Goal: Transaction & Acquisition: Purchase product/service

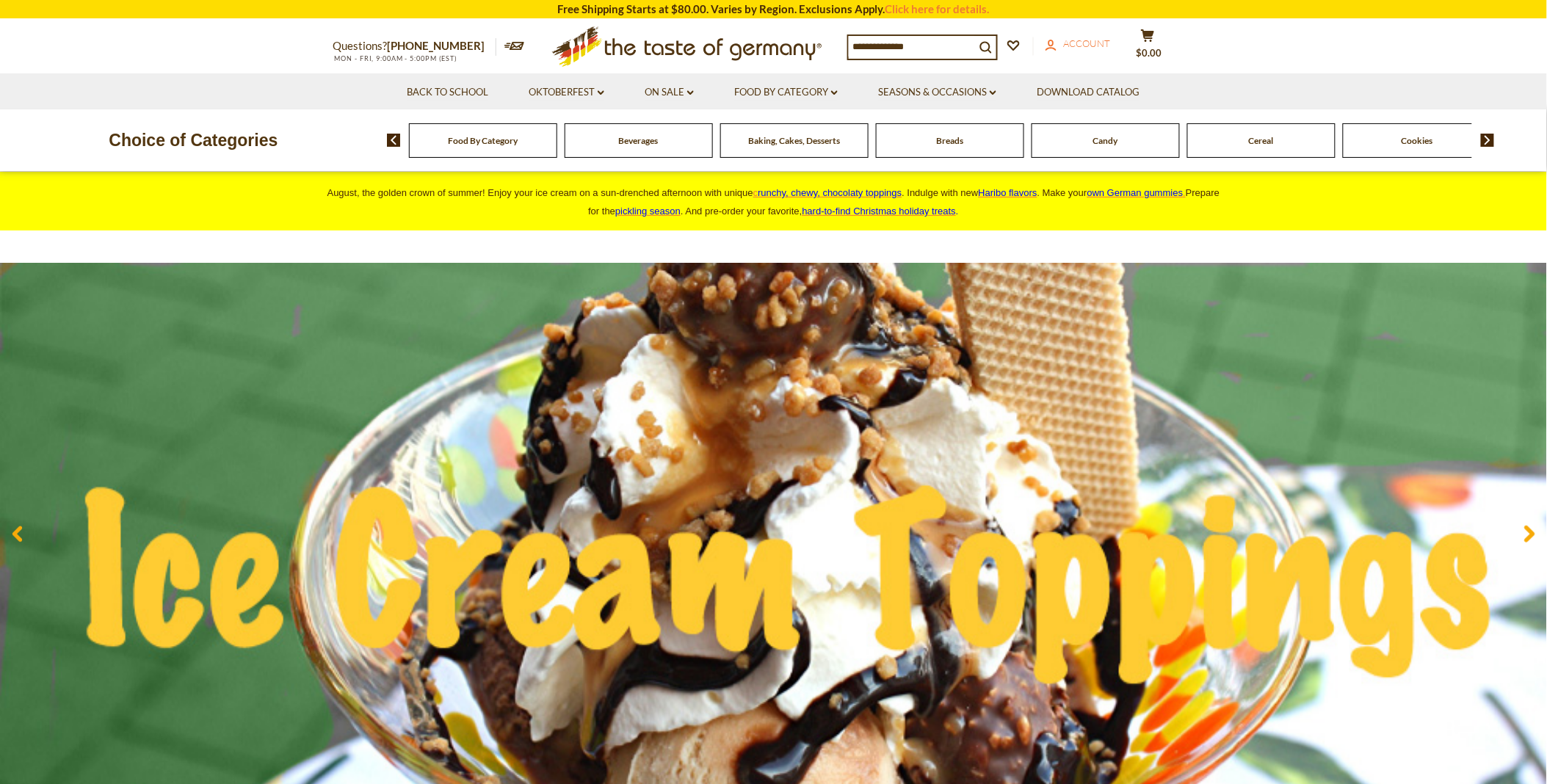
click at [1074, 41] on span "Account" at bounding box center [1087, 43] width 47 height 12
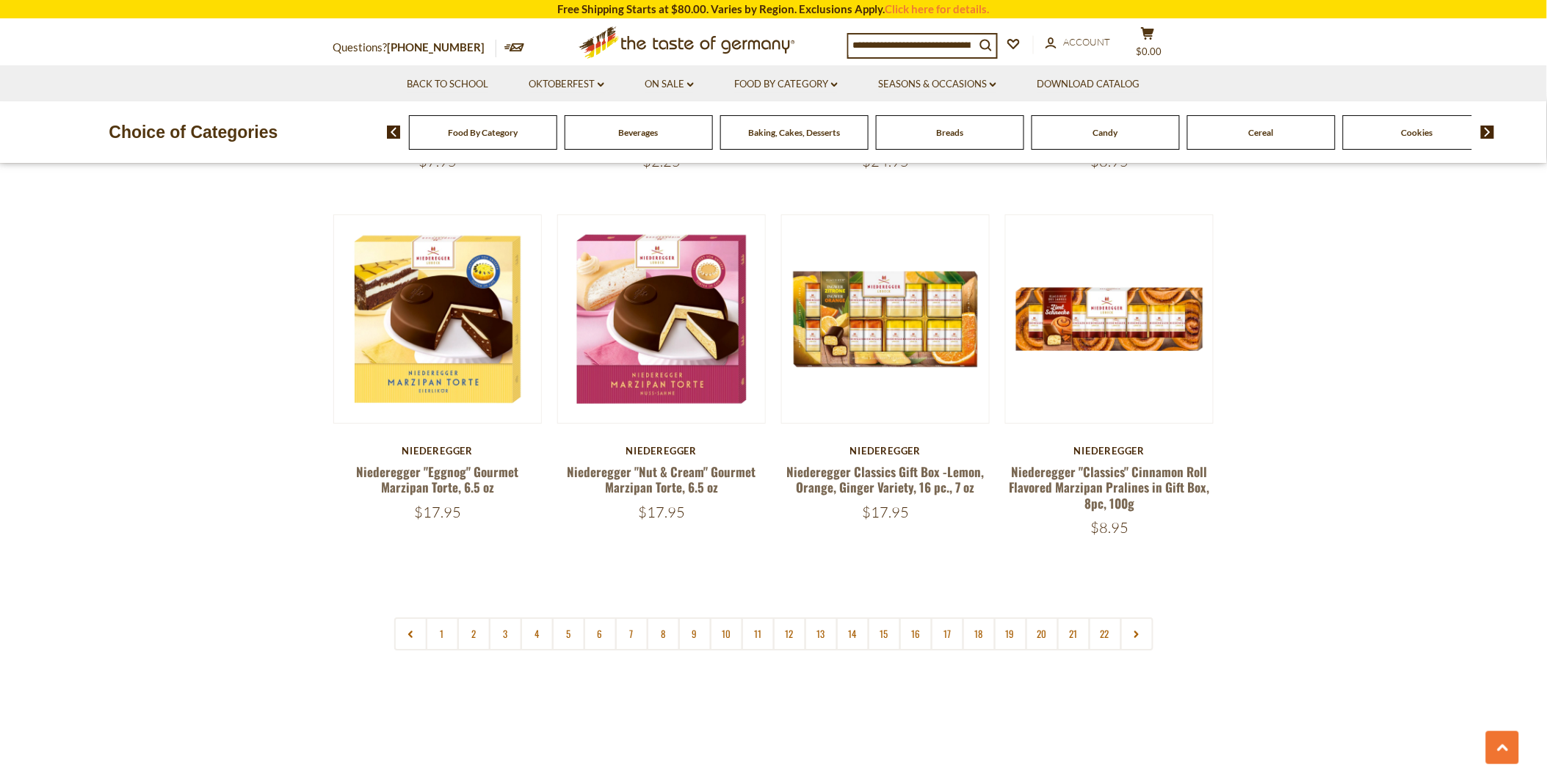
scroll to position [3426, 0]
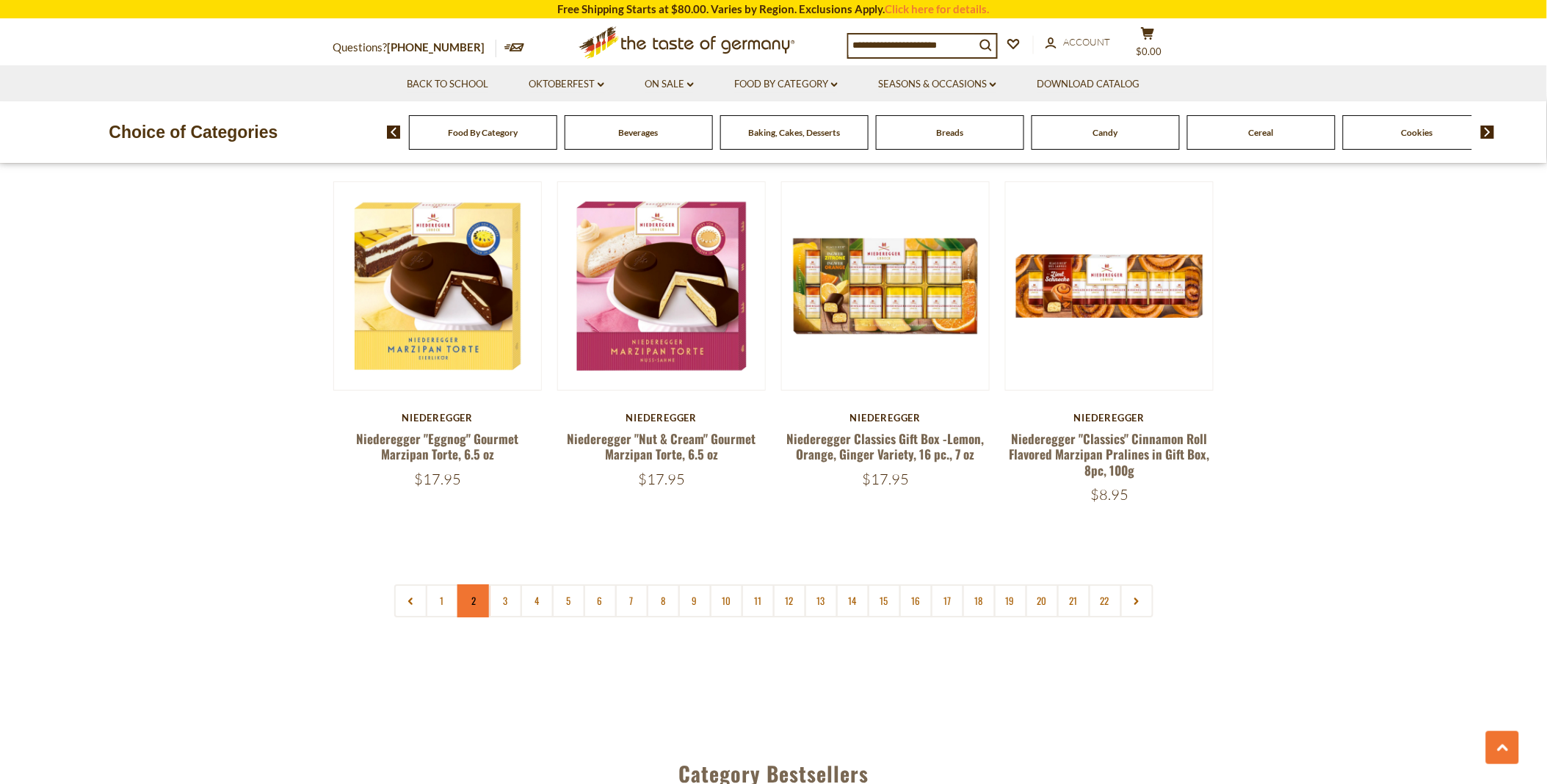
click at [467, 584] on link "2" at bounding box center [473, 600] width 33 height 33
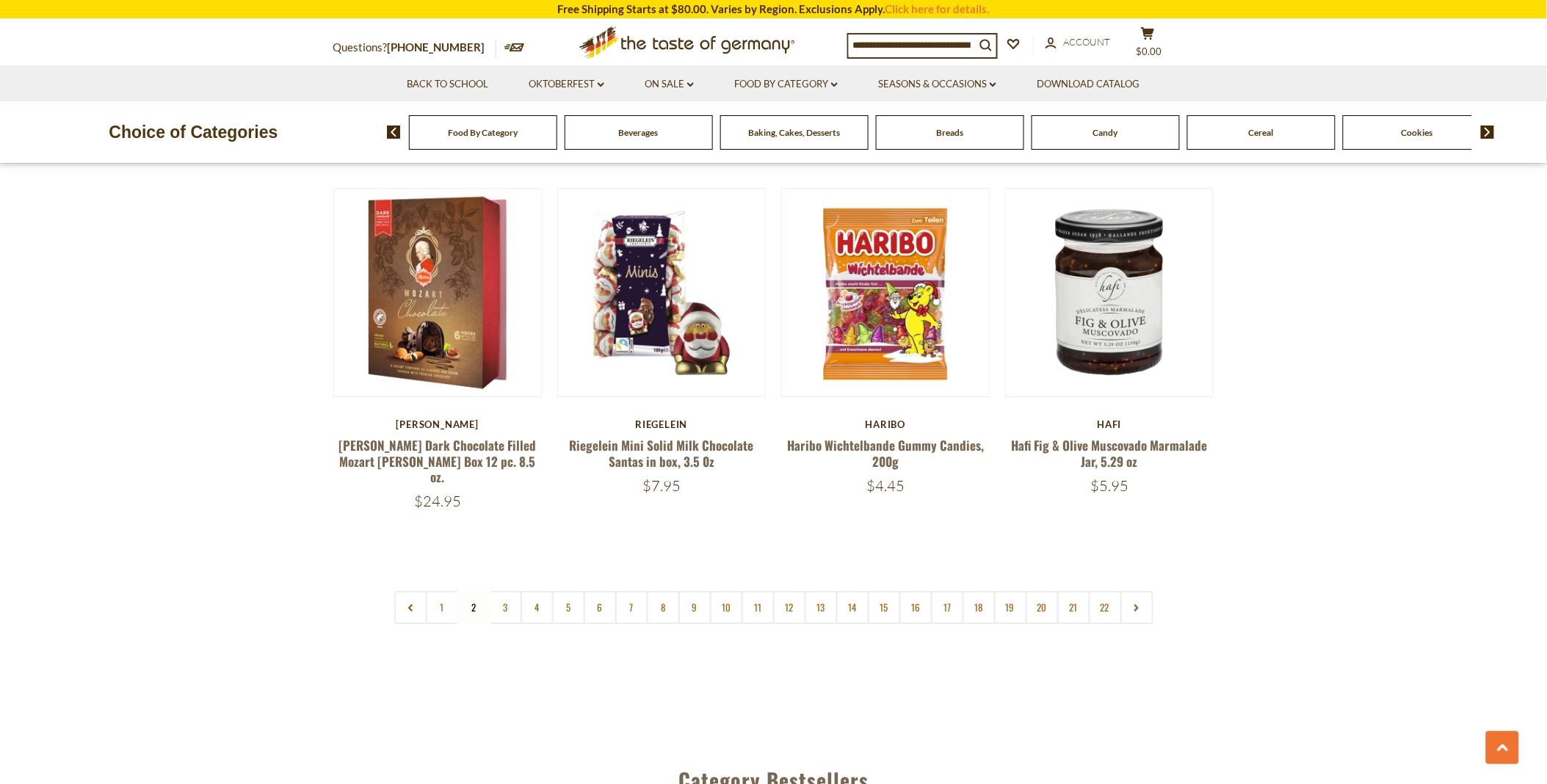
scroll to position [3427, 0]
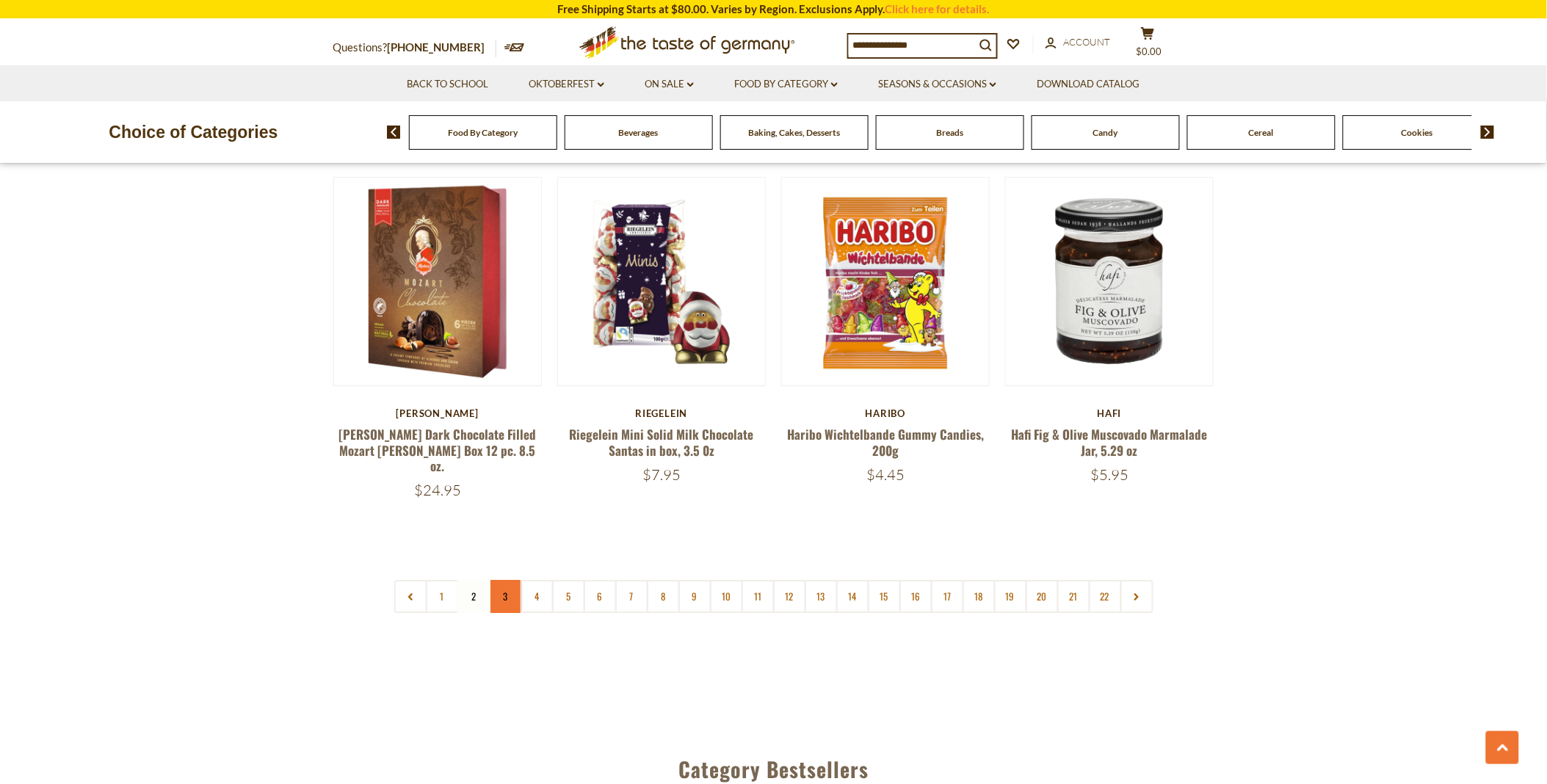
click at [498, 580] on link "3" at bounding box center [506, 596] width 33 height 33
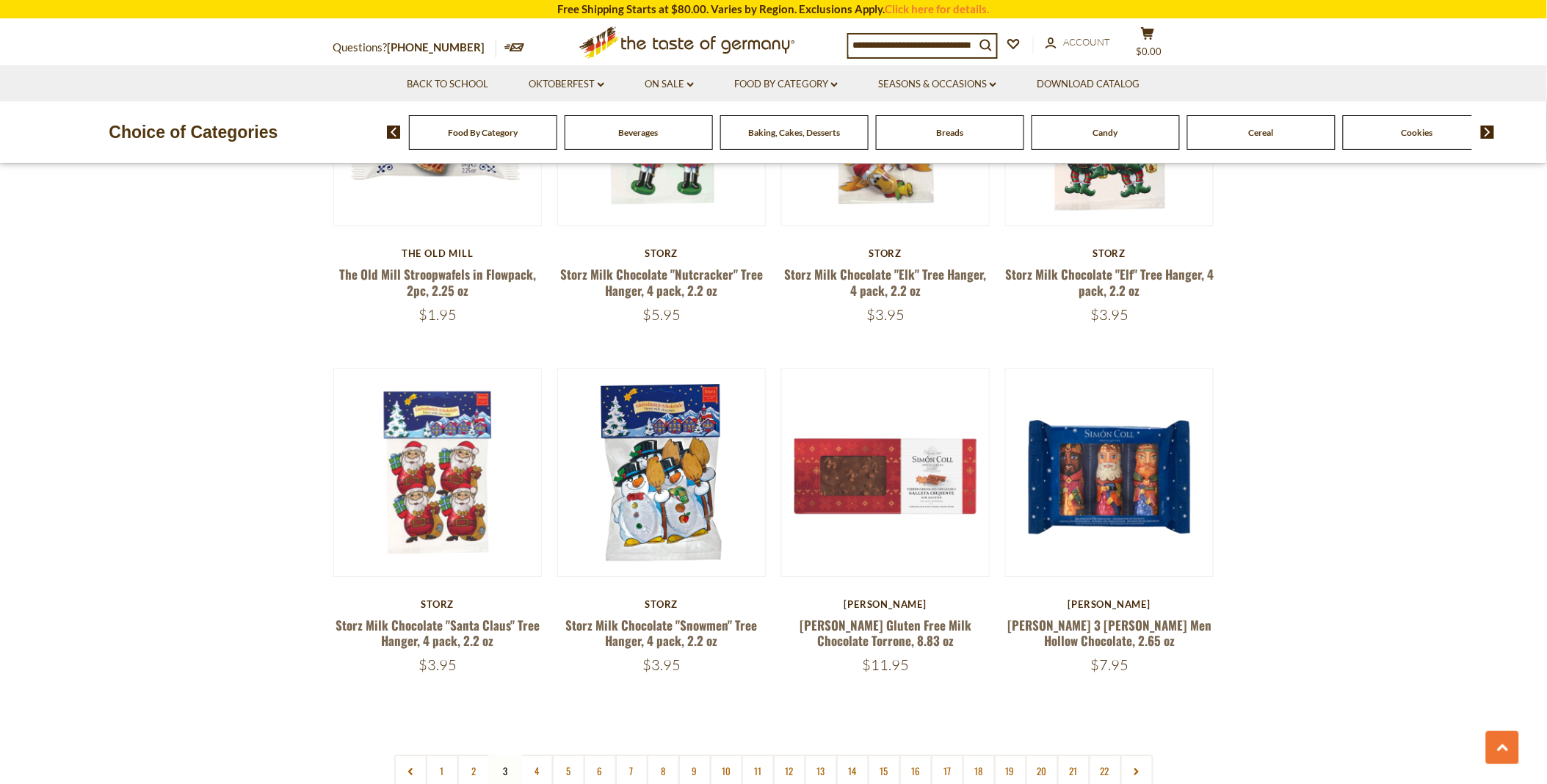
scroll to position [3264, 0]
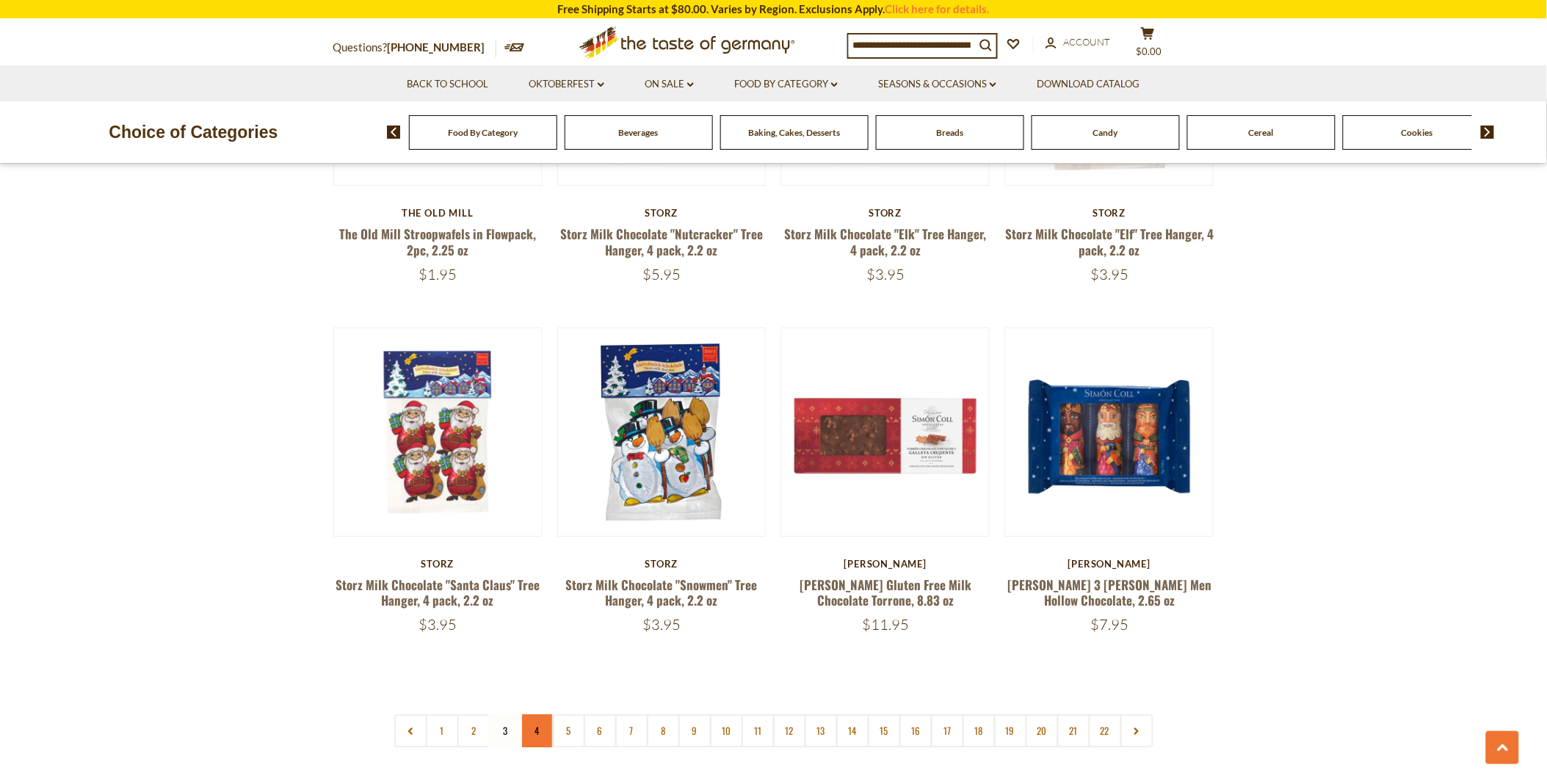
click at [531, 715] on link "4" at bounding box center [537, 731] width 33 height 33
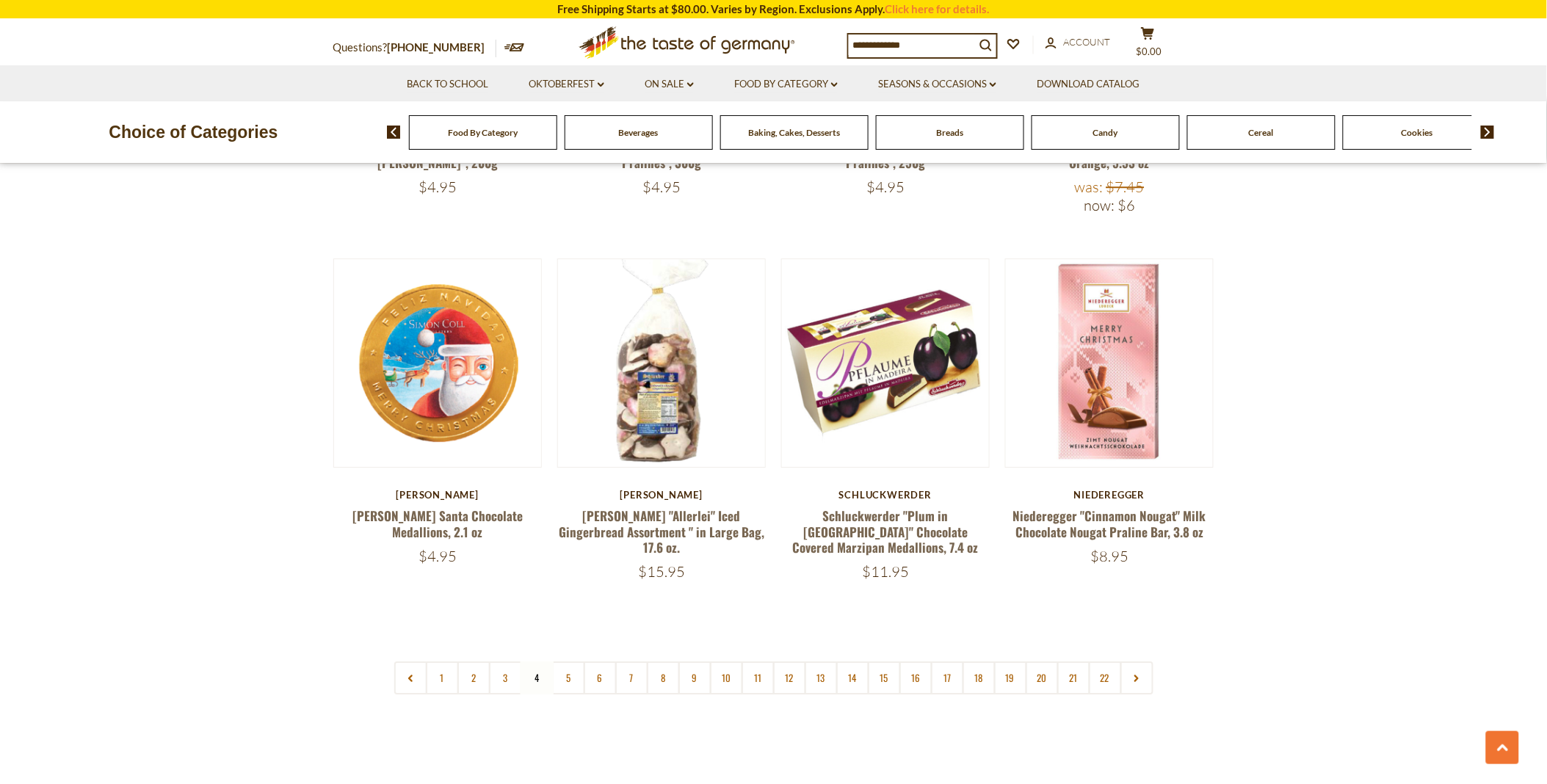
scroll to position [3346, 0]
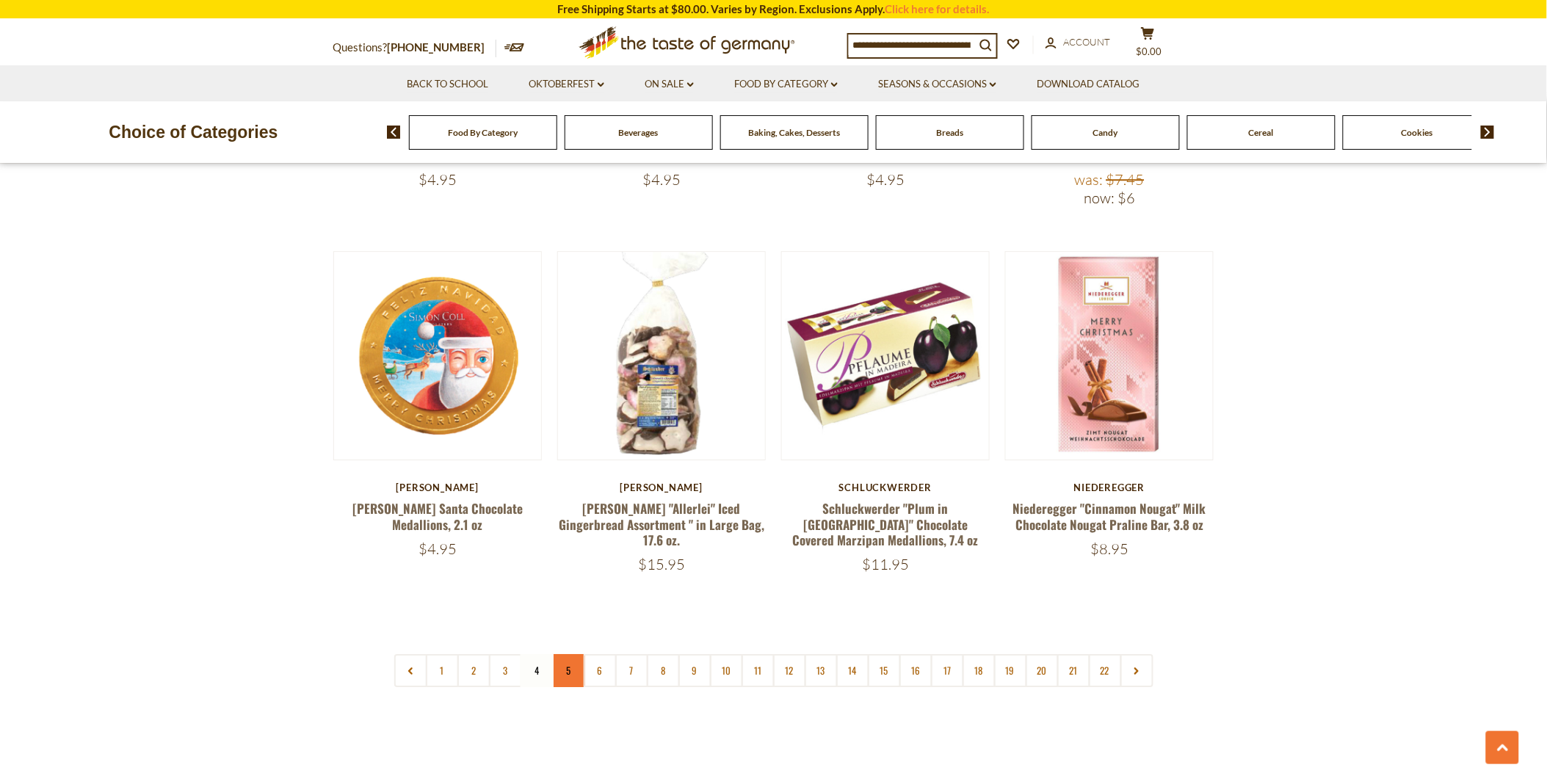
click at [568, 654] on link "5" at bounding box center [568, 671] width 33 height 33
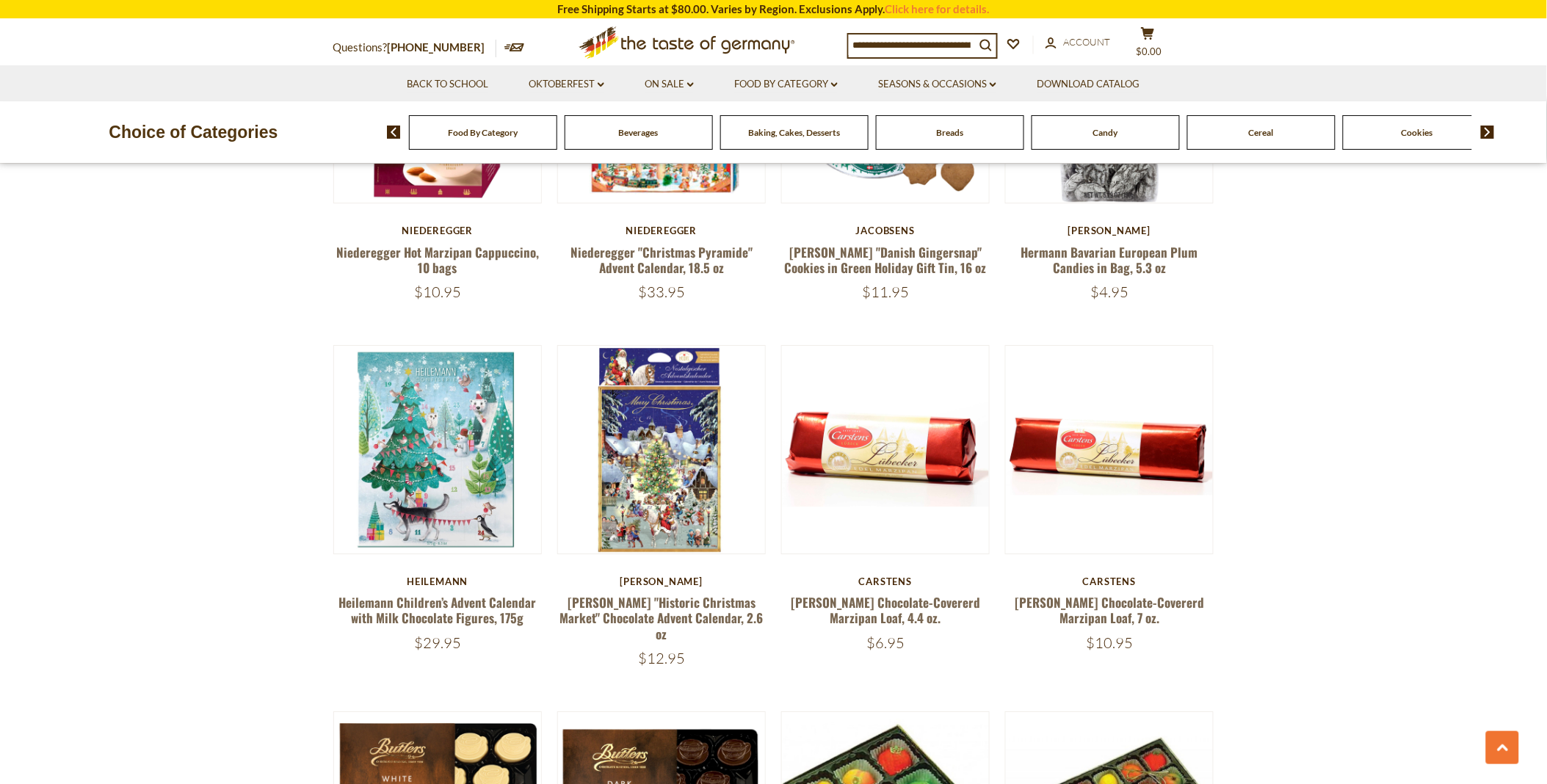
scroll to position [1470, 0]
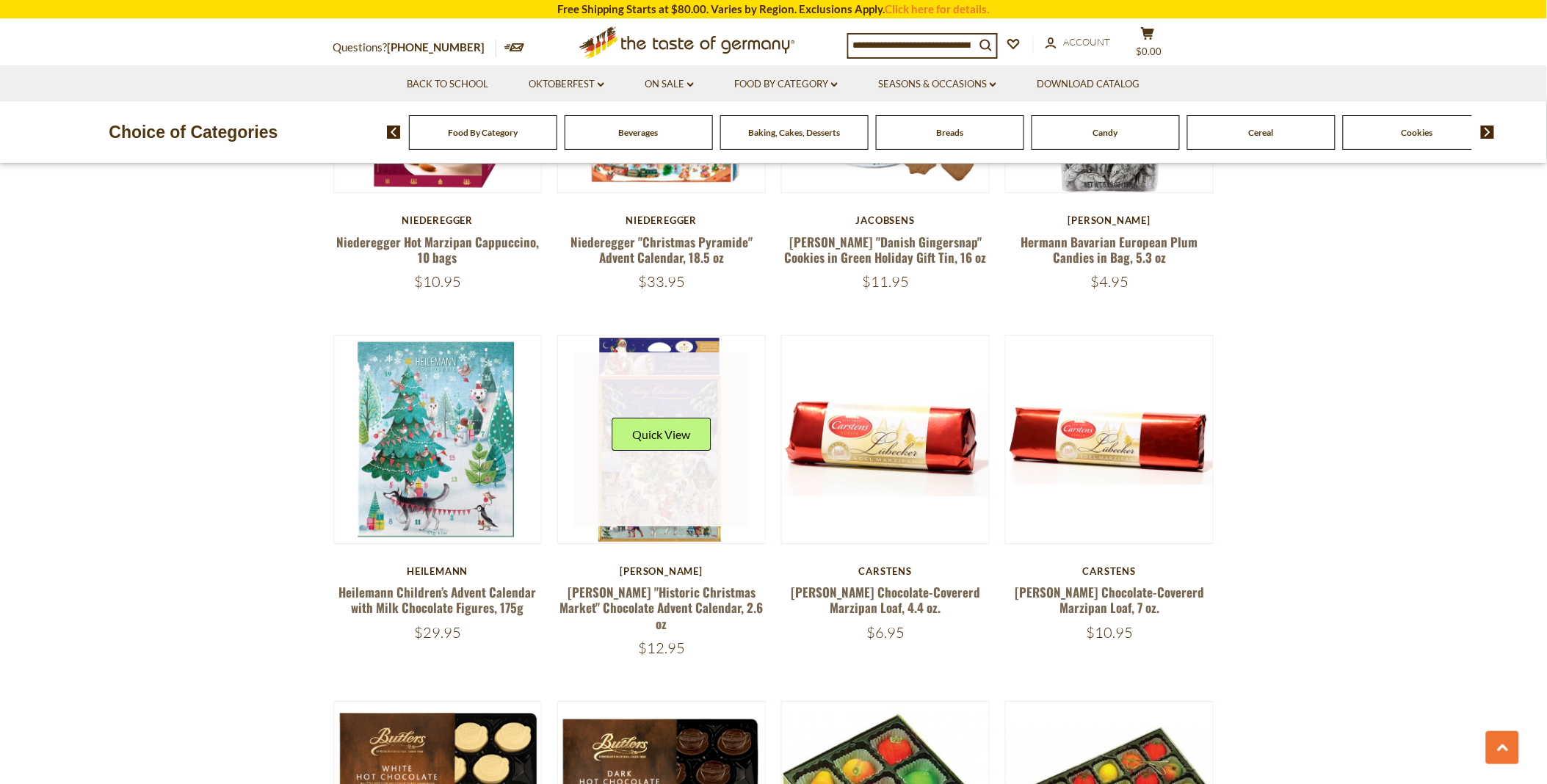
click at [671, 523] on link at bounding box center [661, 439] width 174 height 174
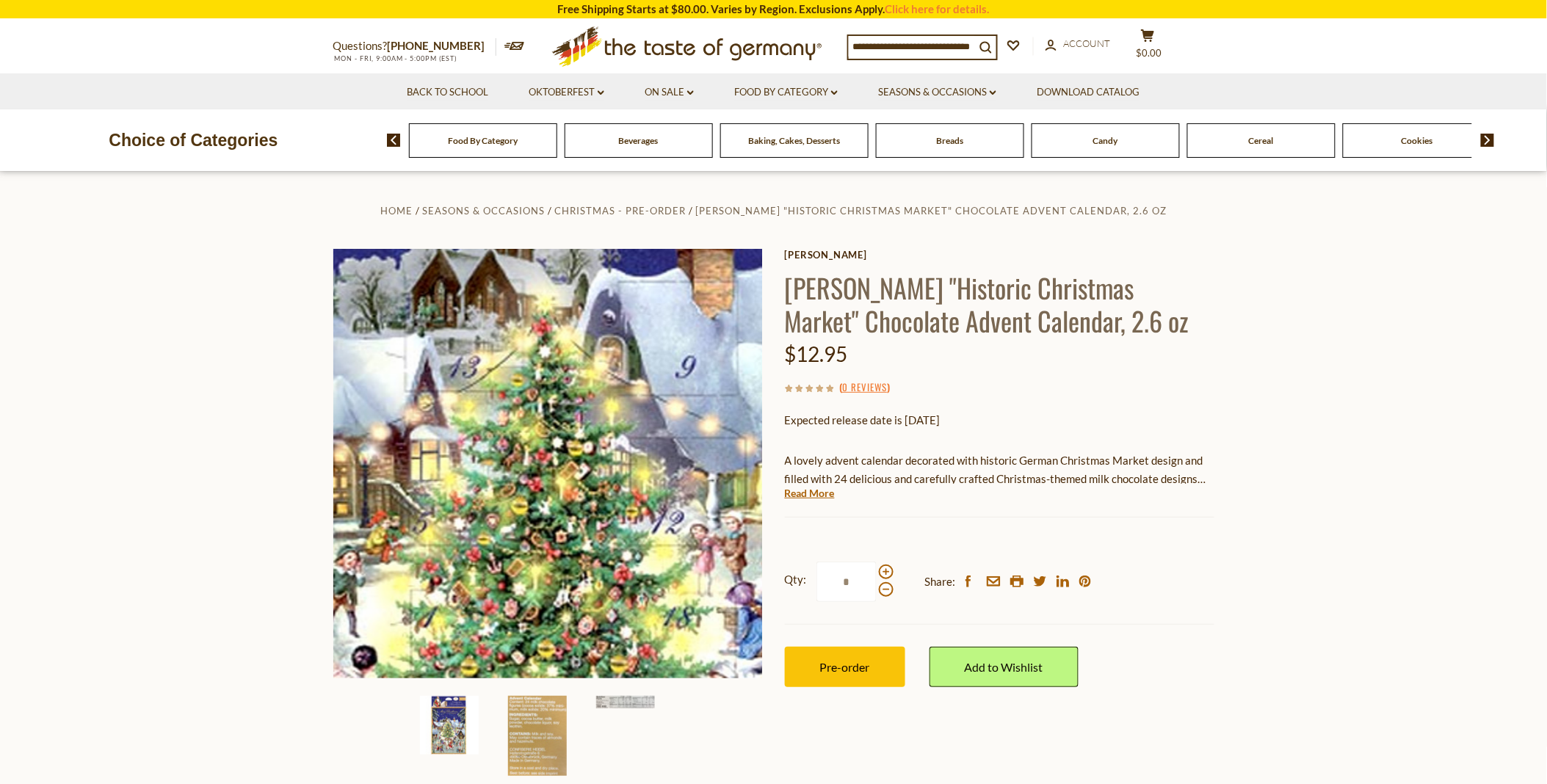
click at [536, 490] on img at bounding box center [548, 463] width 429 height 429
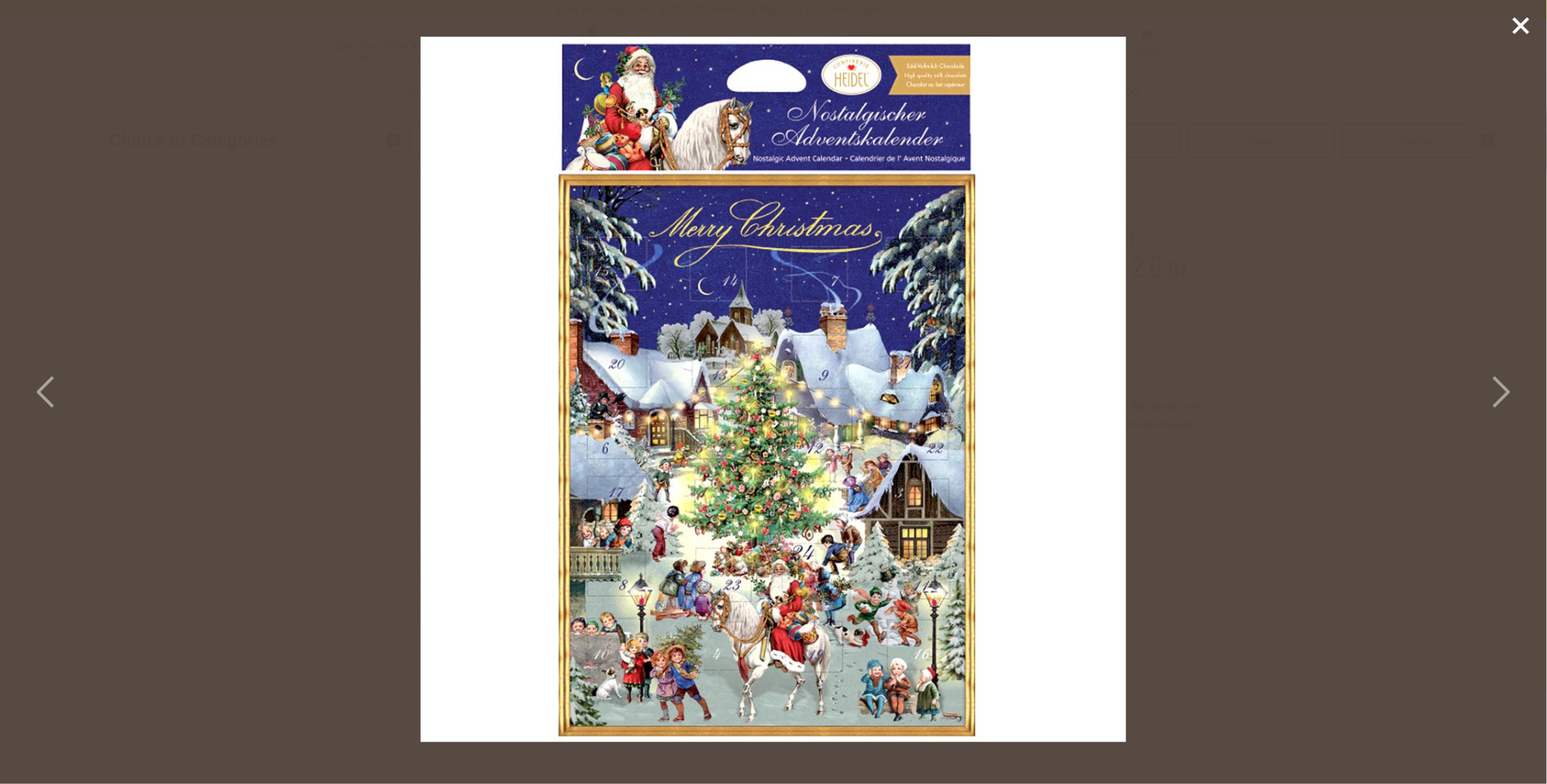
scroll to position [81, 0]
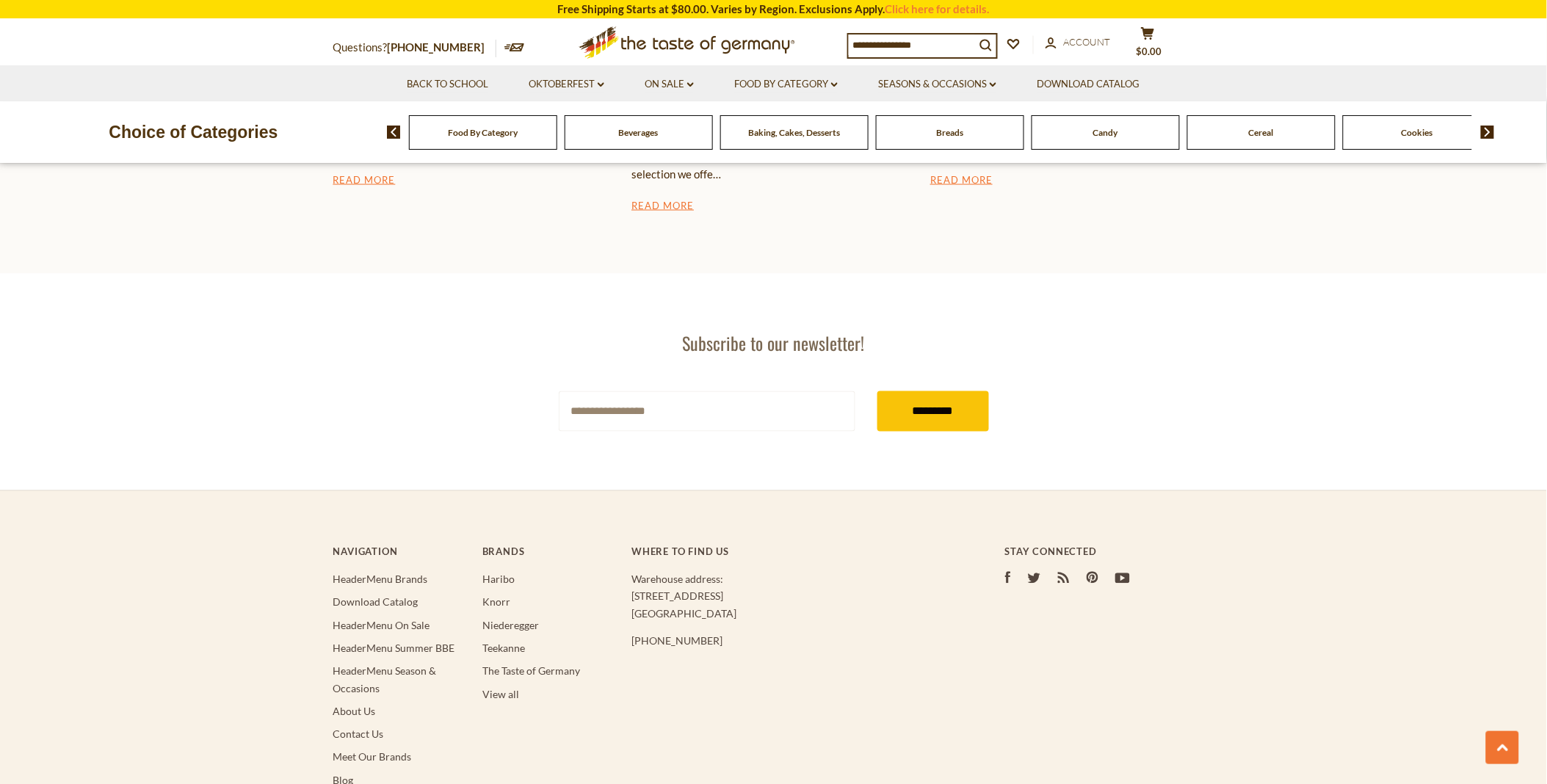
scroll to position [2731, 0]
click at [920, 78] on link "Seasons & Occasions dropdown_arrow" at bounding box center [937, 84] width 119 height 16
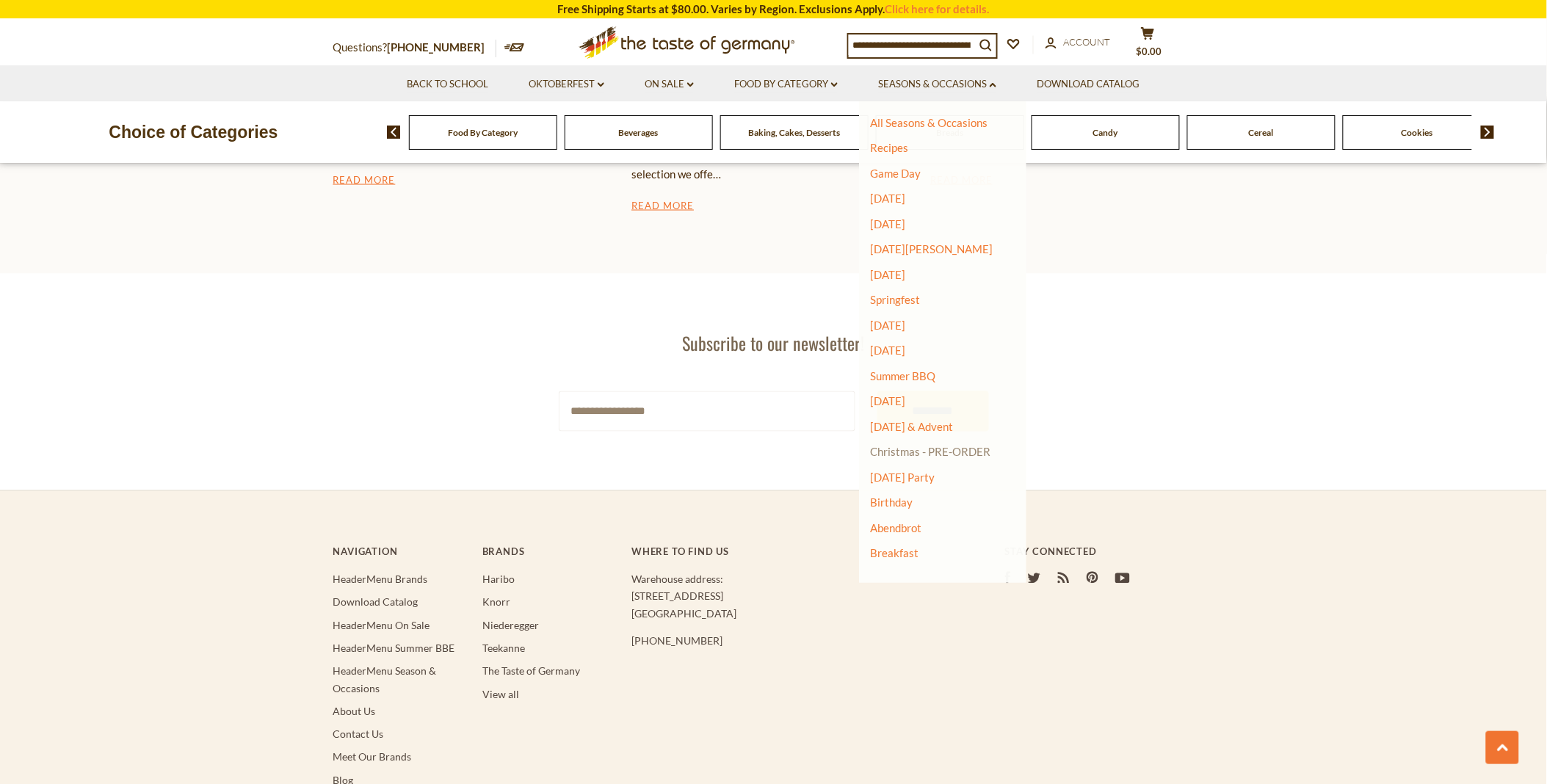
click at [898, 445] on link "Christmas - PRE-ORDER" at bounding box center [931, 451] width 120 height 20
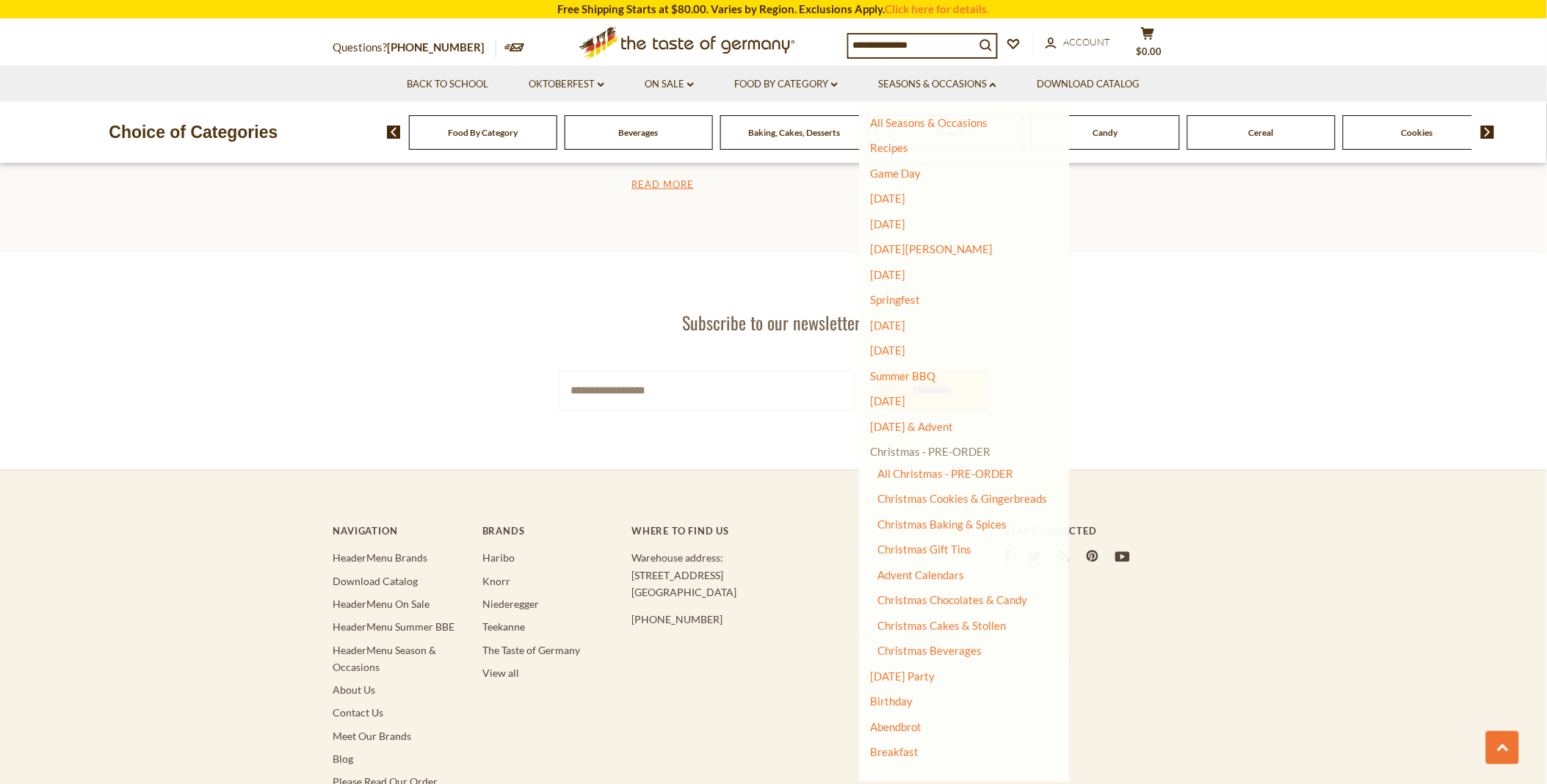
scroll to position [2692, 0]
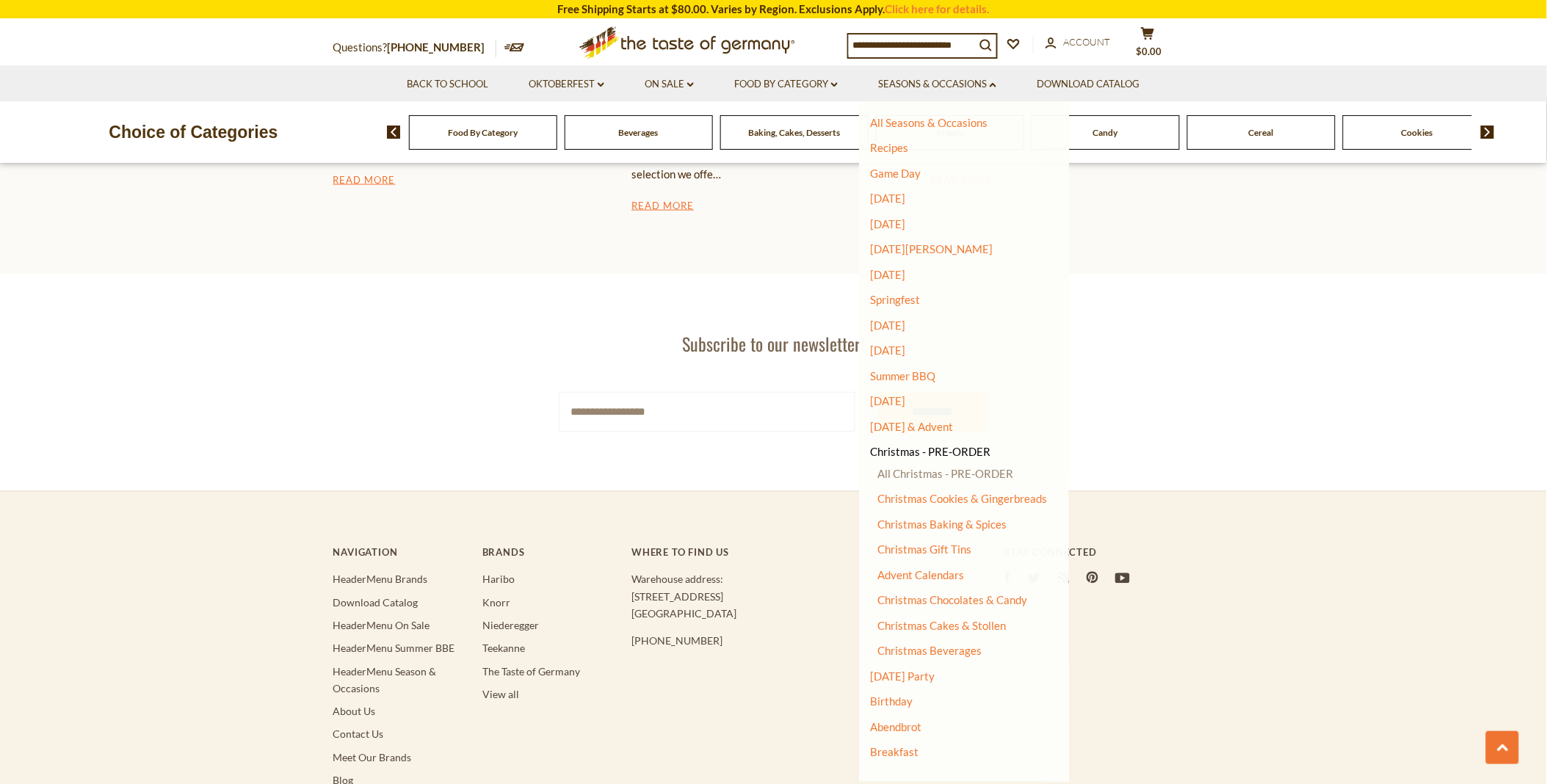
click at [898, 472] on link "All Christmas - PRE-ORDER" at bounding box center [945, 474] width 135 height 14
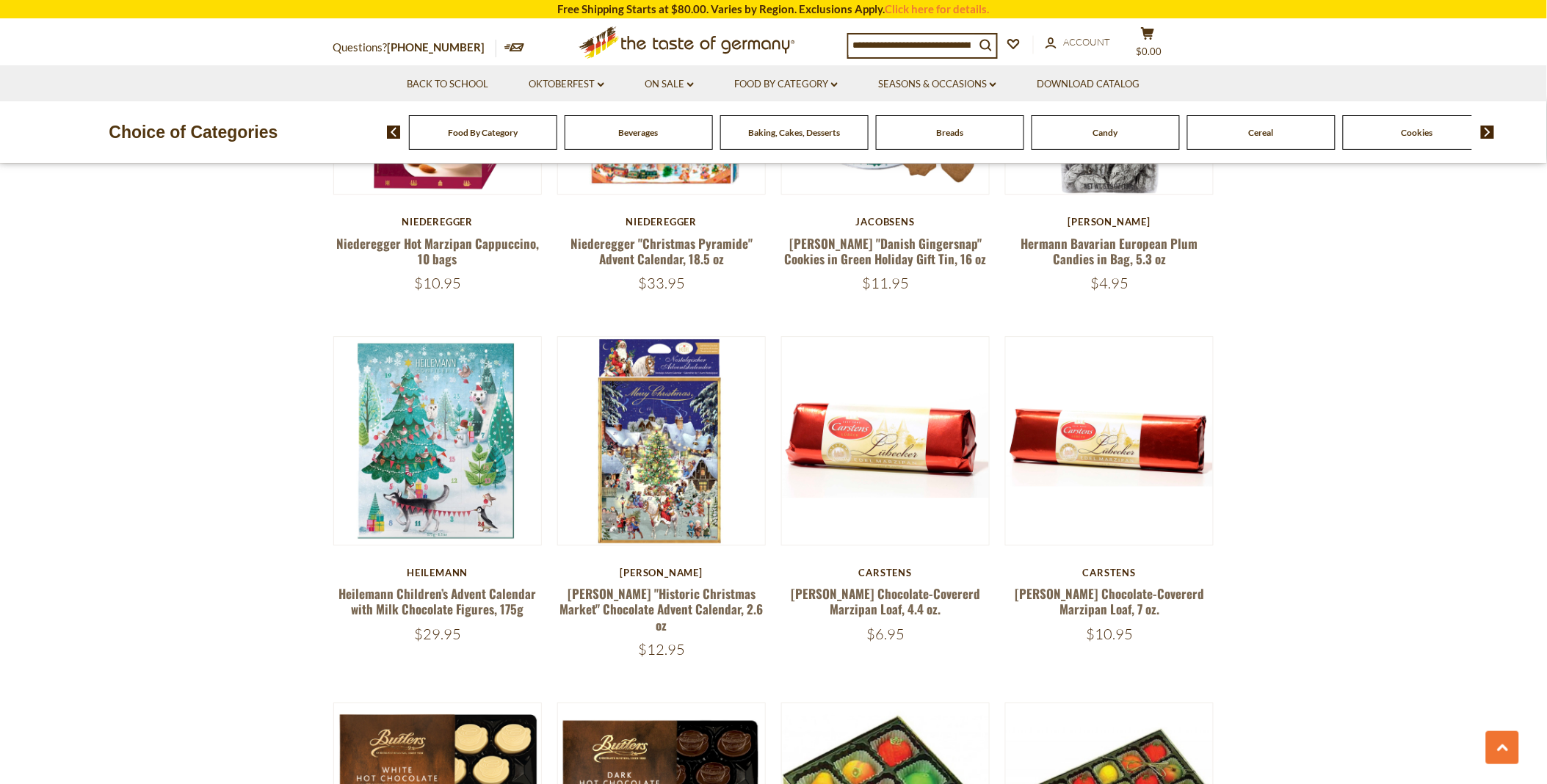
scroll to position [1550, 0]
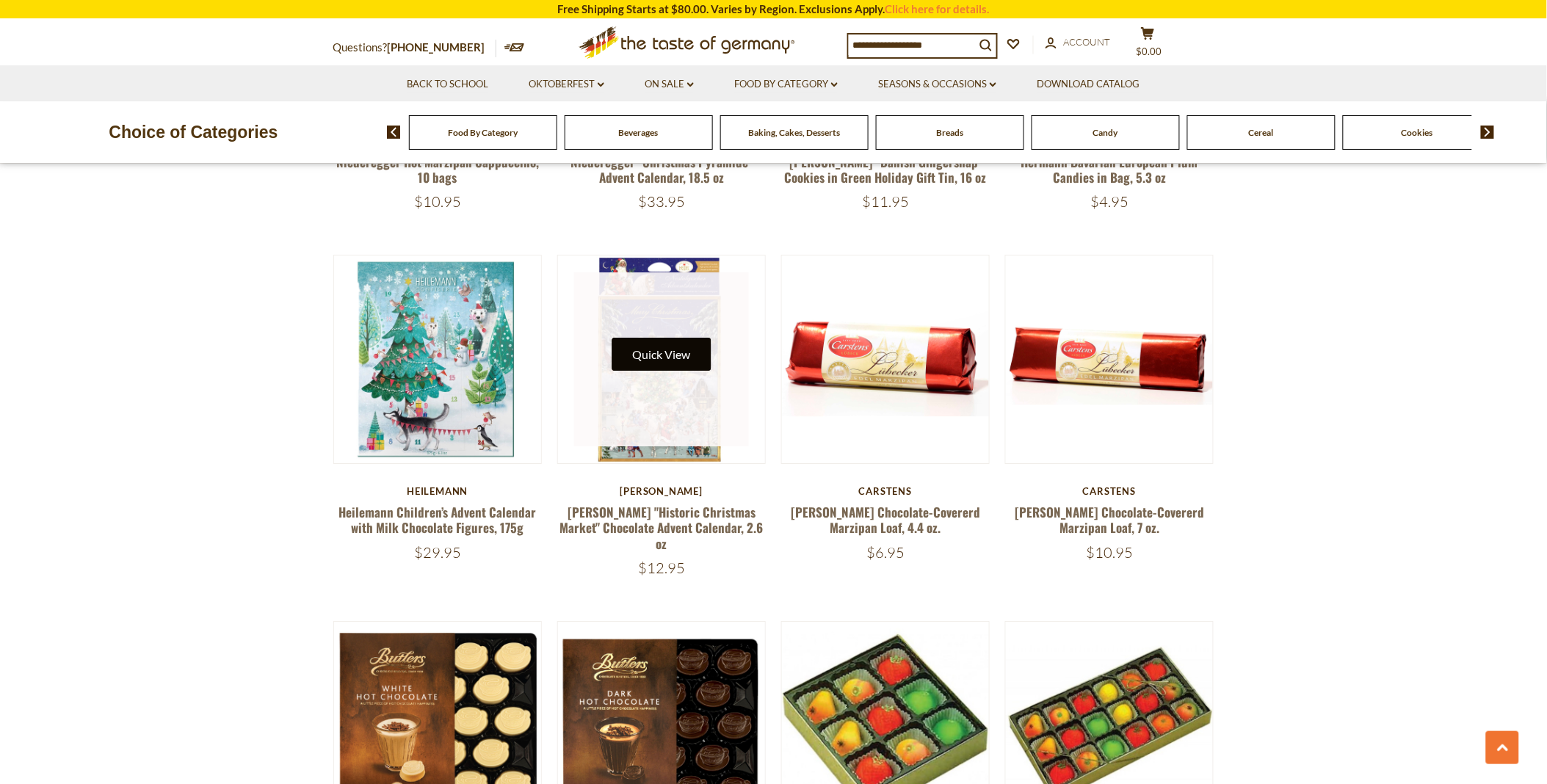
click at [646, 351] on button "Quick View" at bounding box center [660, 354] width 99 height 33
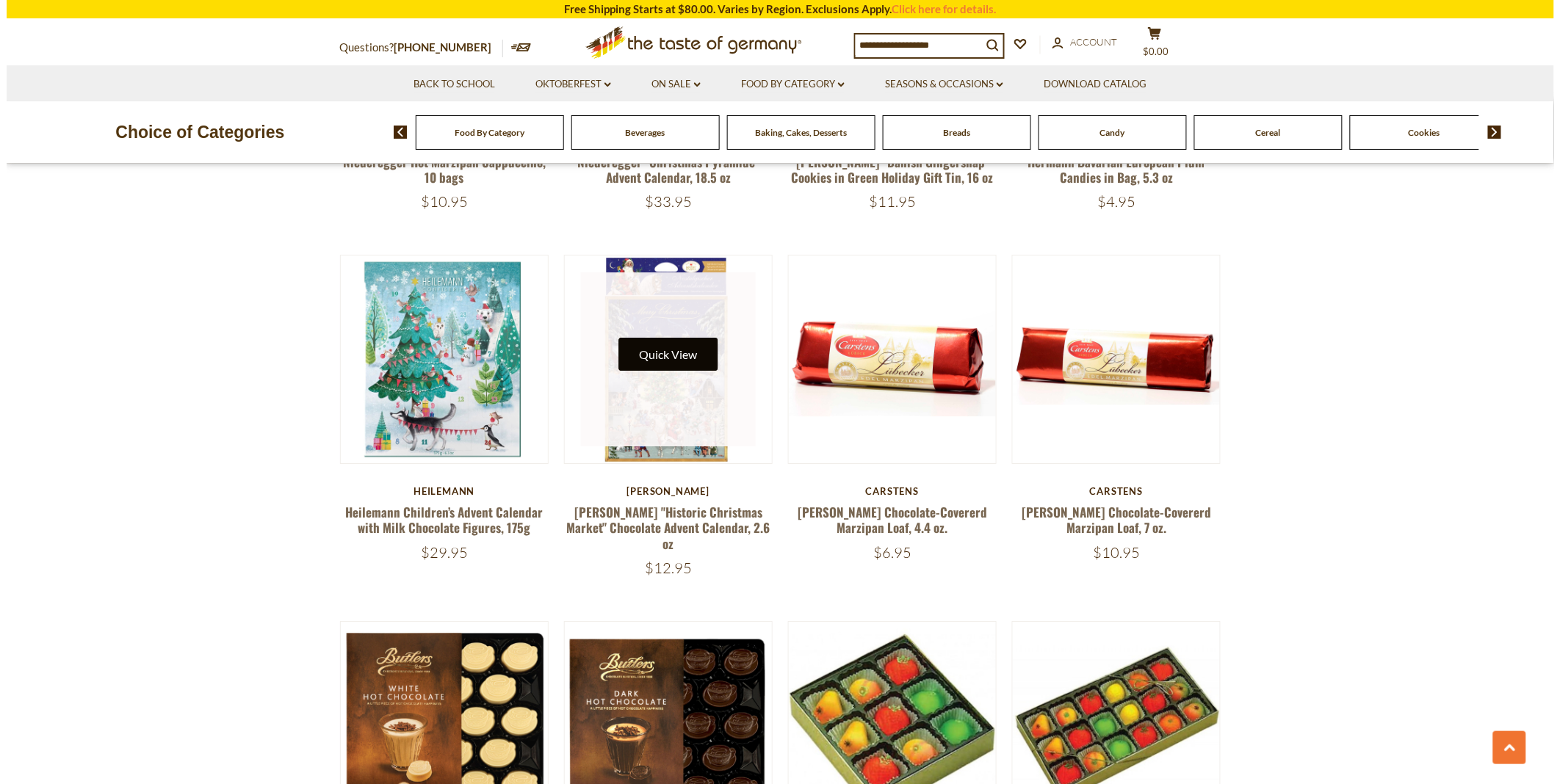
scroll to position [1552, 0]
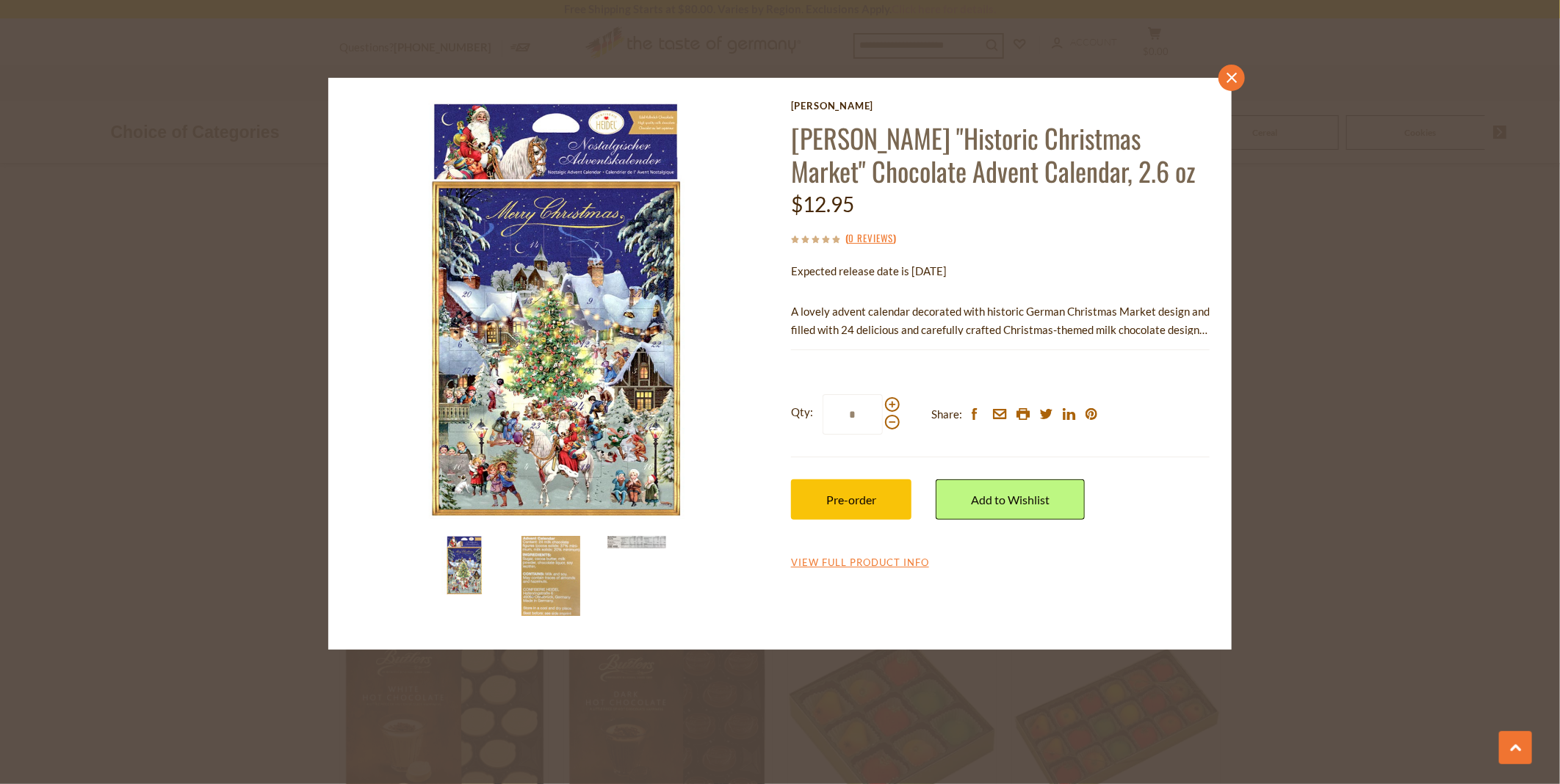
click at [1230, 73] on icon "close" at bounding box center [1231, 78] width 11 height 11
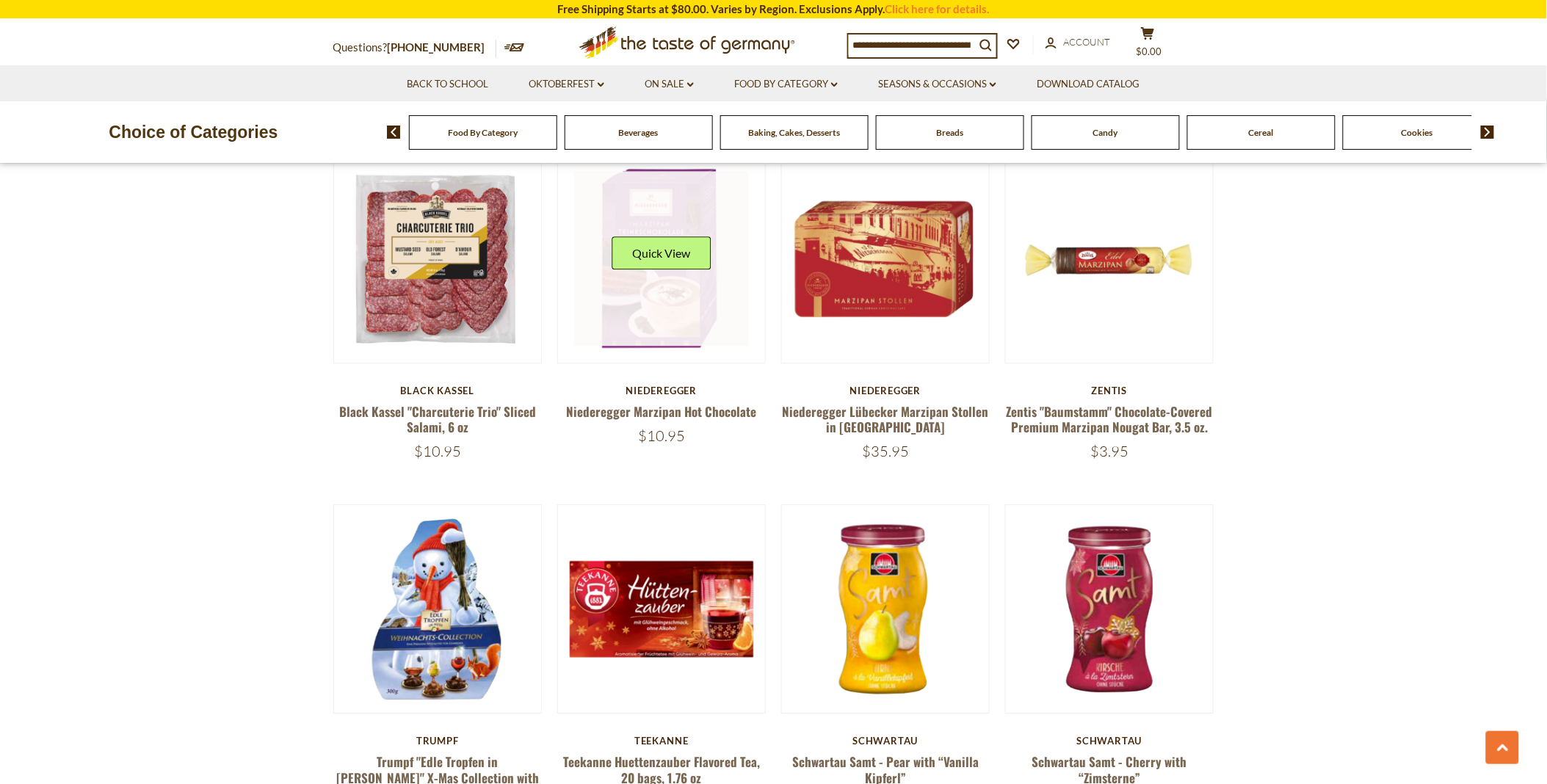
scroll to position [3263, 0]
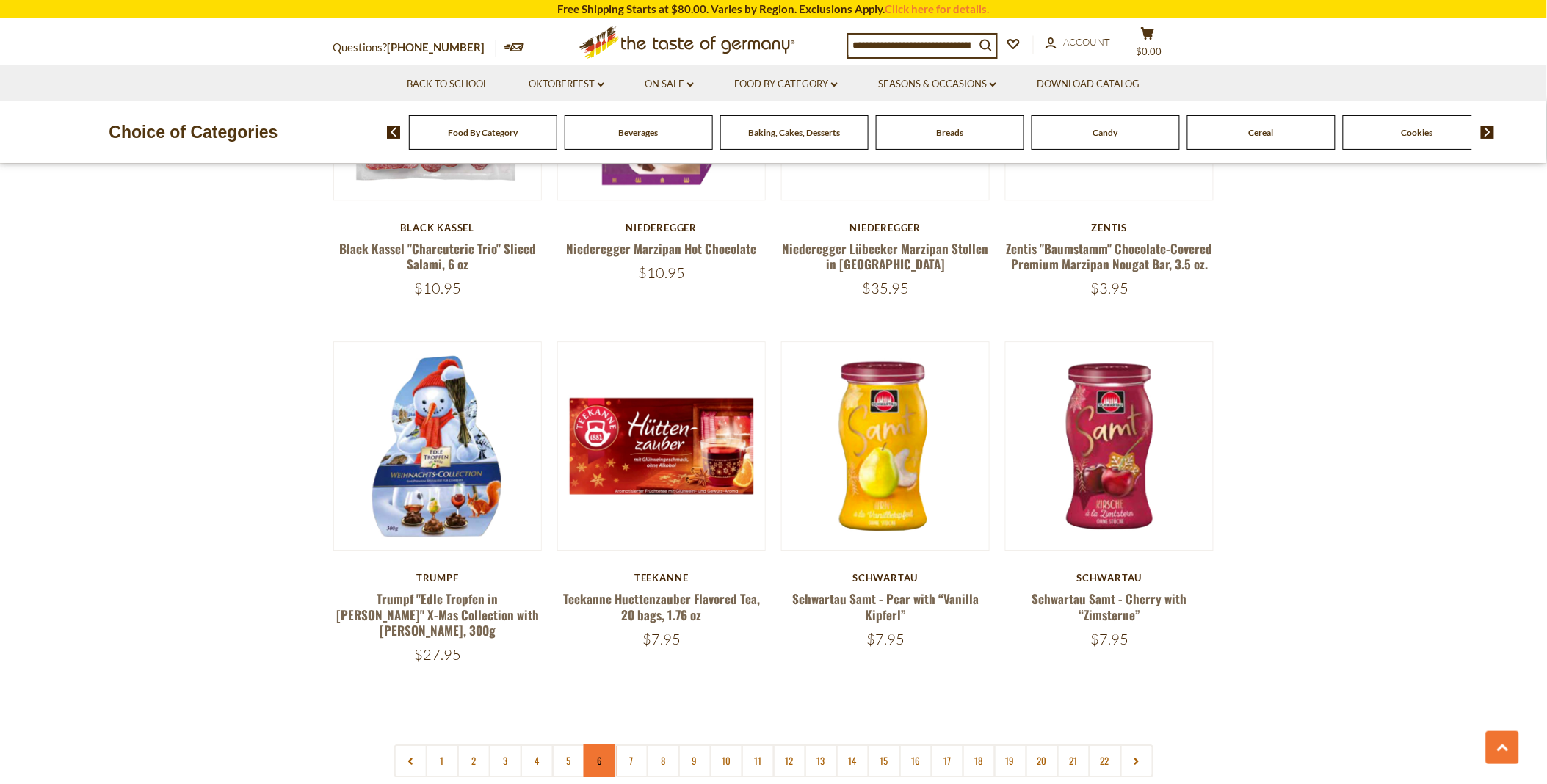
click at [599, 744] on link "6" at bounding box center [599, 760] width 33 height 33
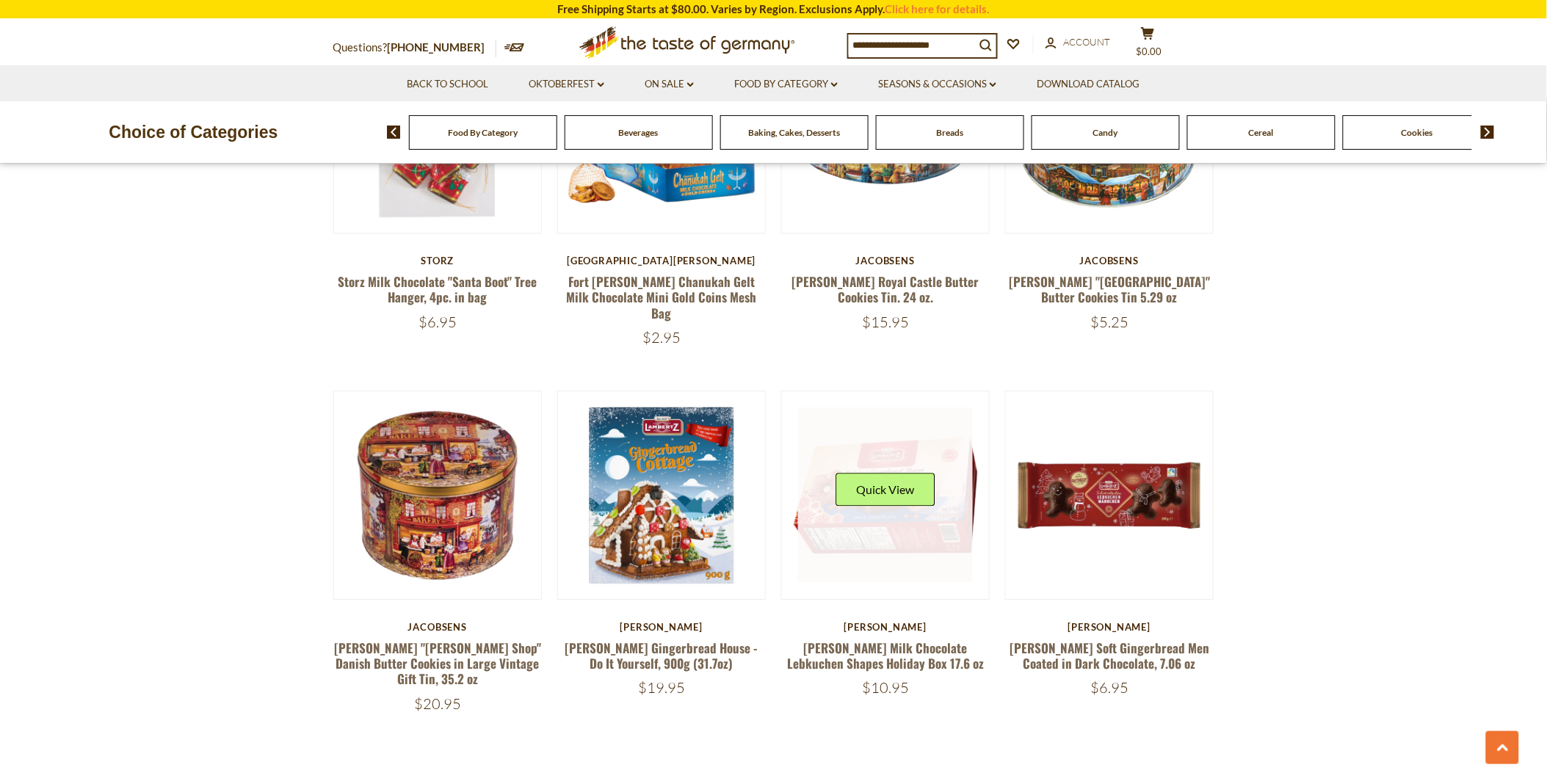
scroll to position [3264, 0]
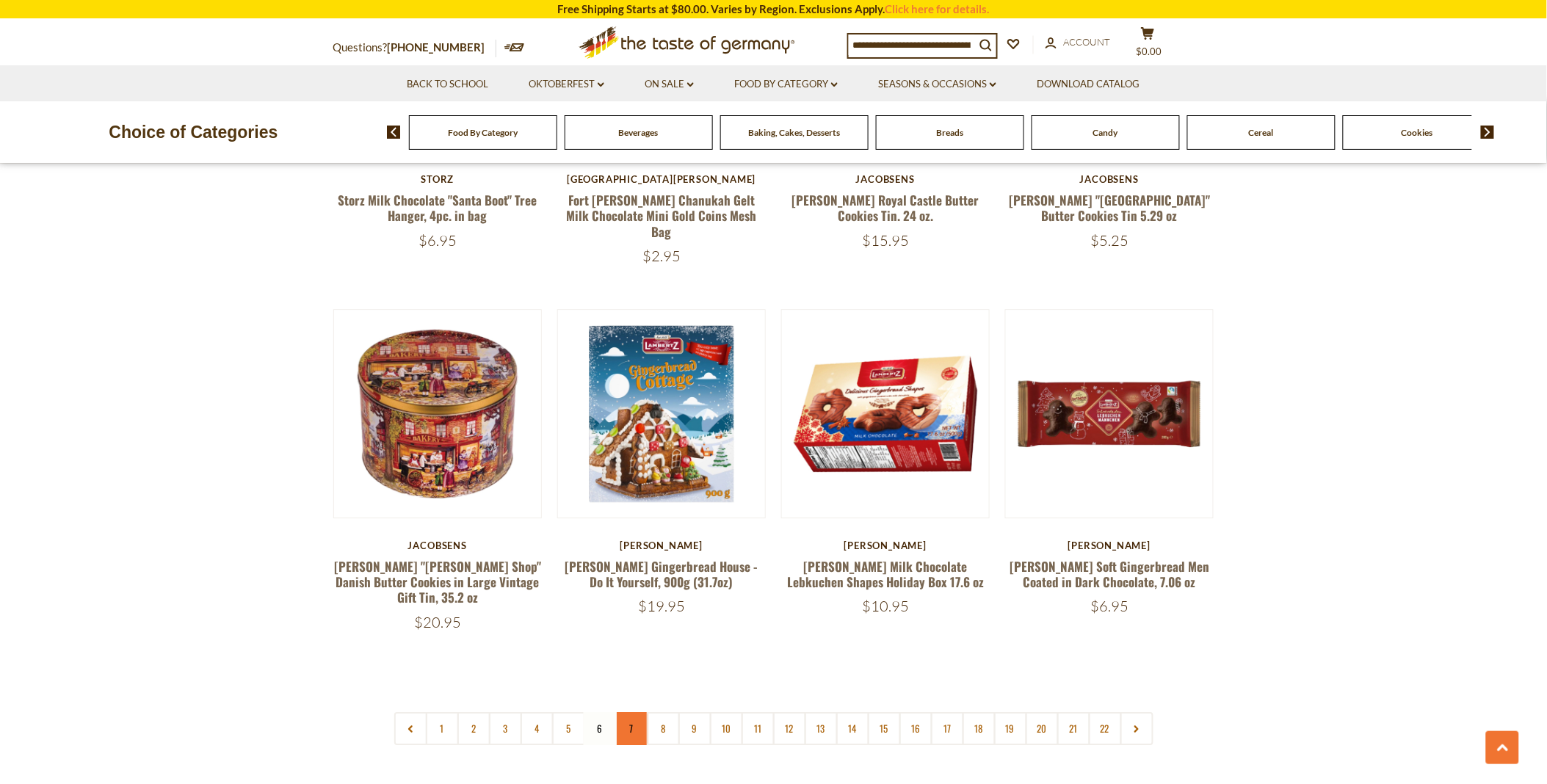
click at [632, 712] on link "7" at bounding box center [632, 728] width 33 height 33
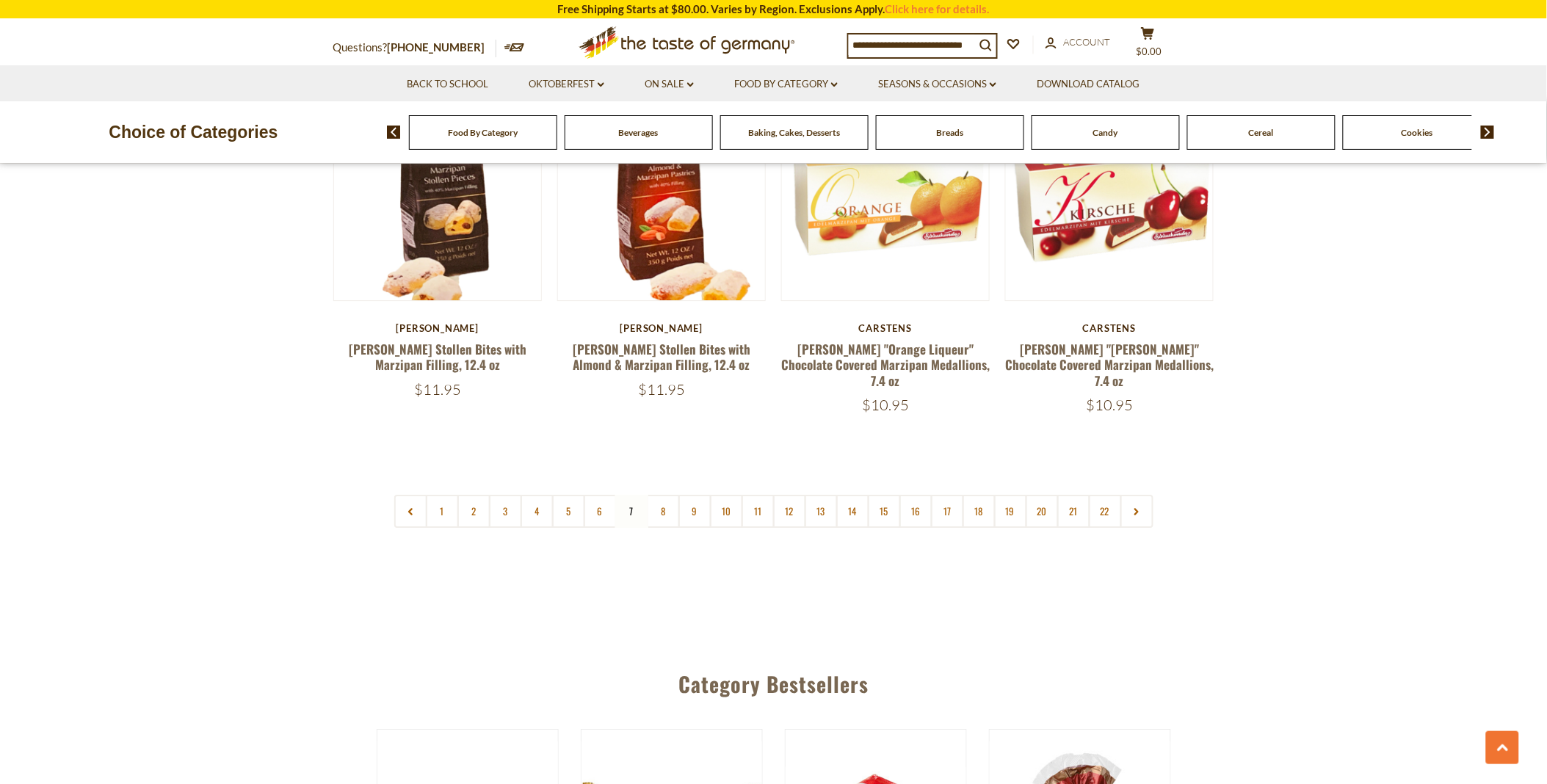
scroll to position [3509, 0]
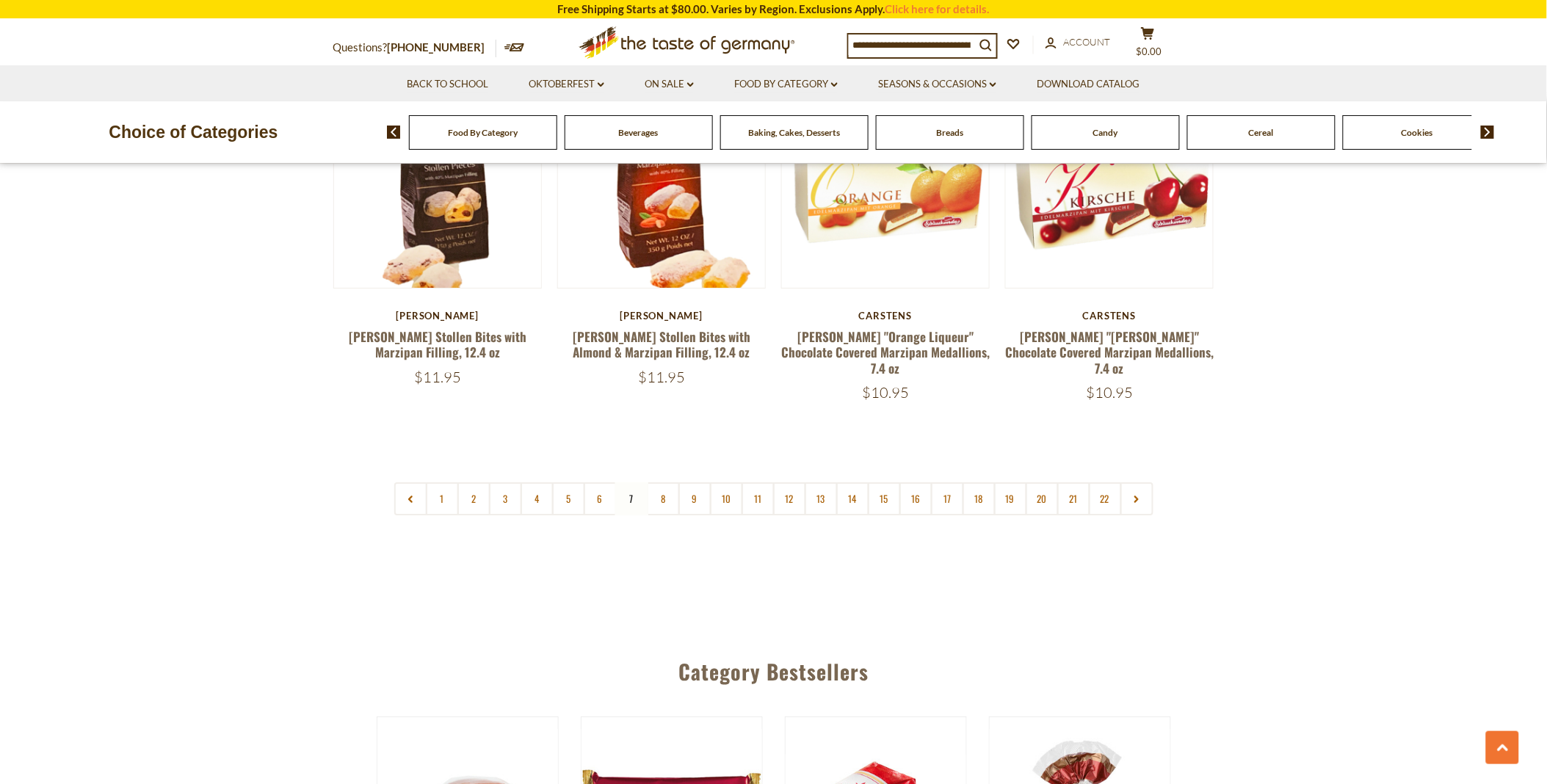
click at [632, 483] on nav "1 2 3 4 5 6 7 8 9 10 11 12 13 14 15 16 17 18 19 20 21 22" at bounding box center [774, 499] width 760 height 33
click at [625, 483] on nav "1 2 3 4 5 6 7 8 9 10 11 12 13 14 15 16 17 18 19 20 21 22" at bounding box center [774, 499] width 760 height 33
click at [629, 483] on nav "1 2 3 4 5 6 7 8 9 10 11 12 13 14 15 16 17 18 19 20 21 22" at bounding box center [774, 499] width 760 height 33
click at [663, 483] on link "8" at bounding box center [663, 499] width 33 height 33
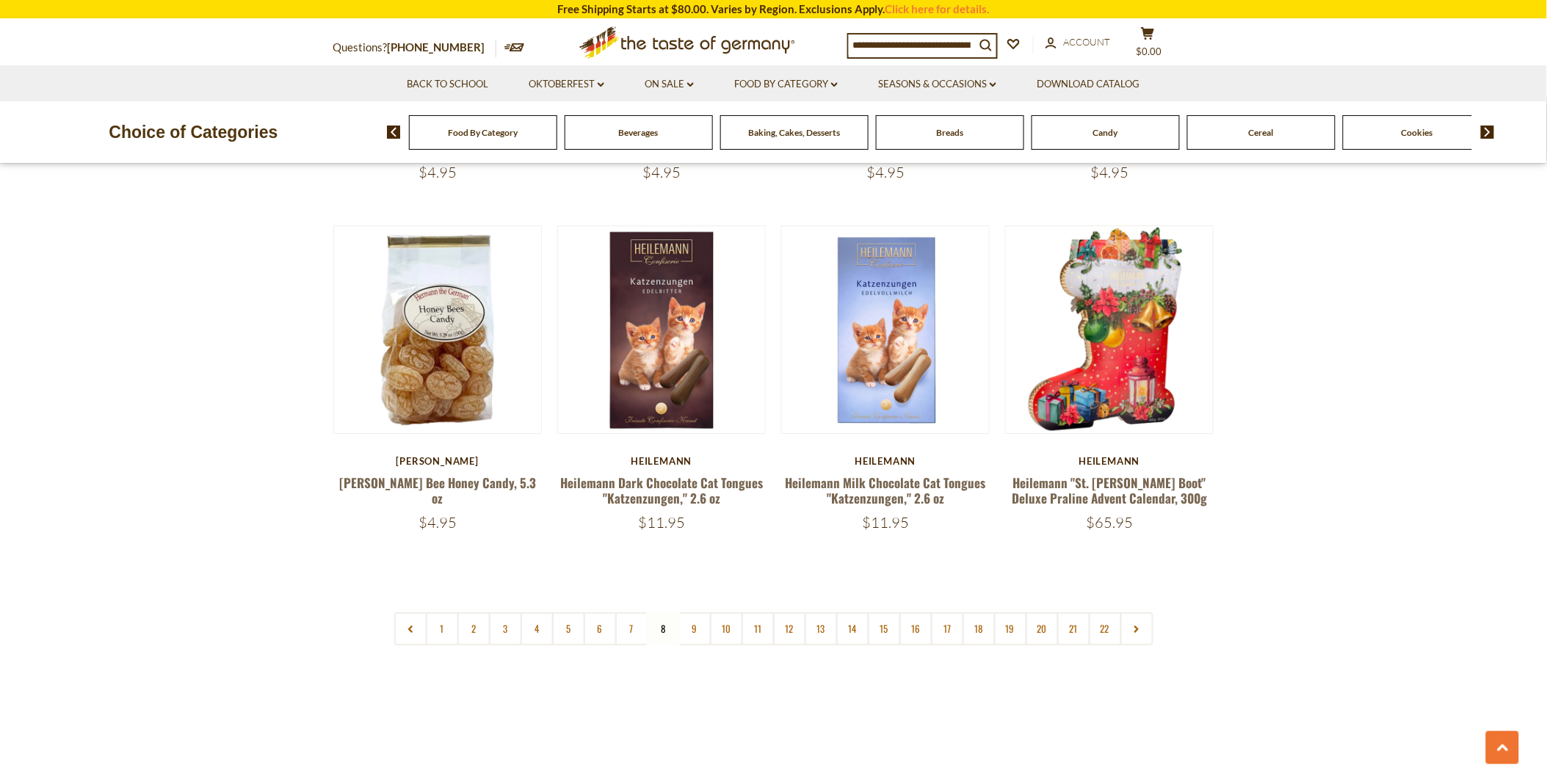
scroll to position [3427, 0]
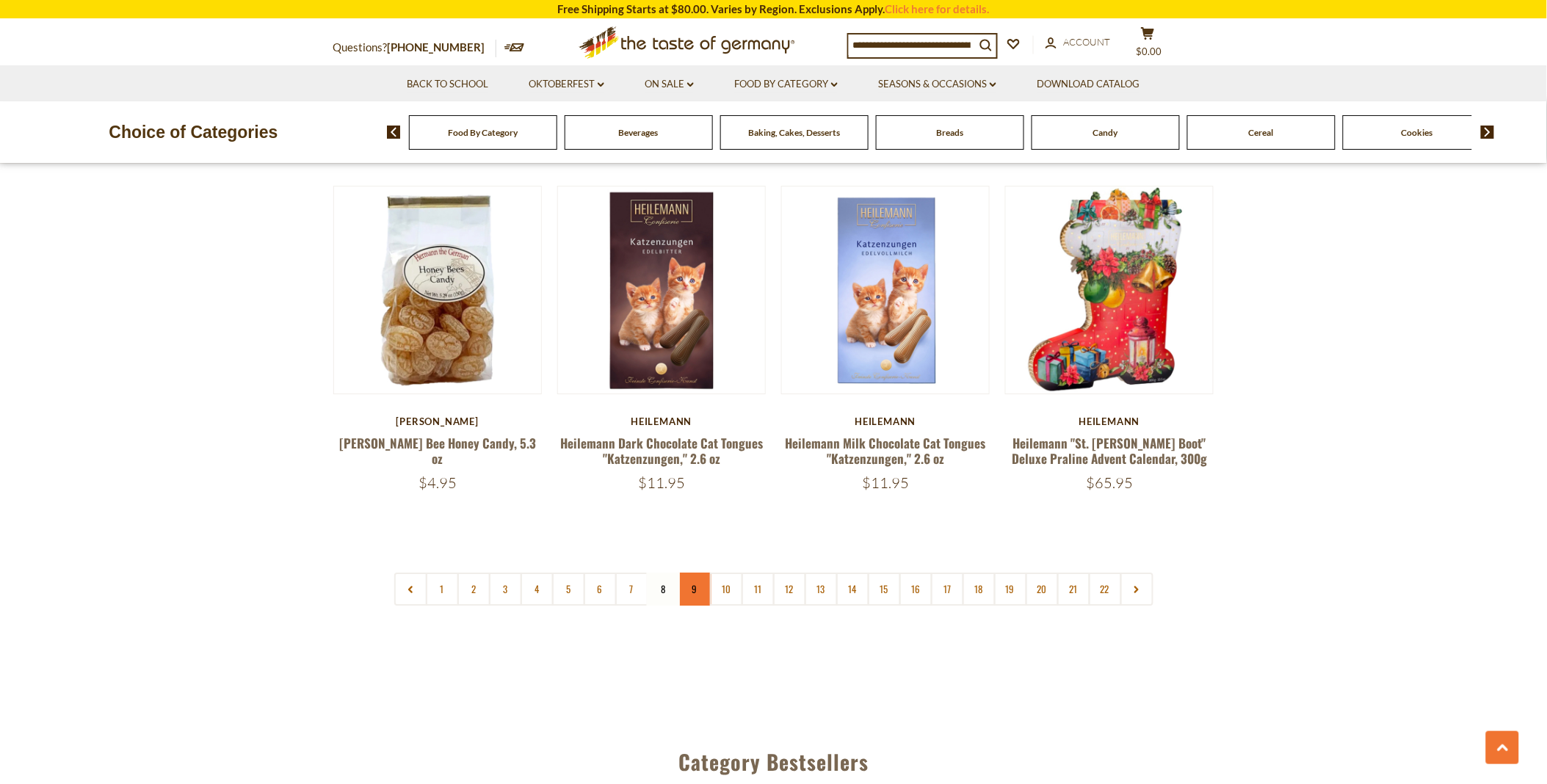
click at [695, 572] on link "9" at bounding box center [694, 588] width 33 height 33
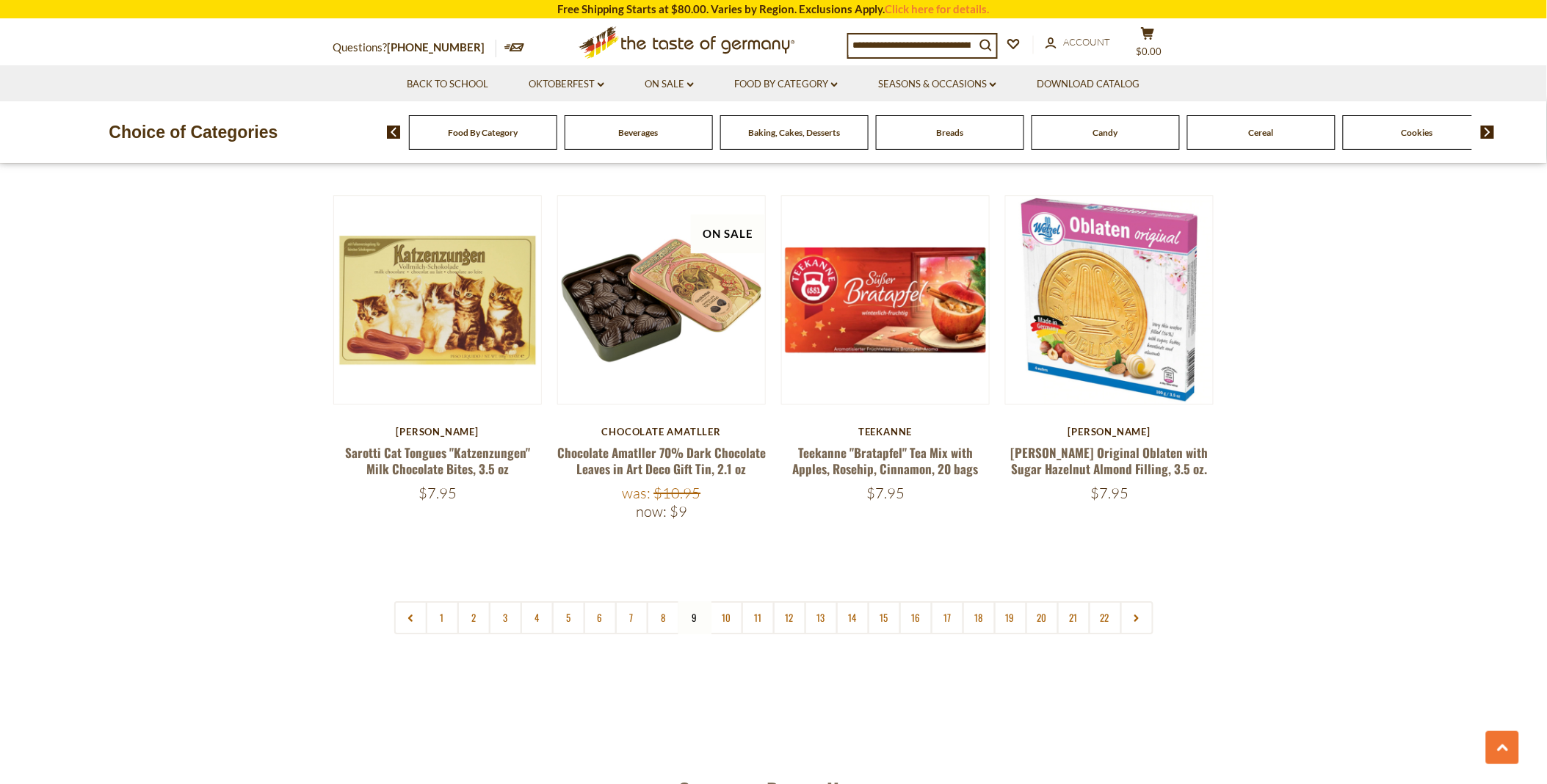
click at [698, 601] on nav "1 2 3 4 5 6 7 8 9 10 11 12 13 14 15 16 17 18 19 20 21 22" at bounding box center [774, 617] width 760 height 33
click at [724, 601] on link "10" at bounding box center [727, 617] width 33 height 33
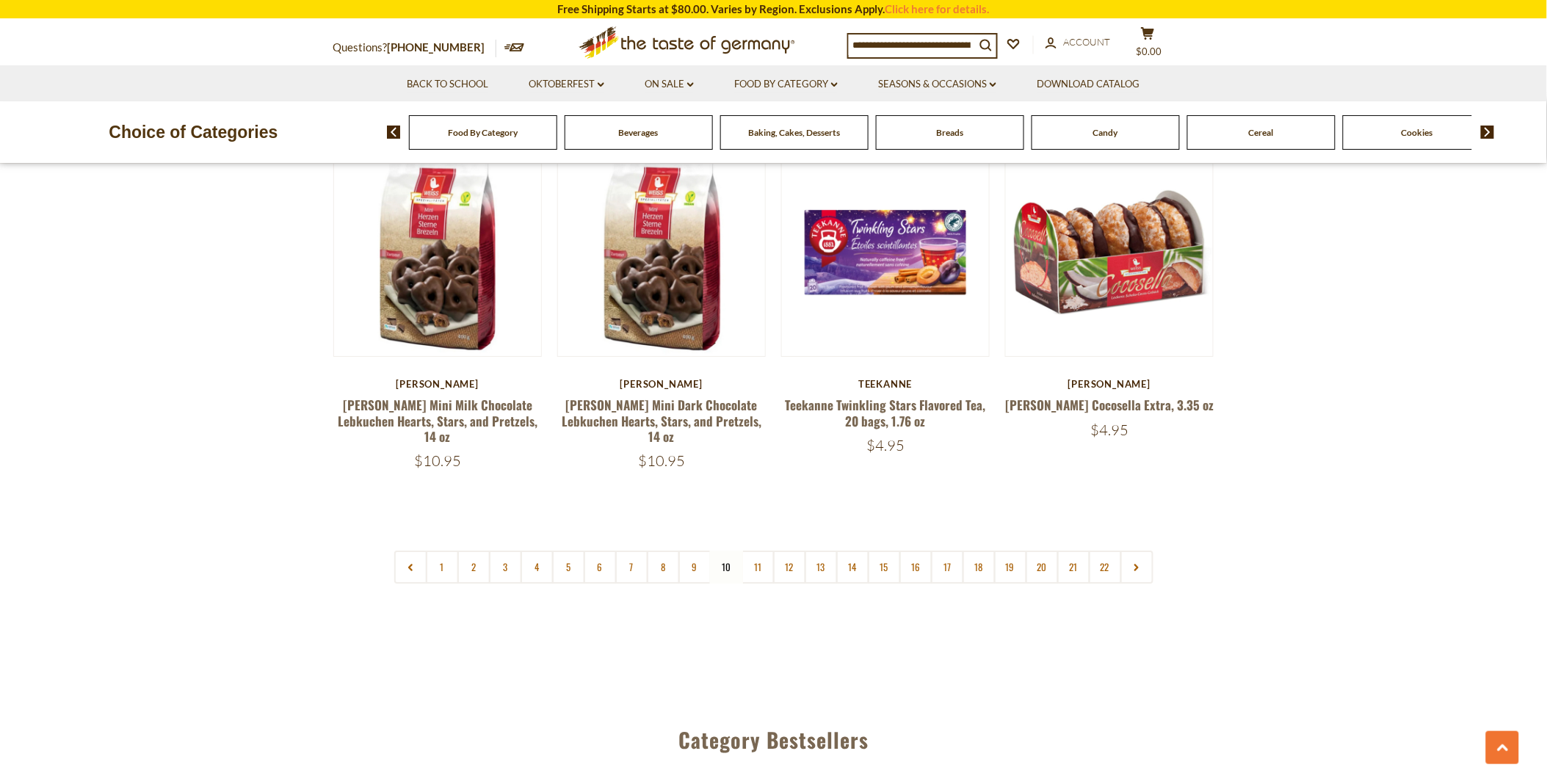
scroll to position [3591, 0]
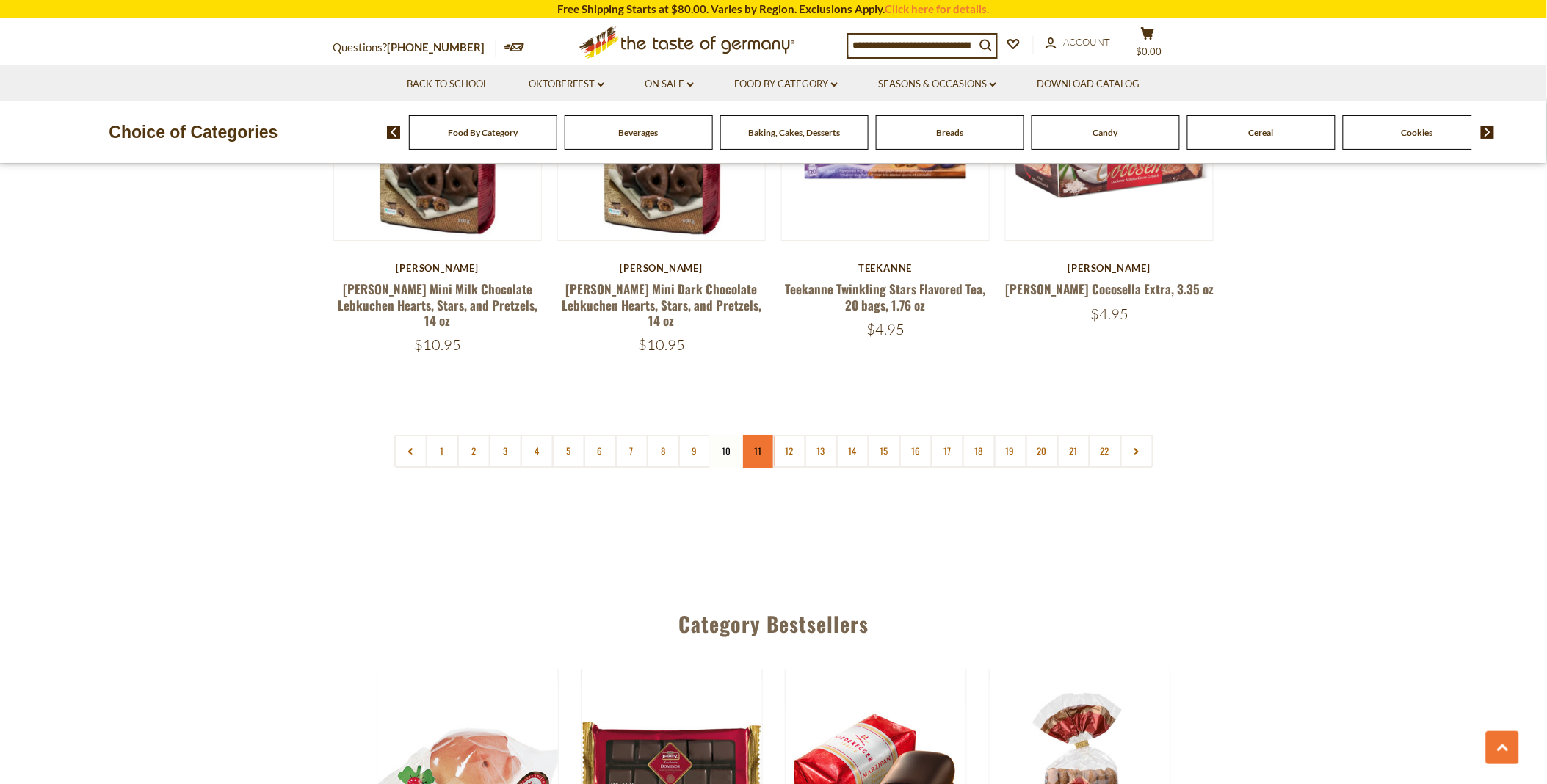
click at [759, 434] on link "11" at bounding box center [758, 450] width 33 height 33
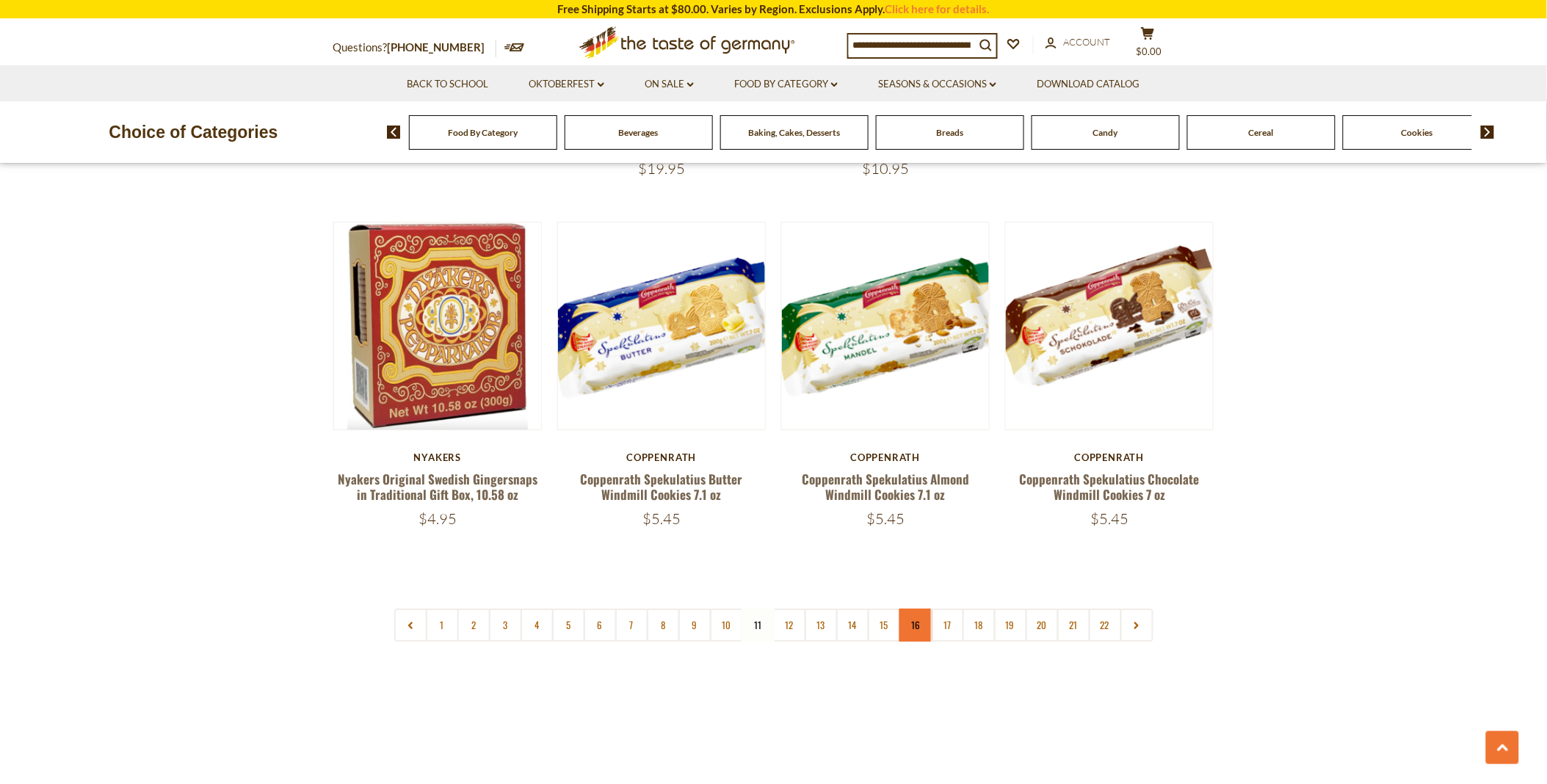
scroll to position [3427, 0]
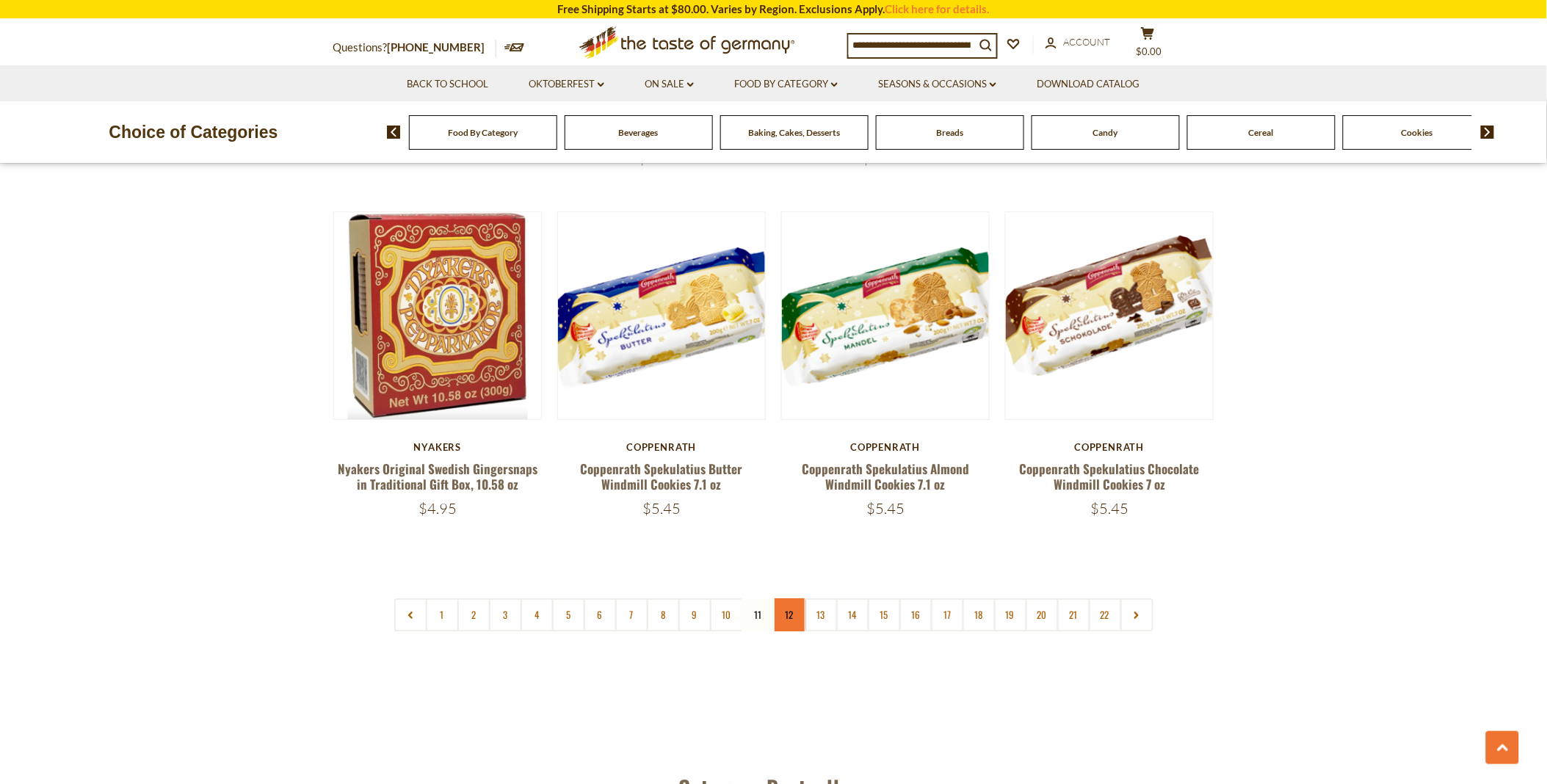
click at [790, 599] on link "12" at bounding box center [789, 615] width 33 height 33
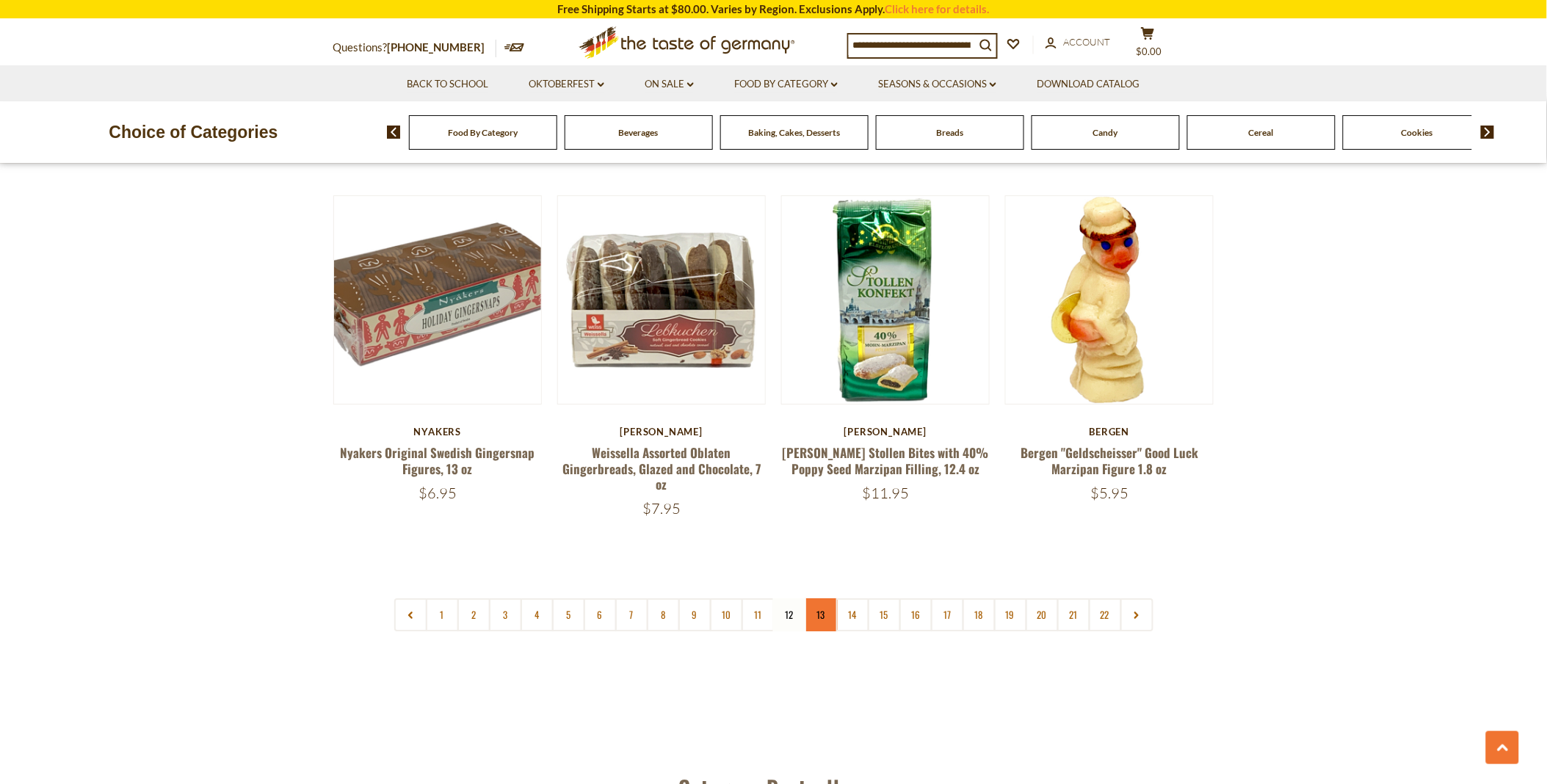
click at [817, 599] on link "13" at bounding box center [820, 615] width 33 height 33
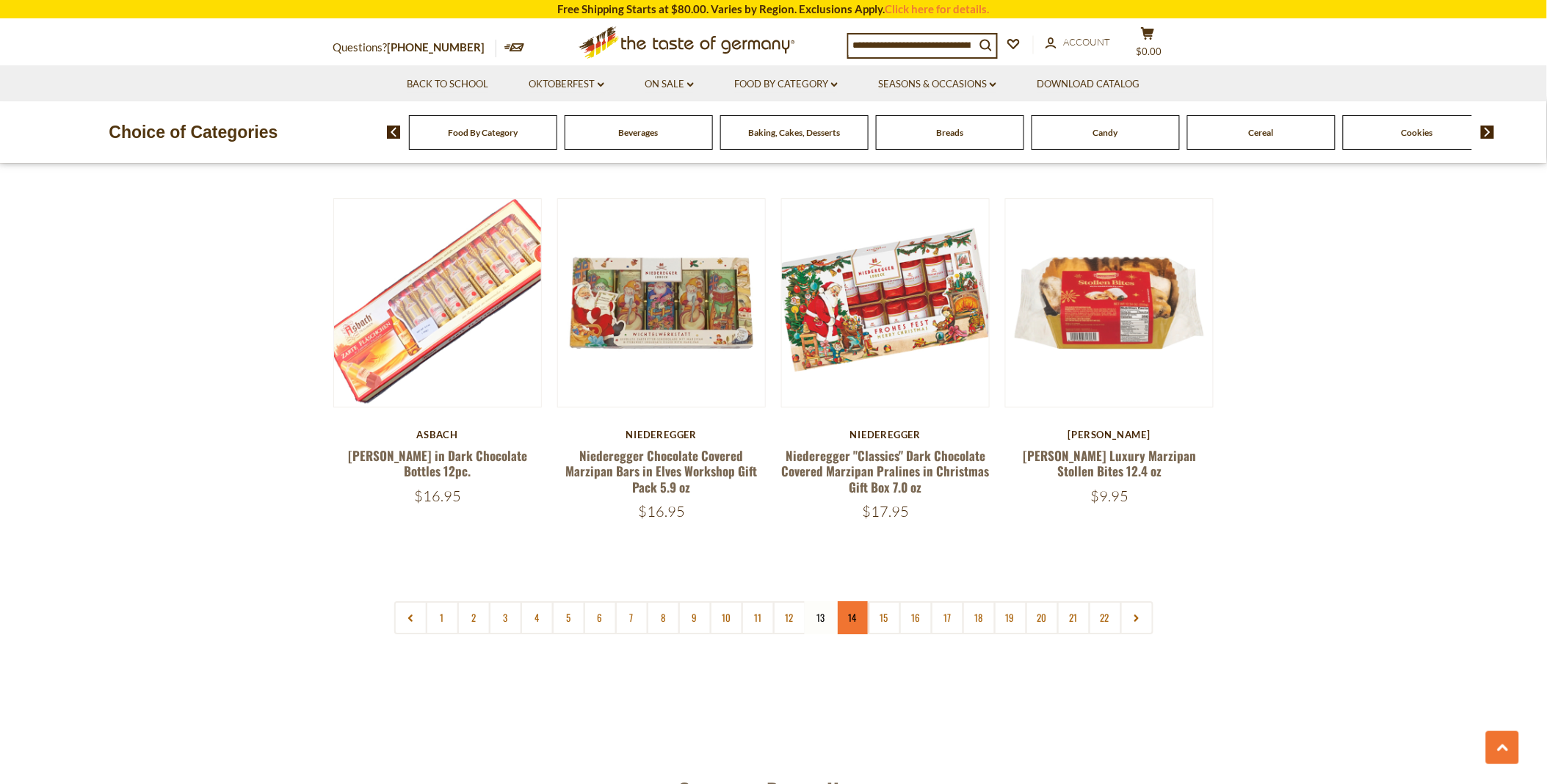
click at [853, 601] on link "14" at bounding box center [853, 617] width 33 height 33
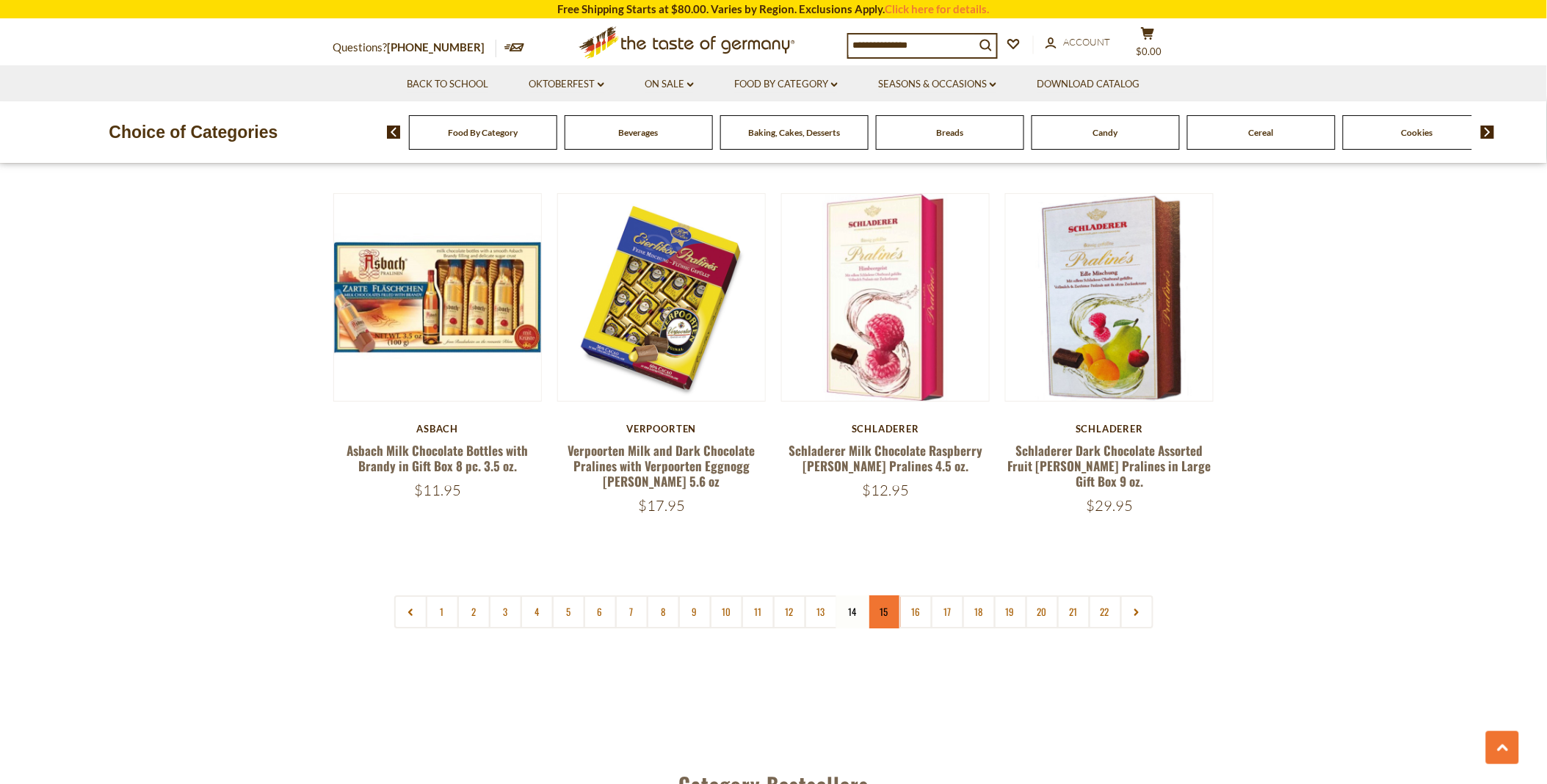
click at [887, 596] on link "15" at bounding box center [884, 611] width 33 height 33
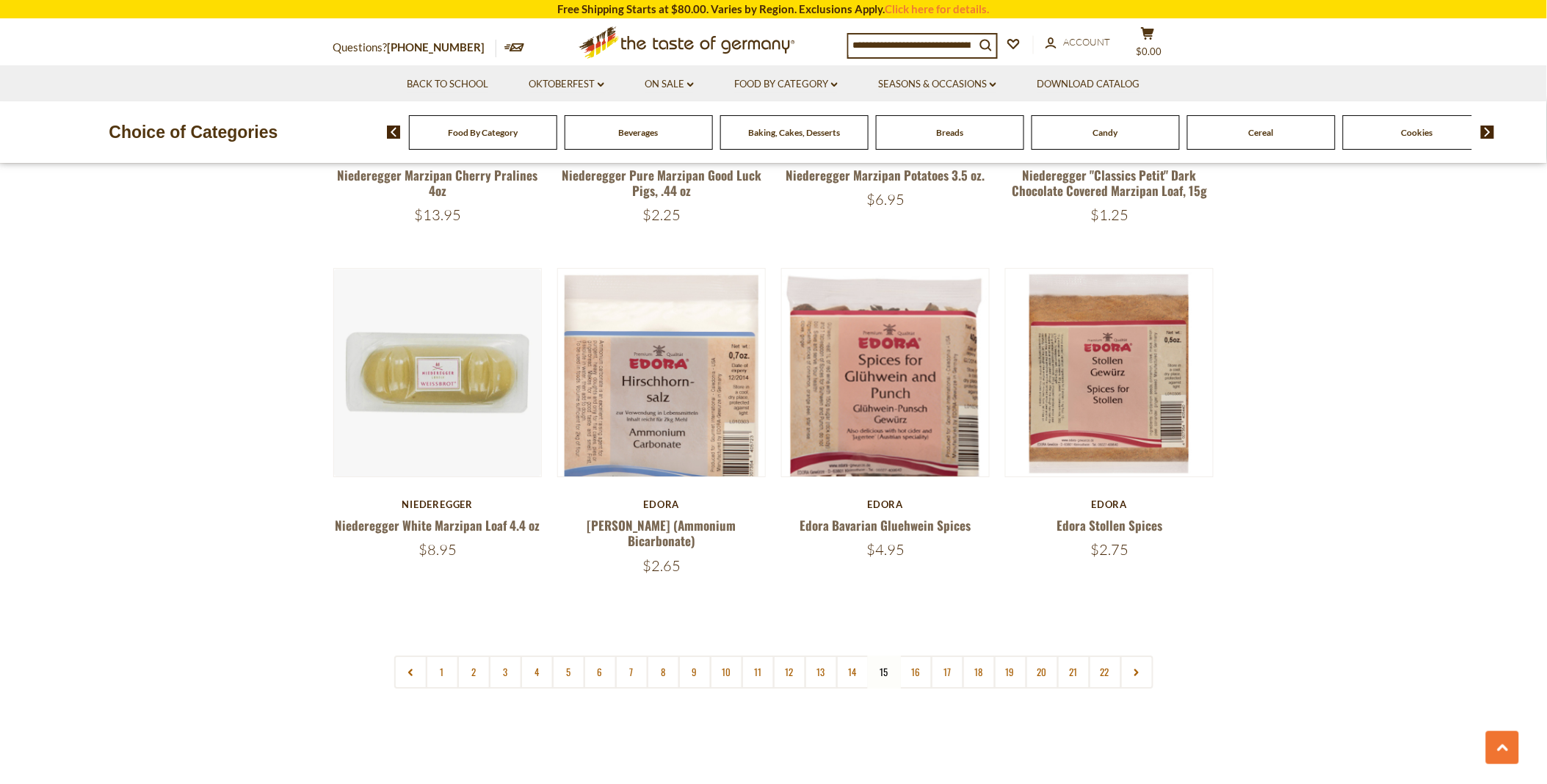
scroll to position [3346, 0]
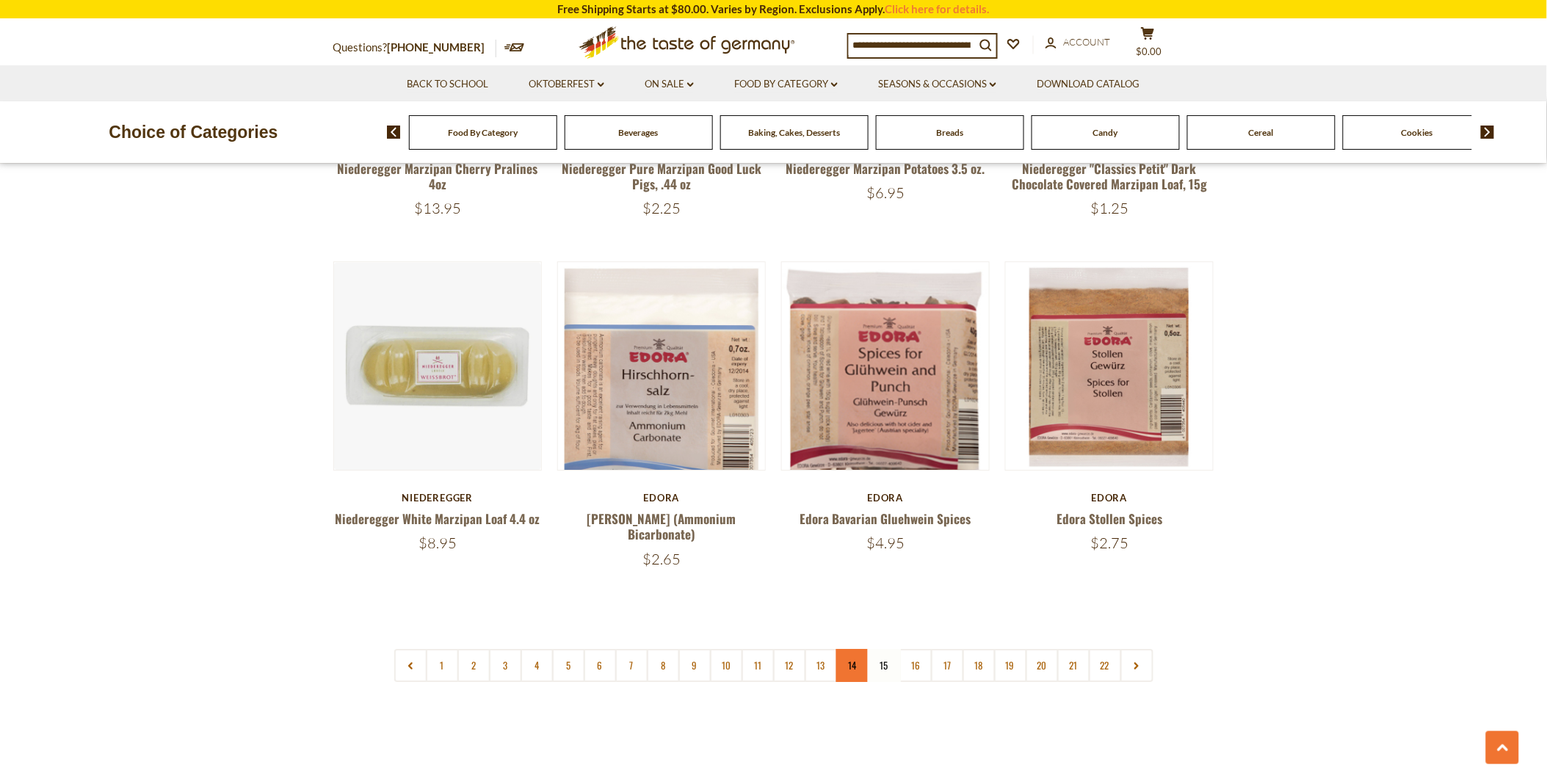
click at [852, 649] on link "14" at bounding box center [853, 665] width 33 height 33
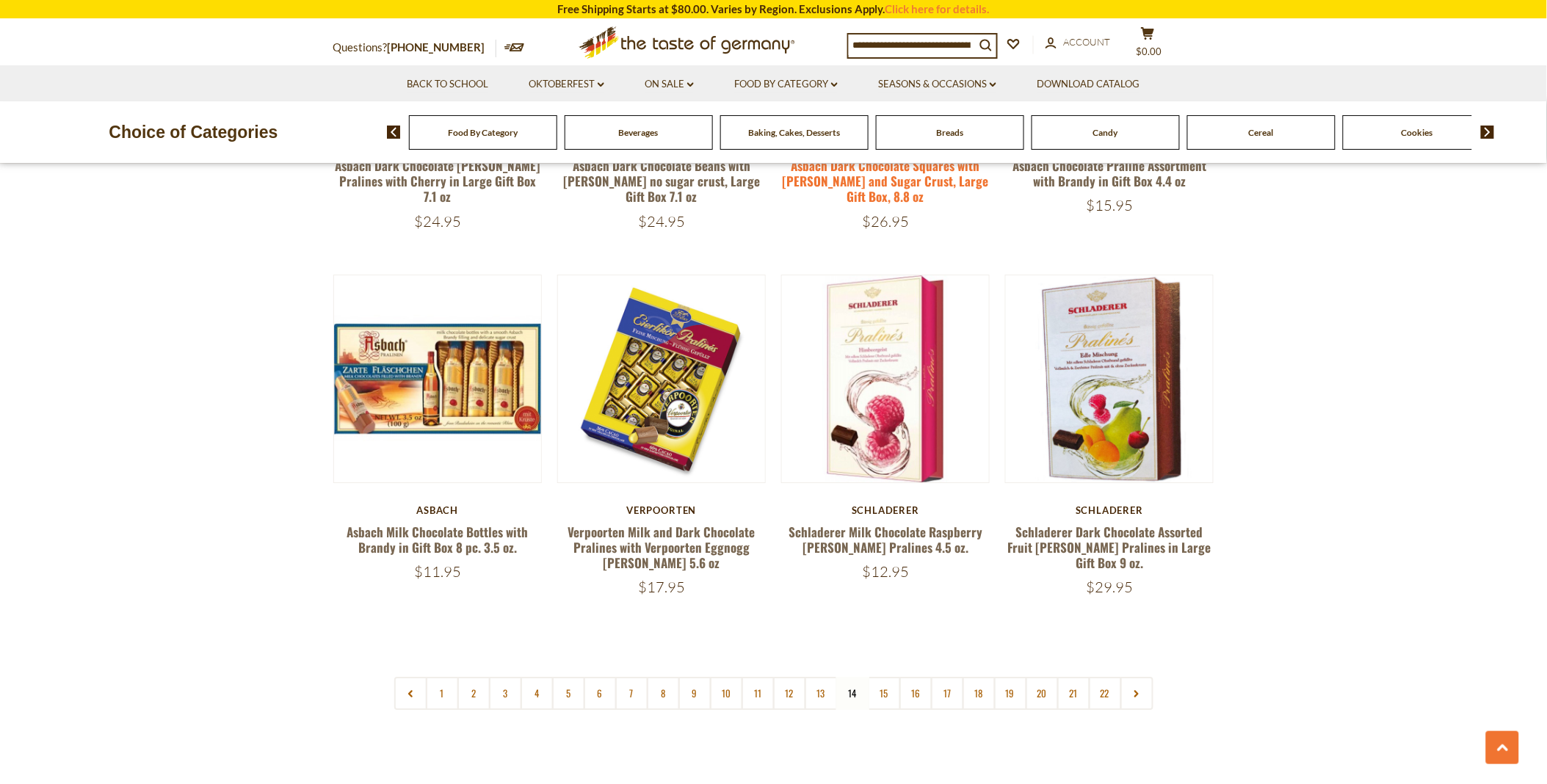
scroll to position [3509, 0]
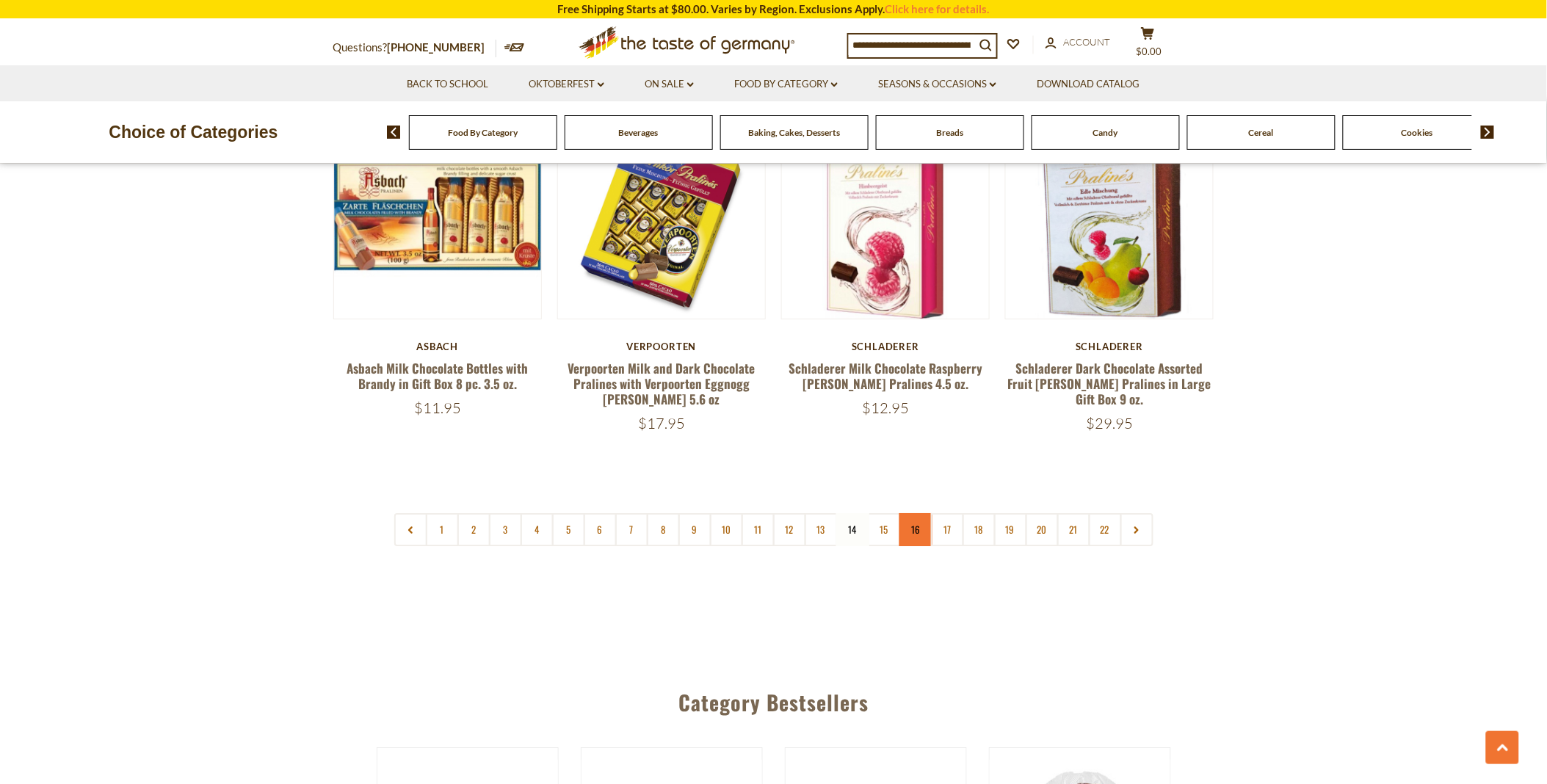
click at [911, 513] on link "16" at bounding box center [915, 529] width 33 height 33
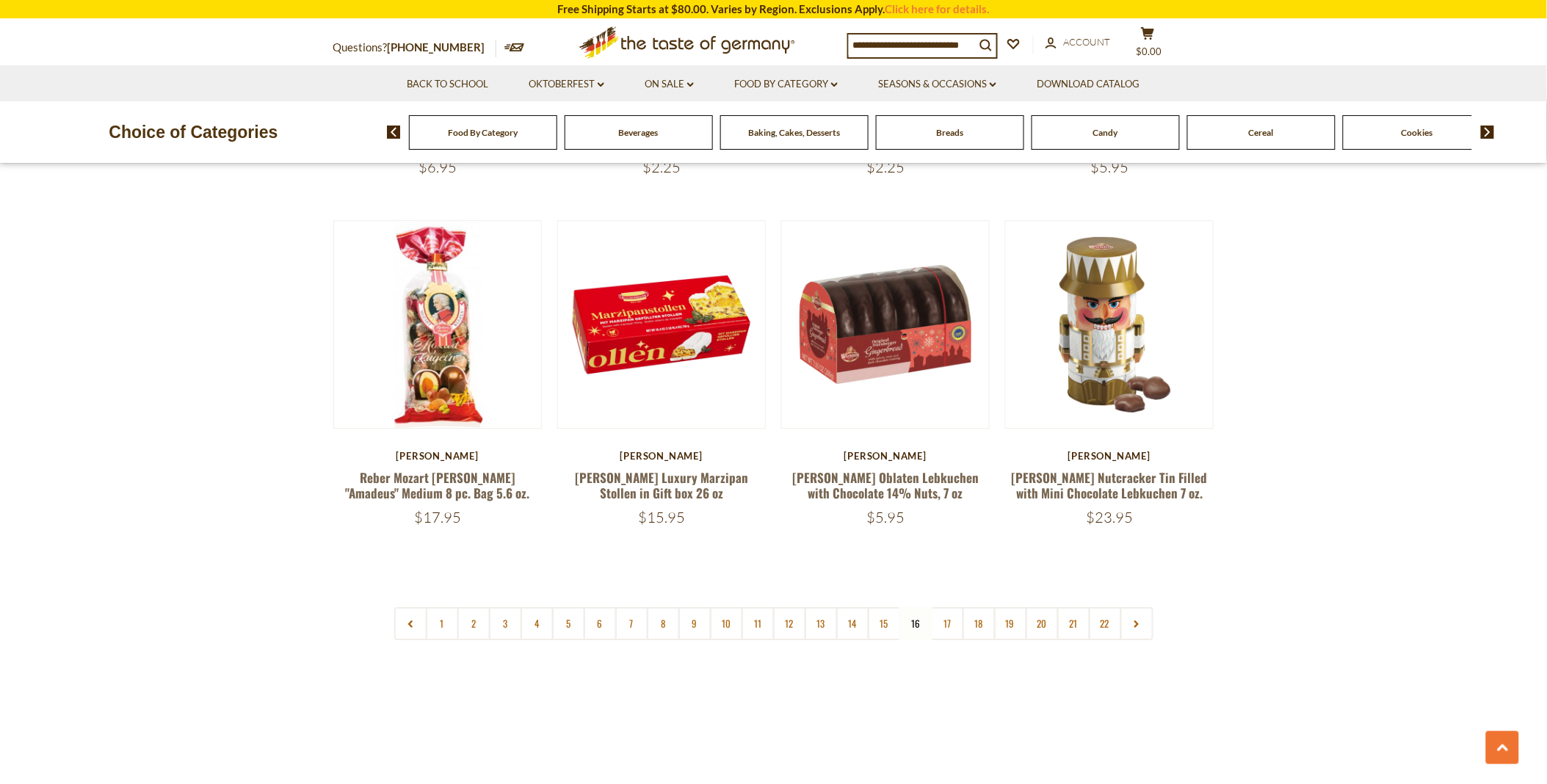
scroll to position [3346, 0]
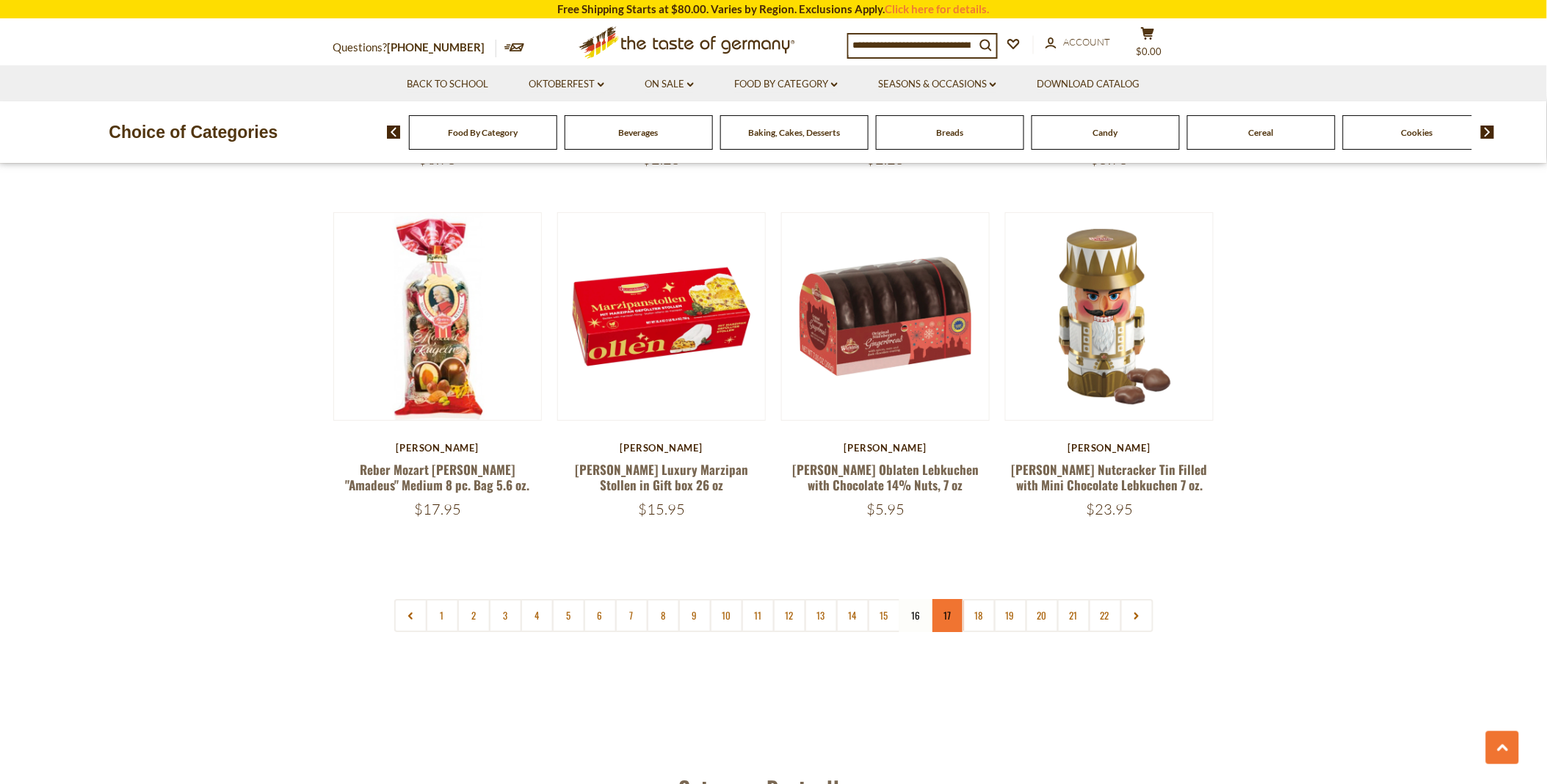
click at [944, 599] on link "17" at bounding box center [948, 616] width 33 height 33
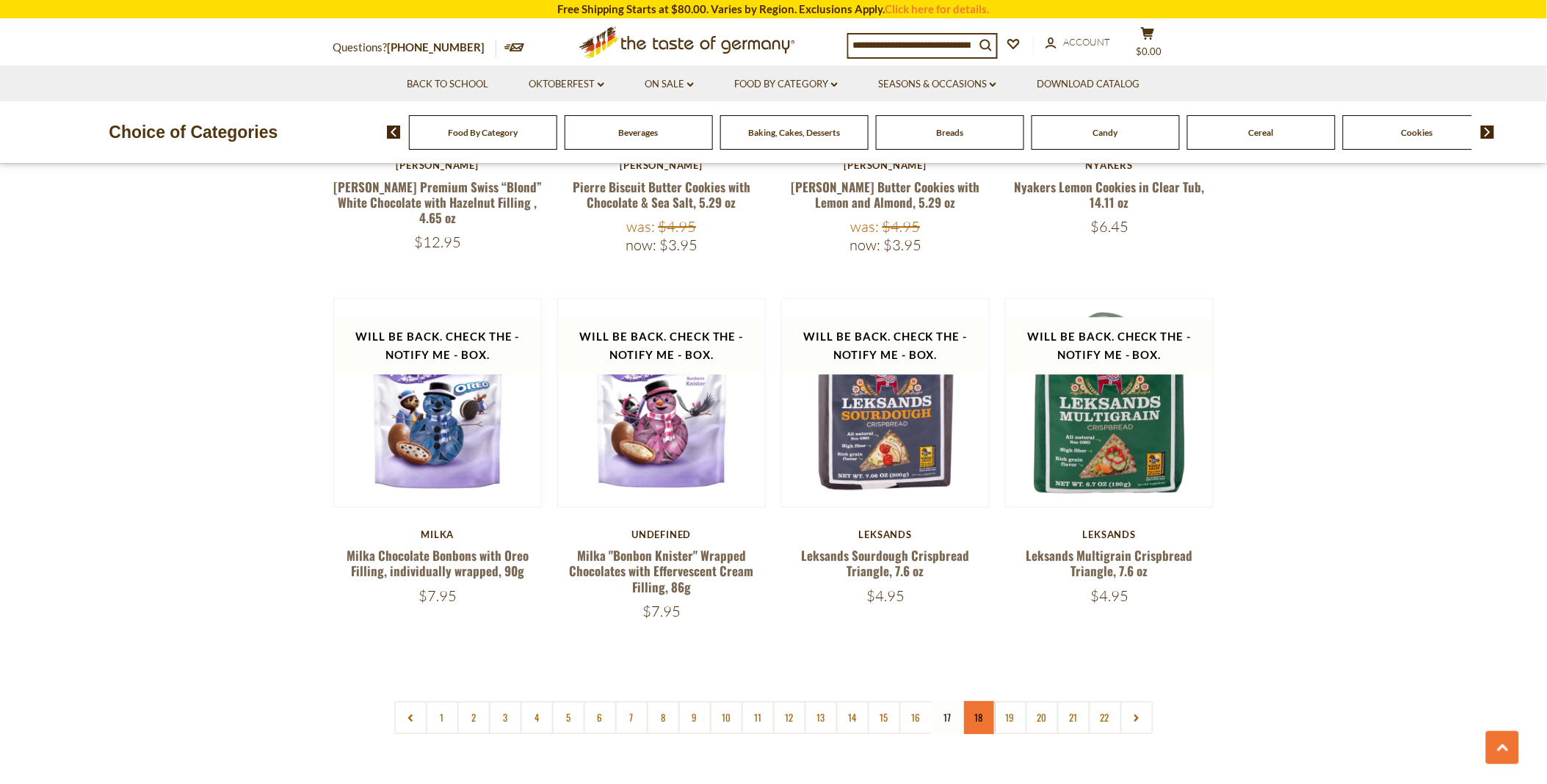
click at [979, 701] on link "18" at bounding box center [979, 717] width 33 height 33
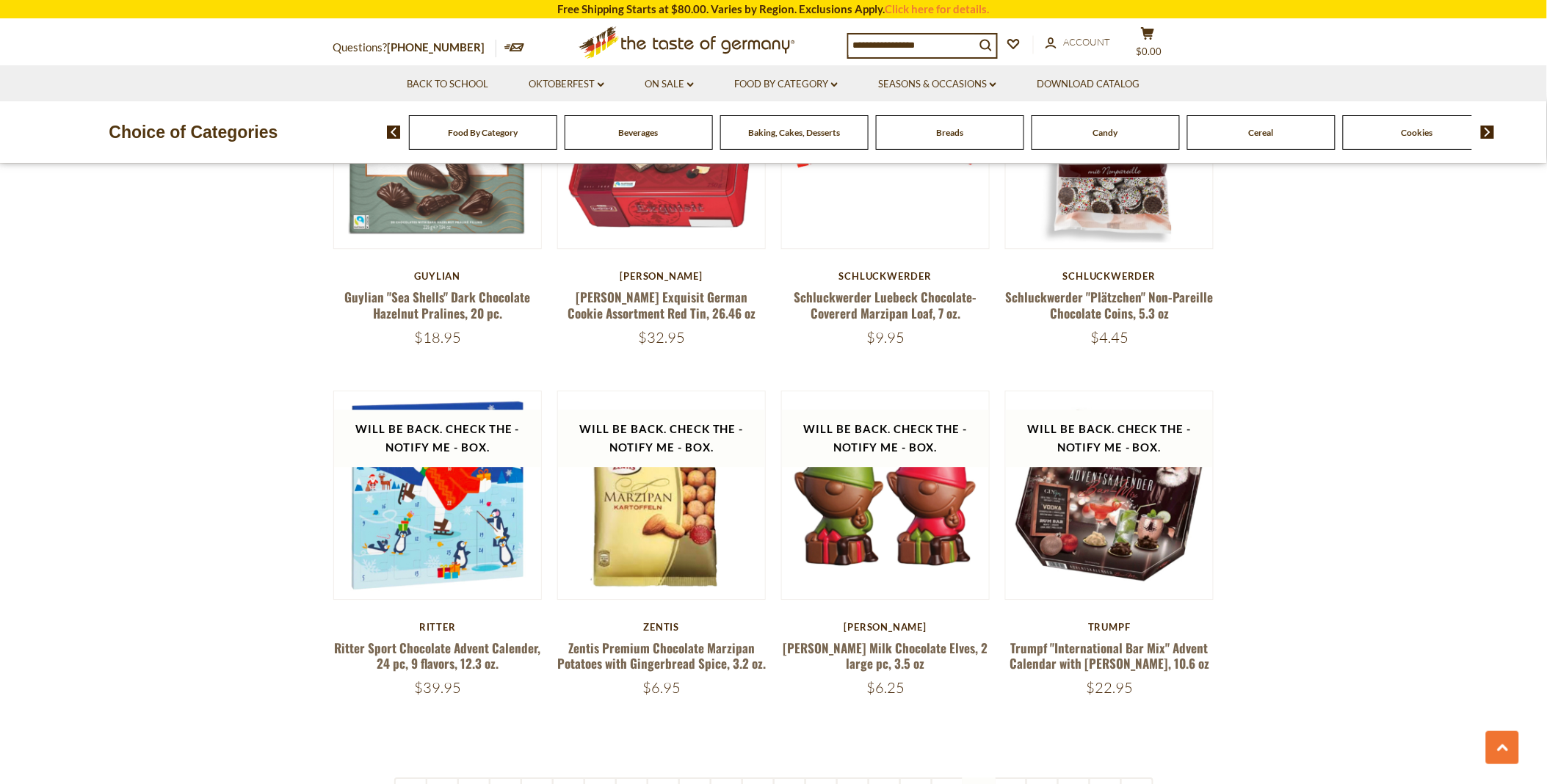
scroll to position [3264, 0]
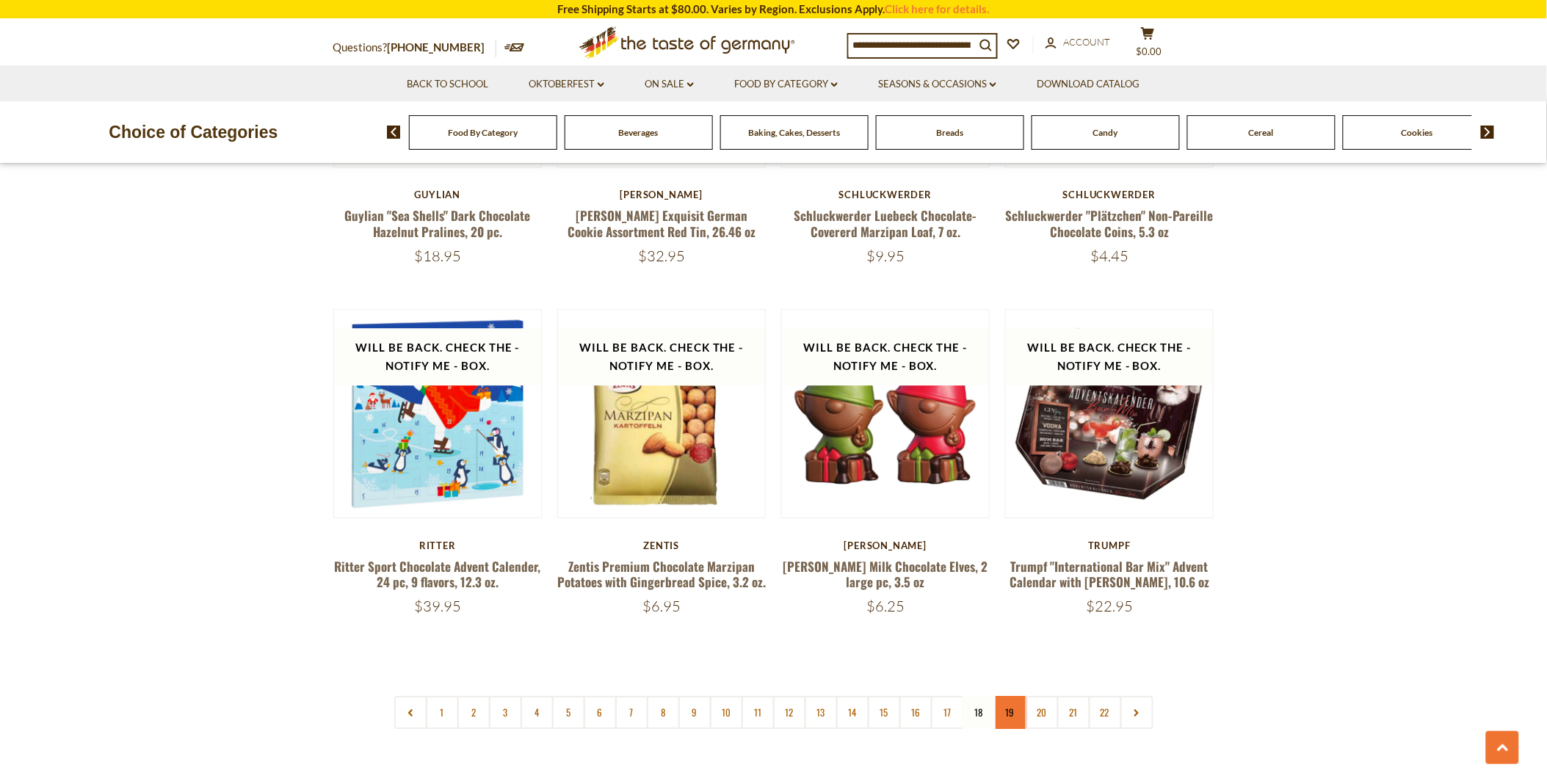
click at [1014, 696] on link "19" at bounding box center [1010, 712] width 33 height 33
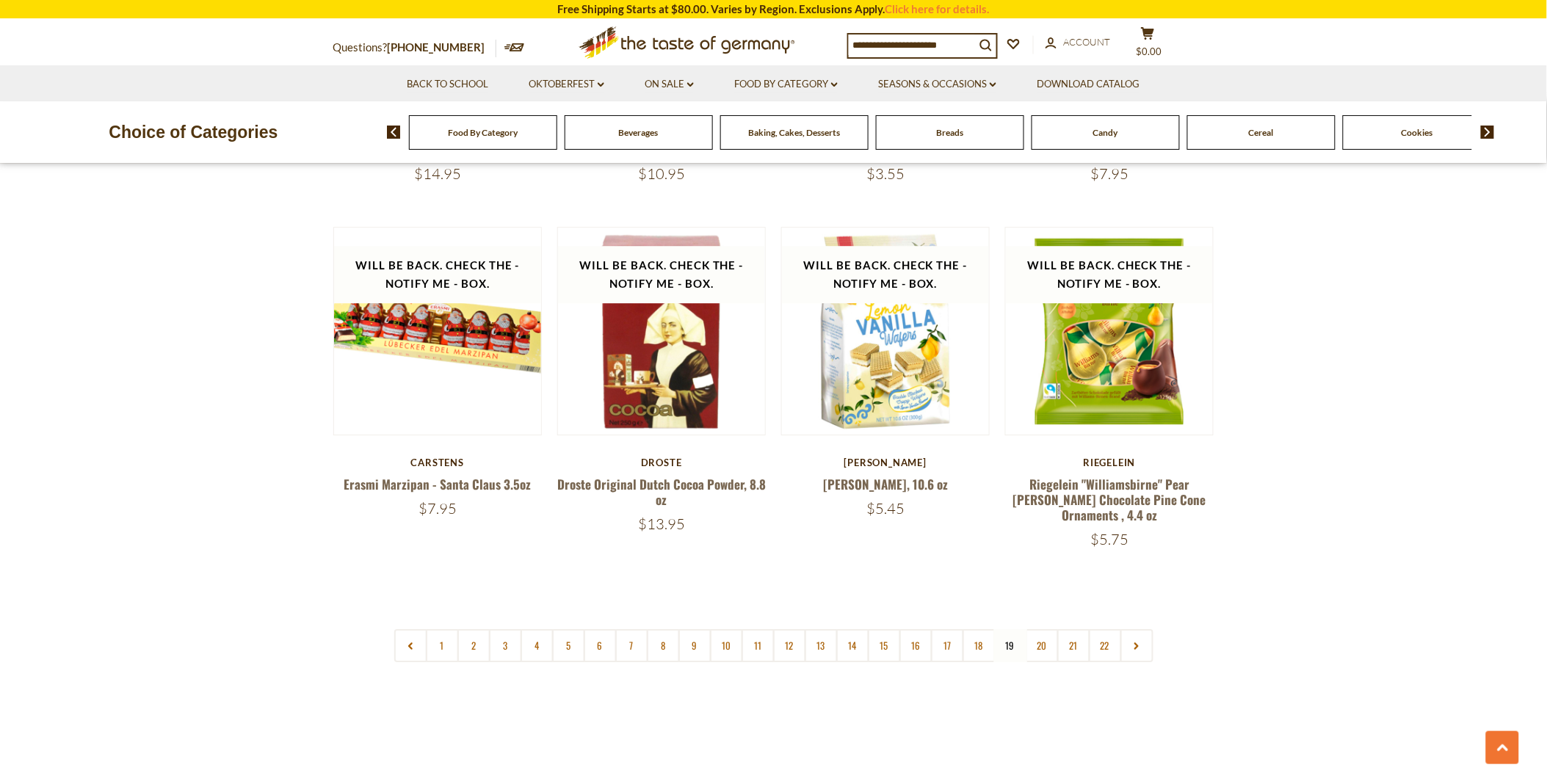
scroll to position [3346, 0]
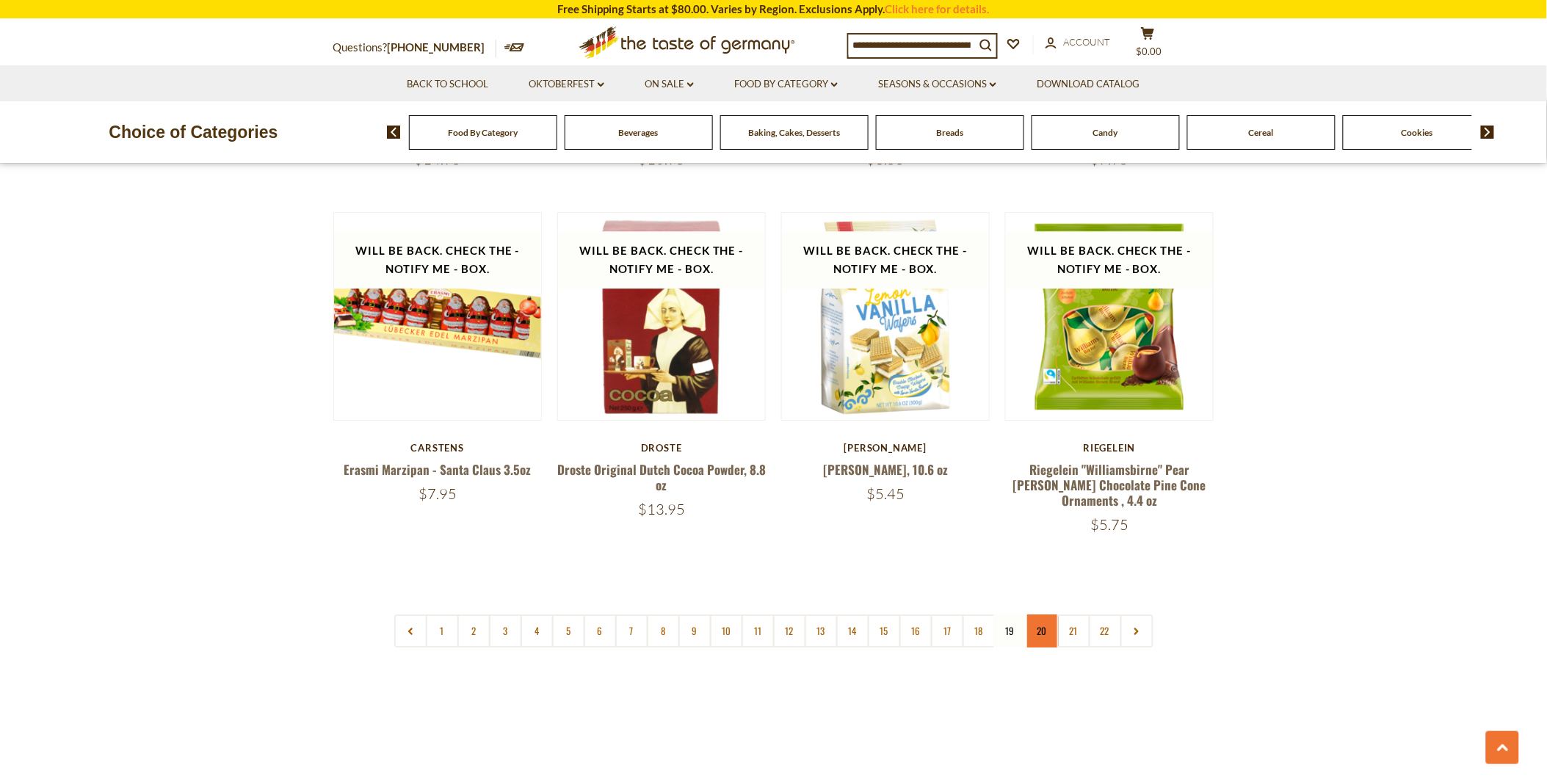
click at [1038, 615] on link "20" at bounding box center [1041, 631] width 33 height 33
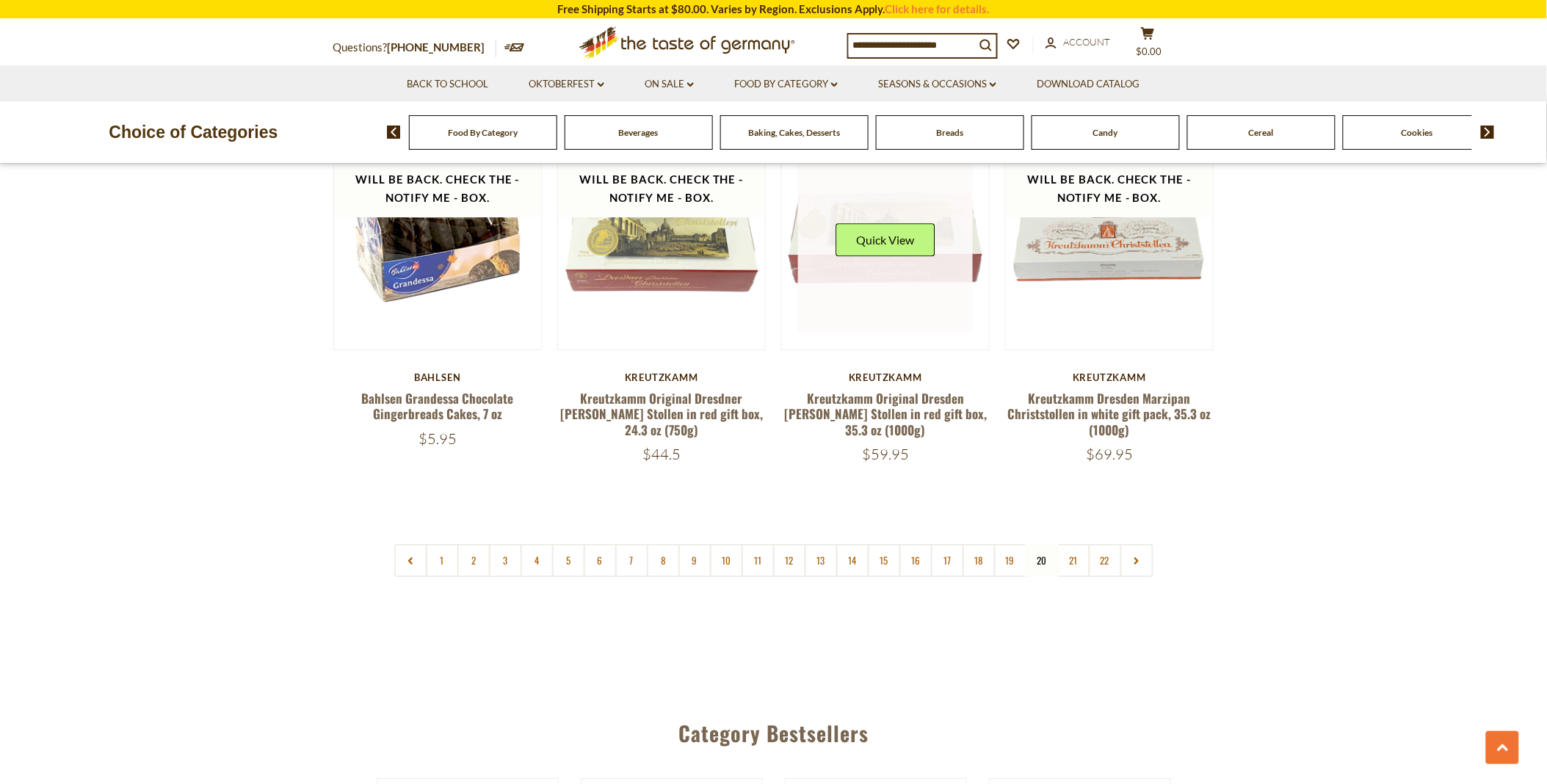
scroll to position [3509, 0]
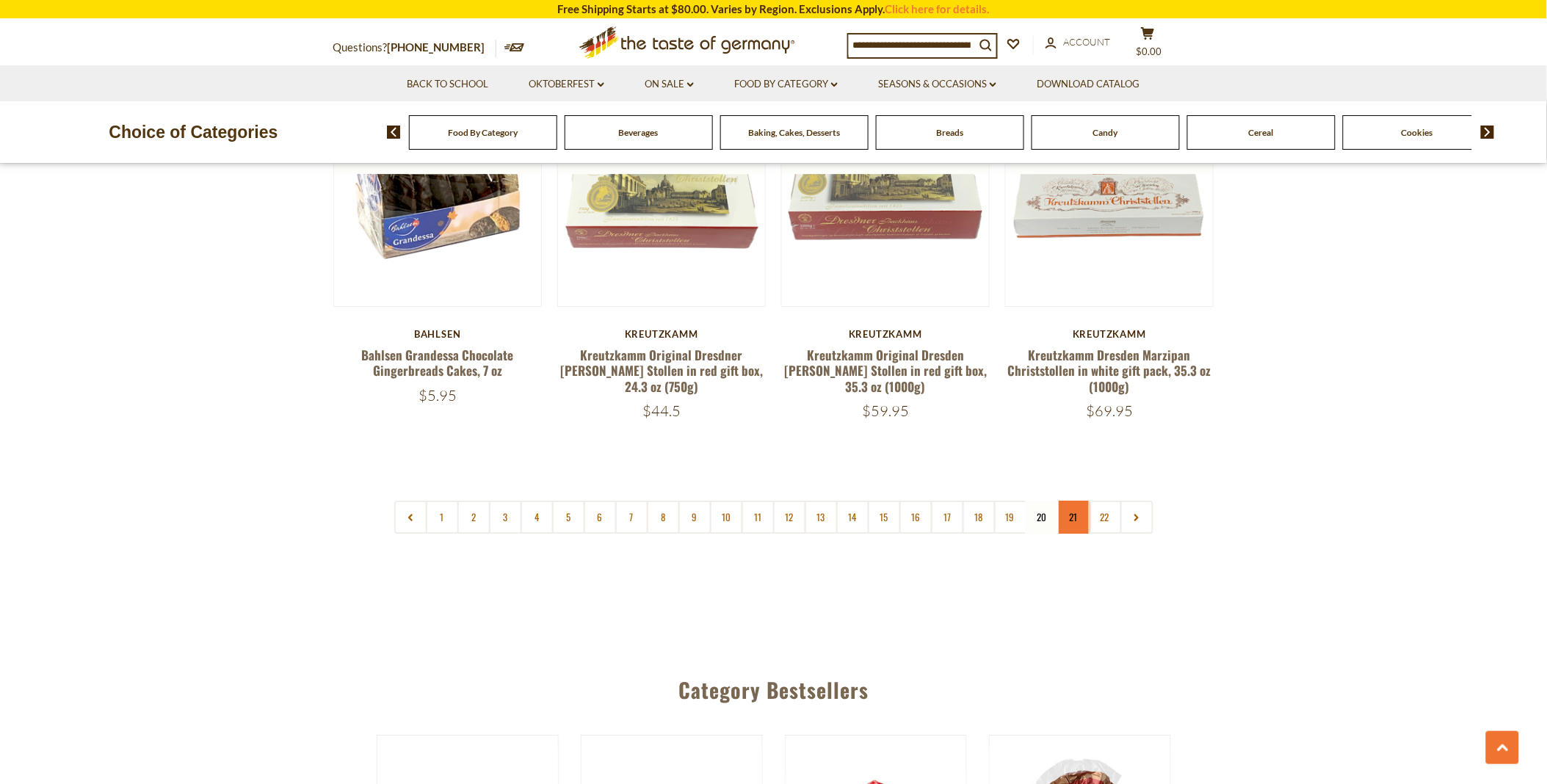
click at [1074, 500] on link "21" at bounding box center [1074, 516] width 33 height 33
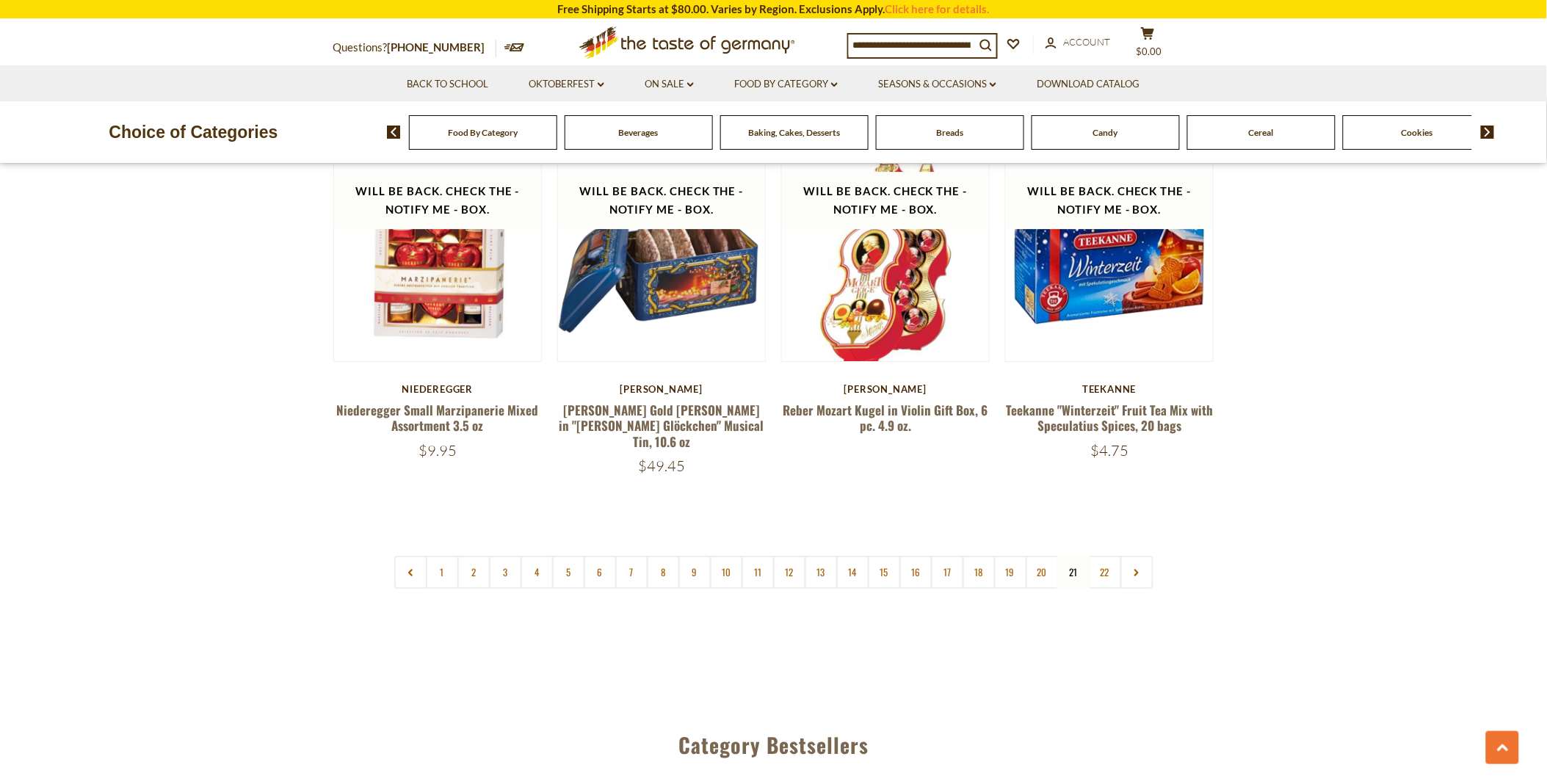
click at [1105, 555] on link "22" at bounding box center [1105, 571] width 33 height 33
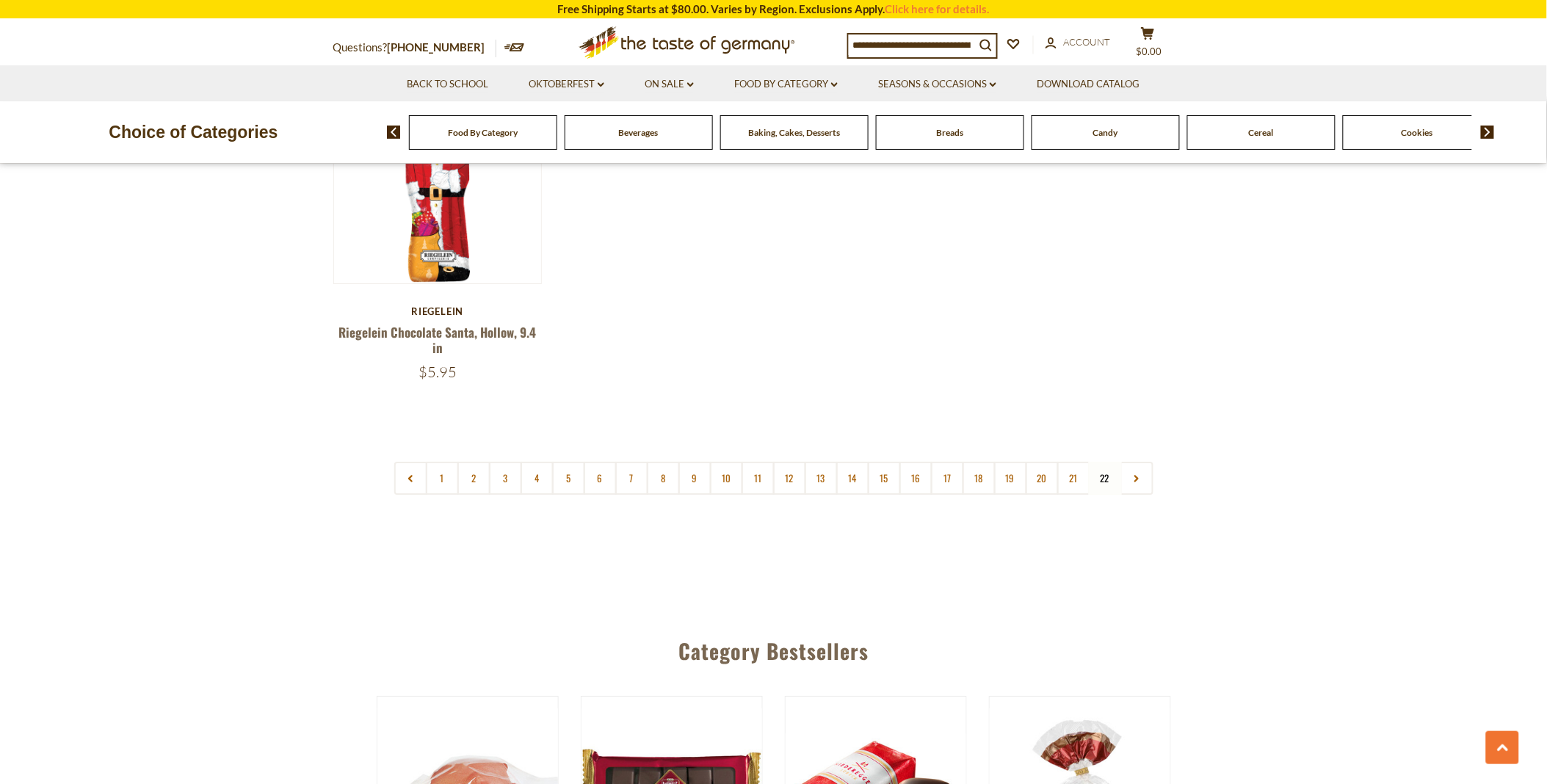
scroll to position [1877, 0]
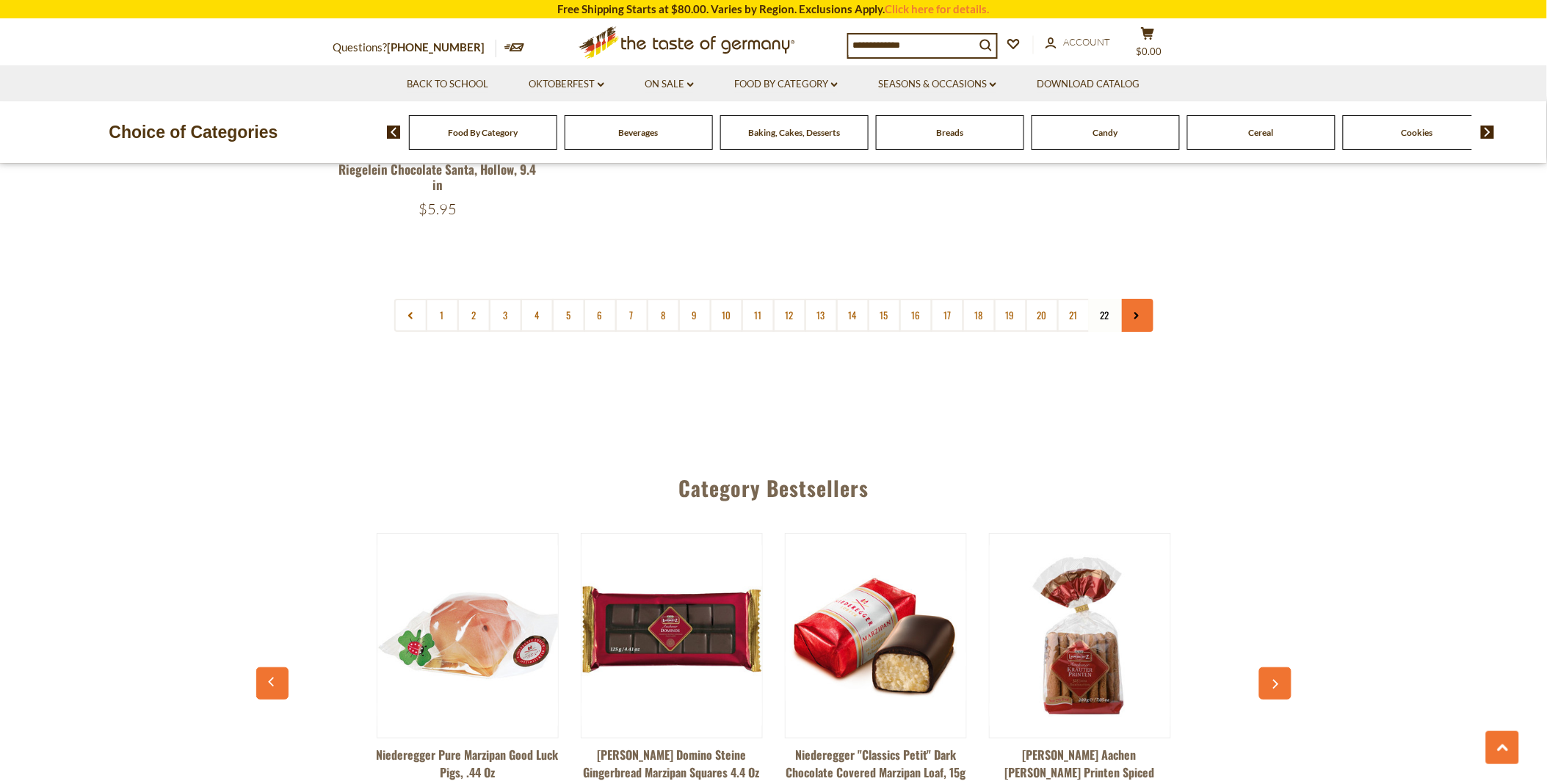
click at [1139, 299] on link at bounding box center [1136, 315] width 33 height 33
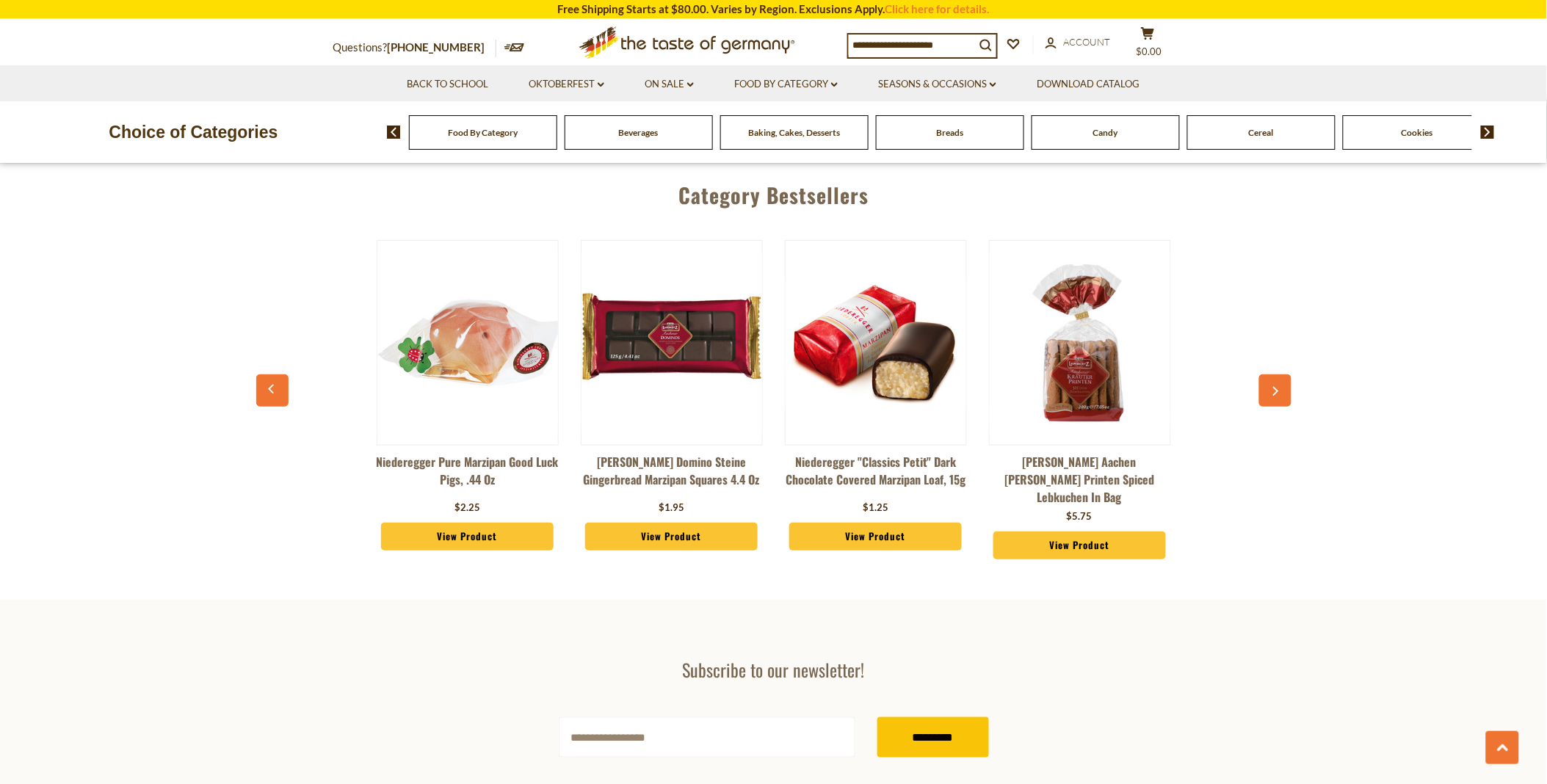
scroll to position [2284, 0]
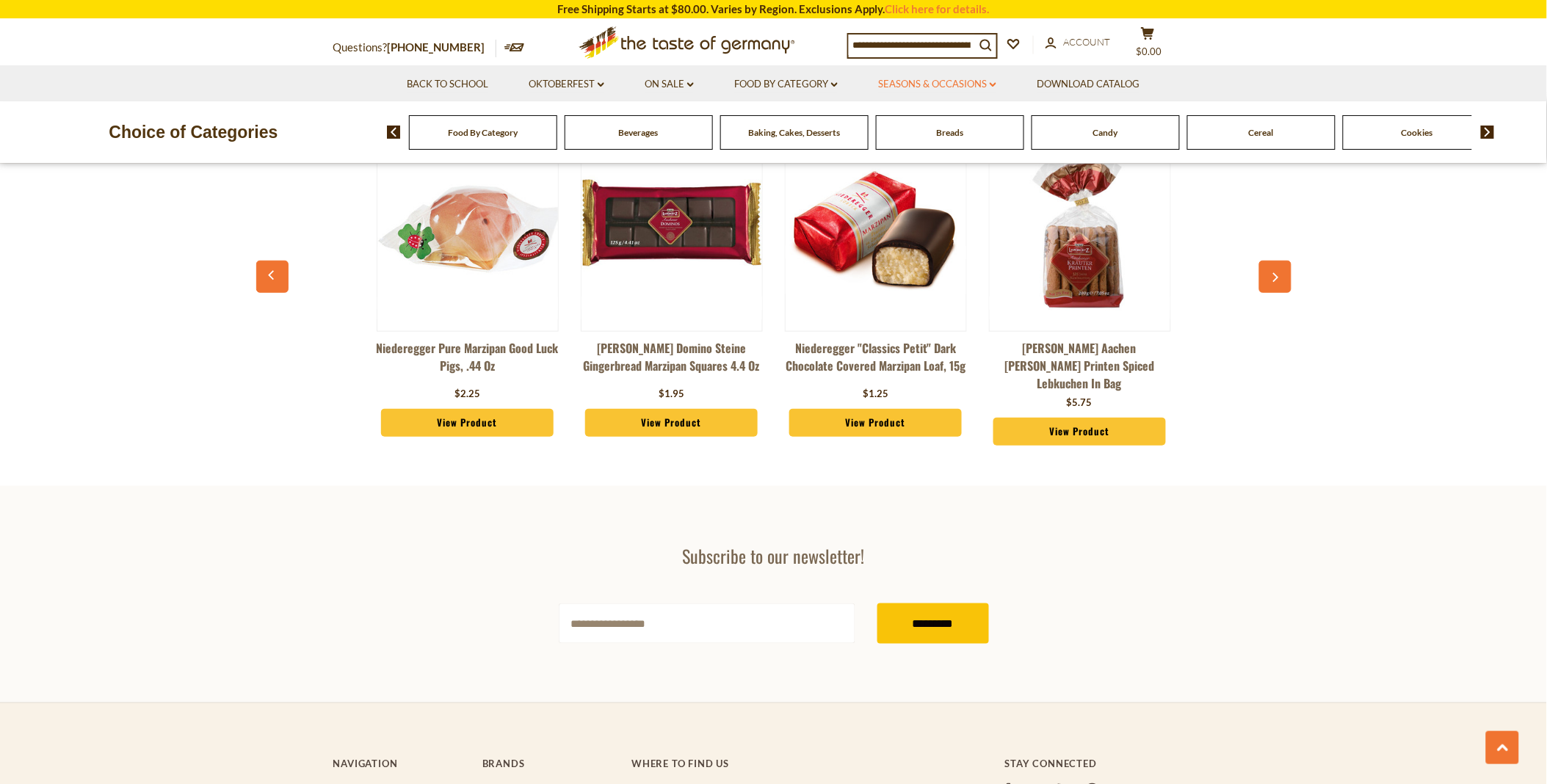
click at [951, 80] on link "Seasons & Occasions dropdown_arrow" at bounding box center [937, 84] width 119 height 16
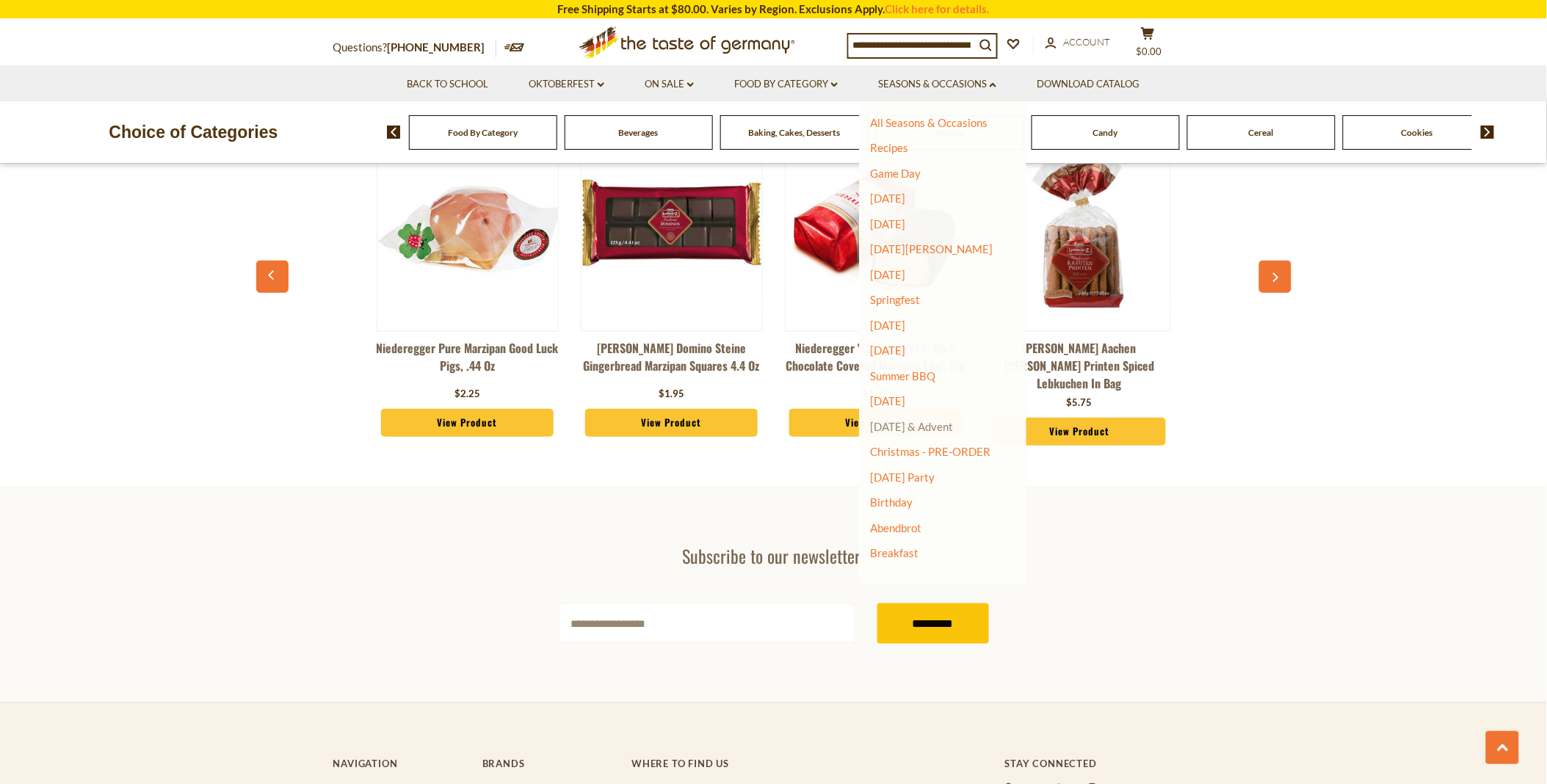
click at [951, 421] on link "[DATE] & Advent" at bounding box center [912, 427] width 83 height 14
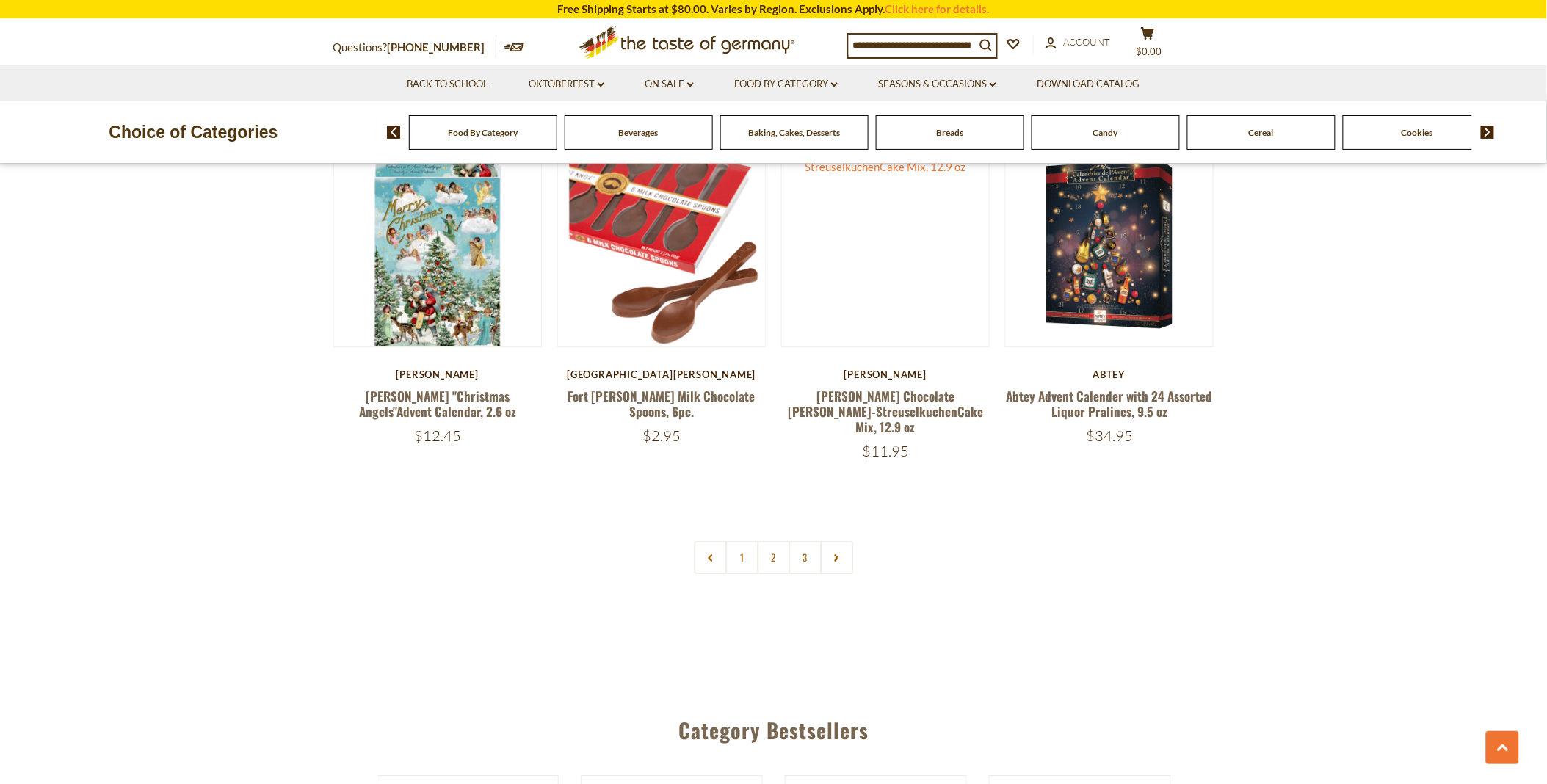
scroll to position [3426, 0]
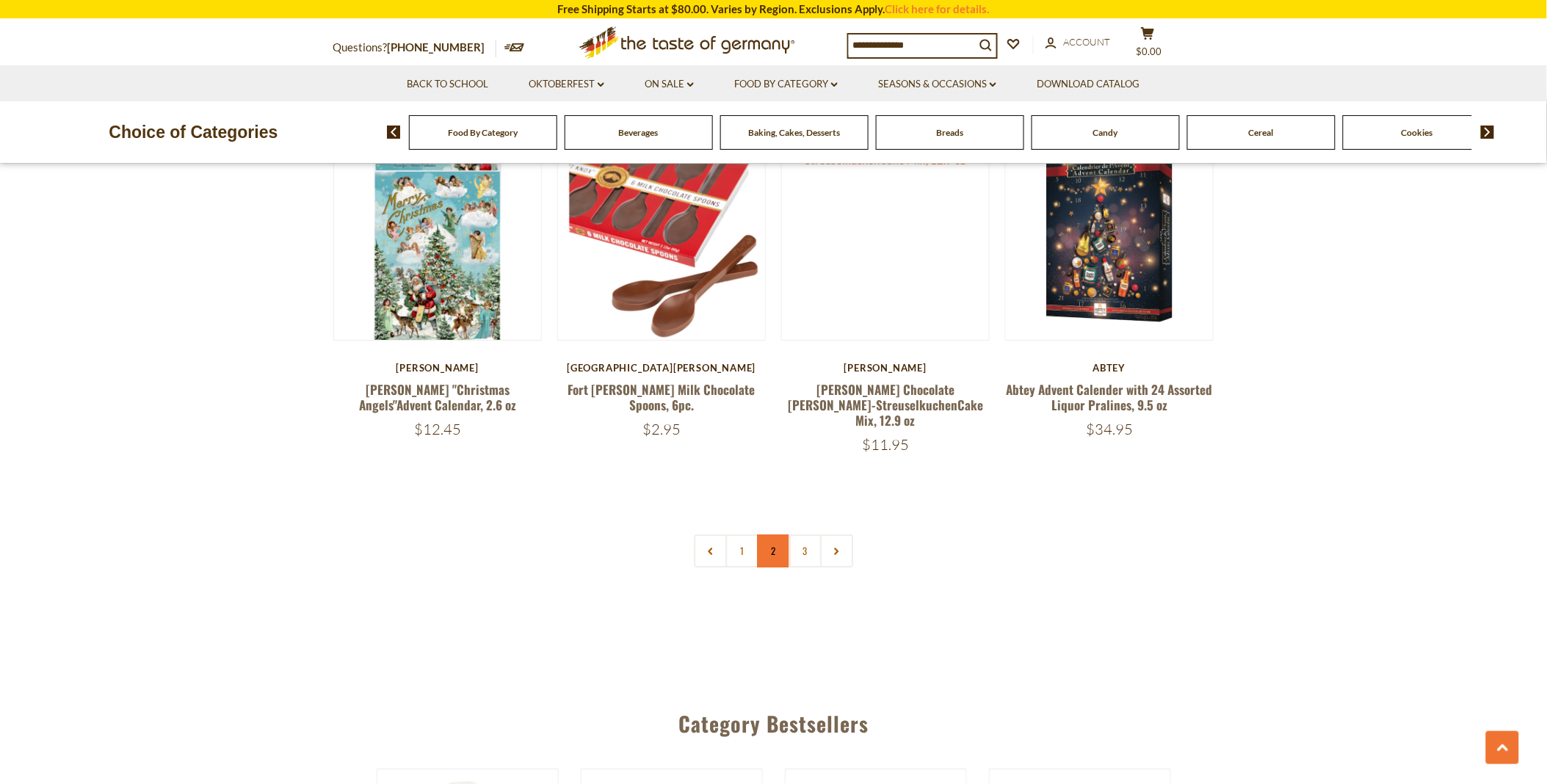
click at [771, 534] on link "2" at bounding box center [773, 550] width 33 height 33
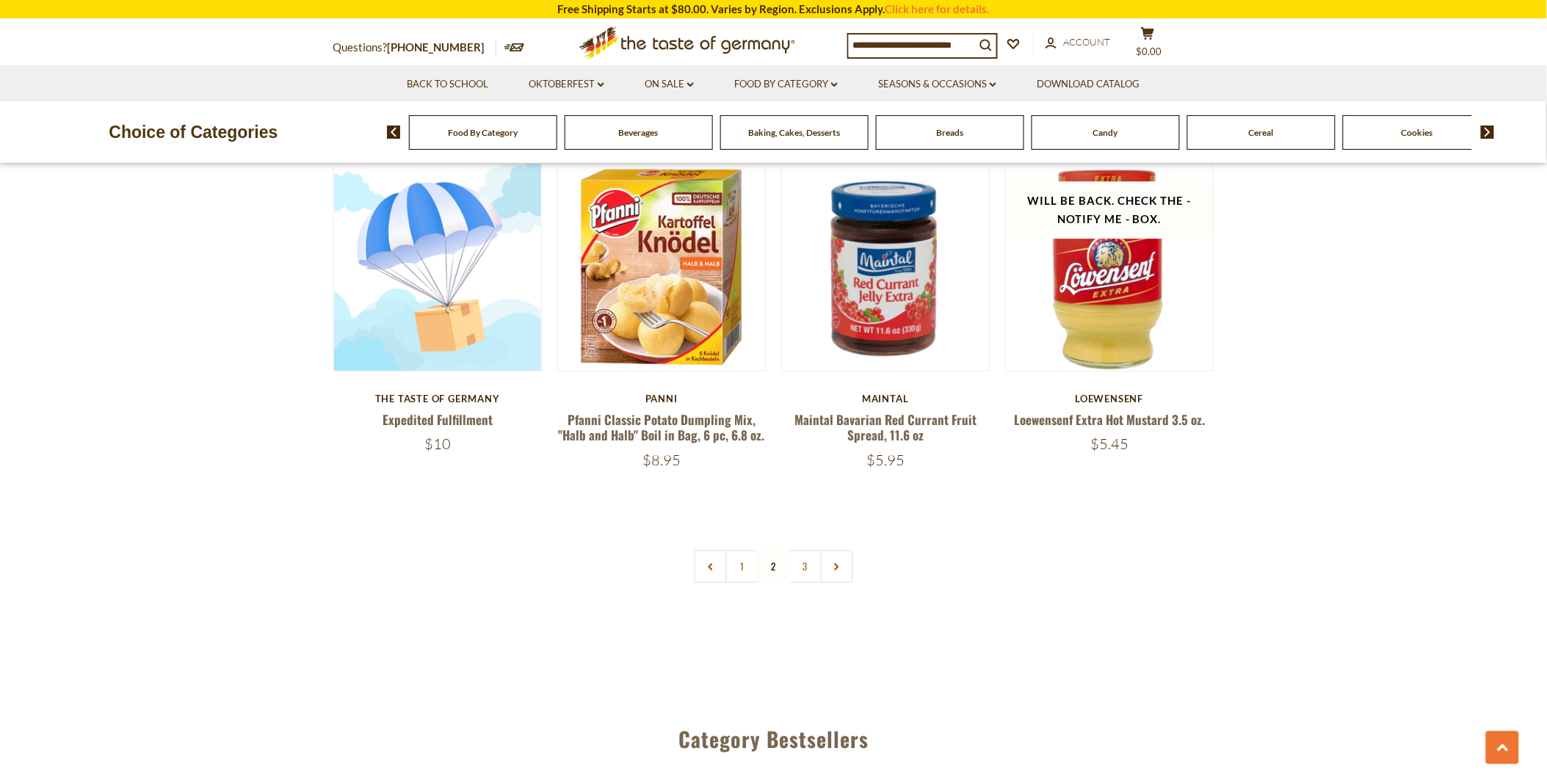
scroll to position [3427, 0]
click at [803, 549] on link "3" at bounding box center [804, 566] width 33 height 33
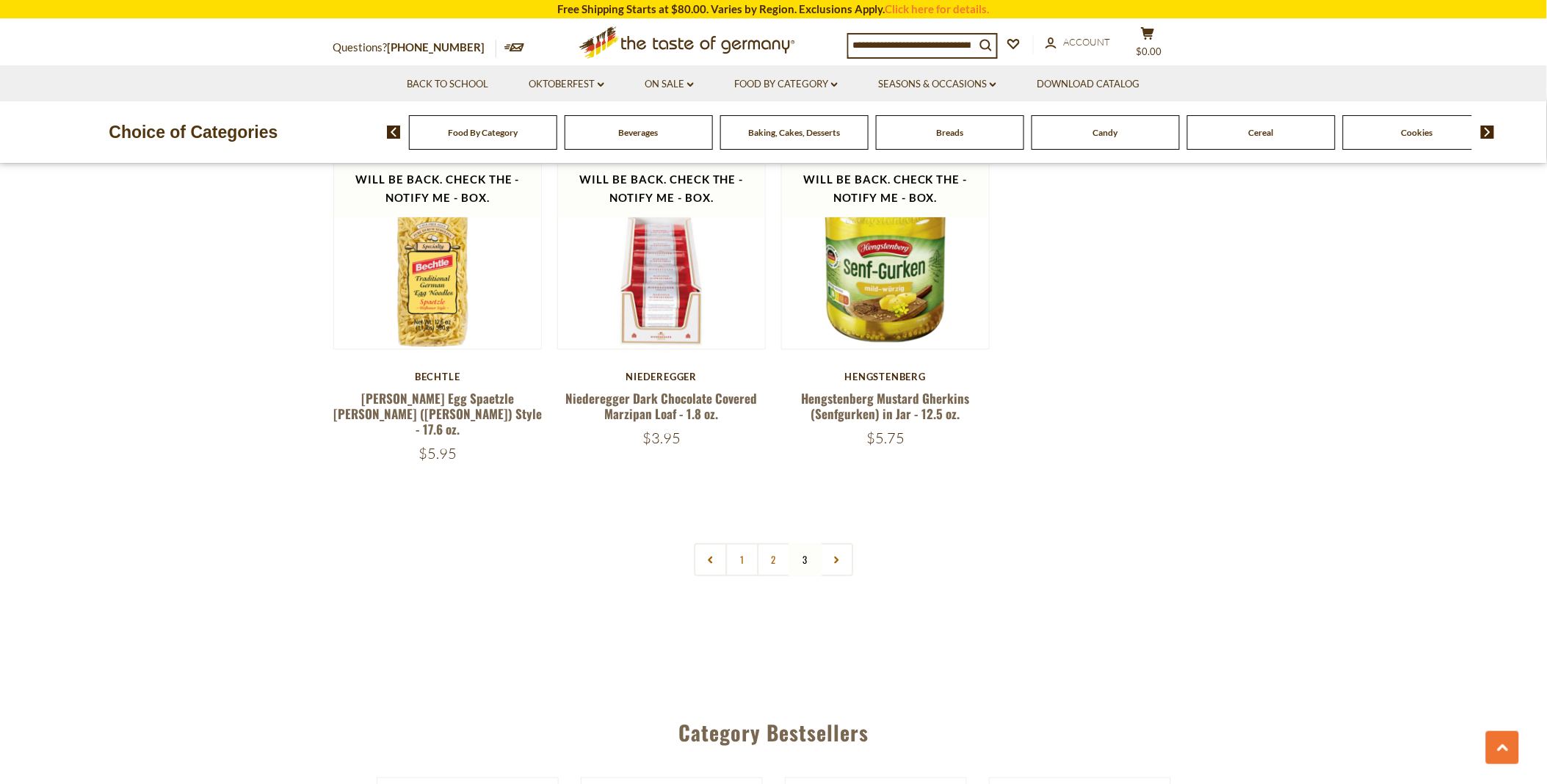
scroll to position [2041, 0]
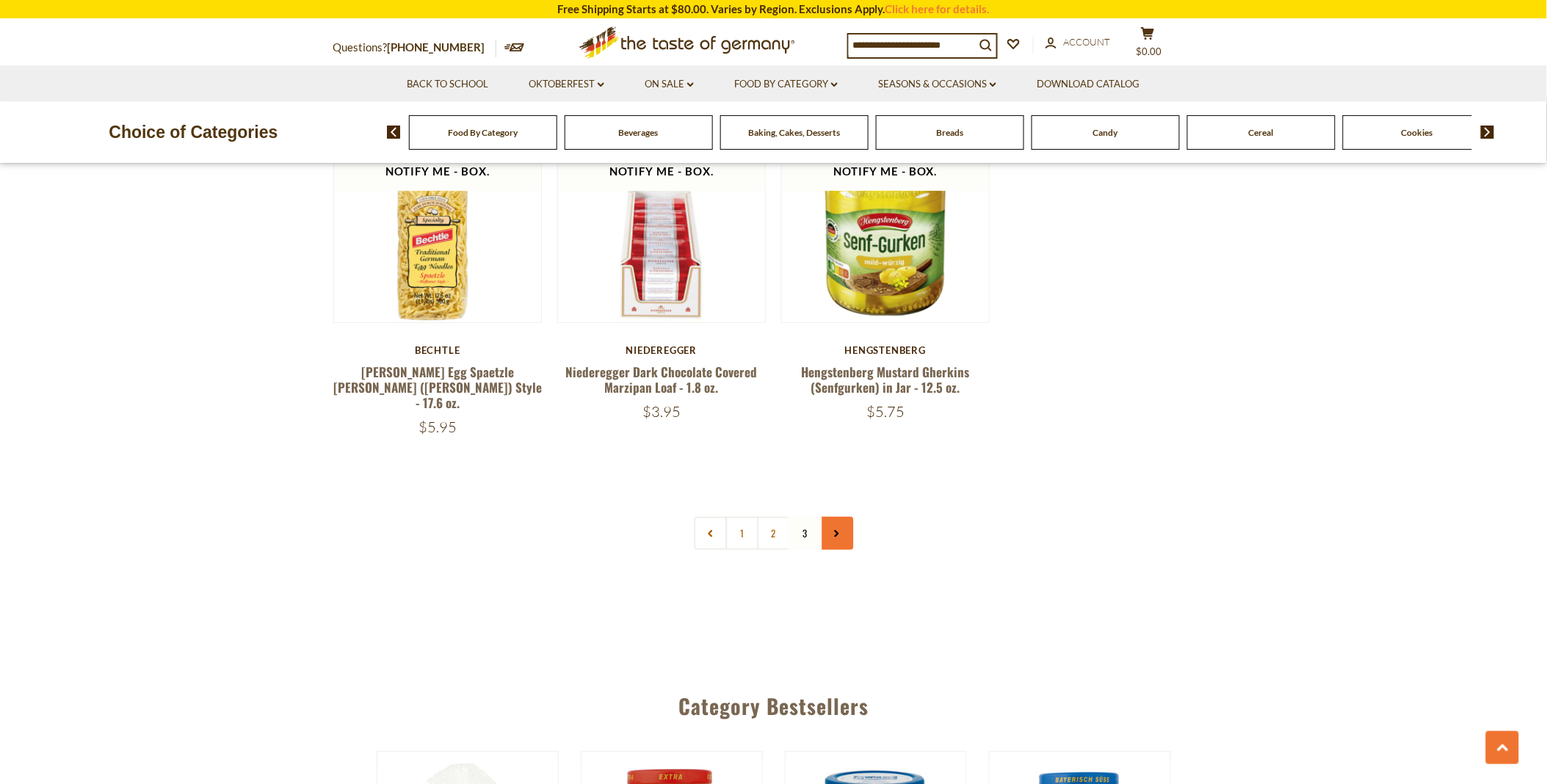
click at [837, 530] on icon at bounding box center [837, 533] width 8 height 8
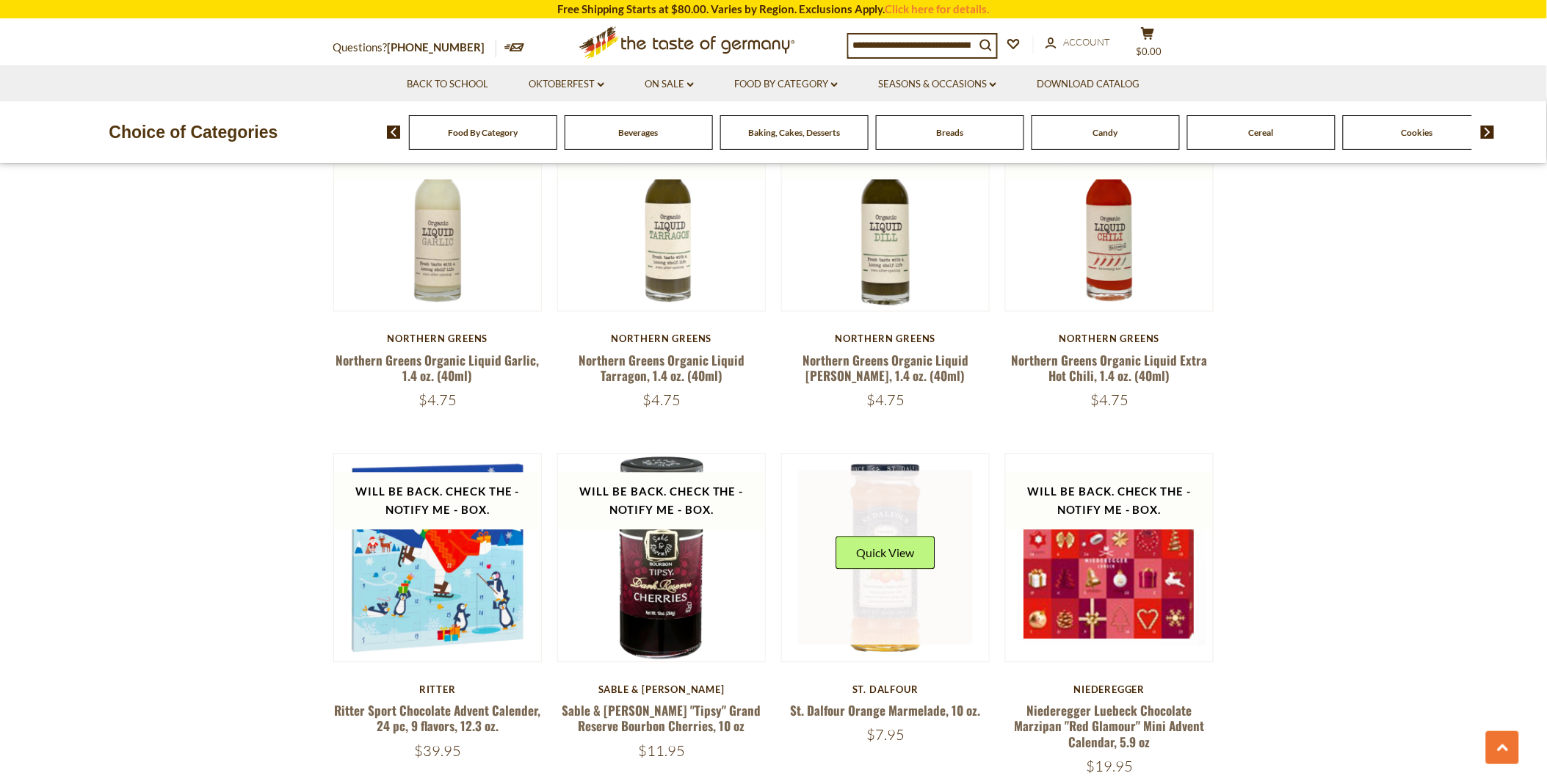
scroll to position [1060, 0]
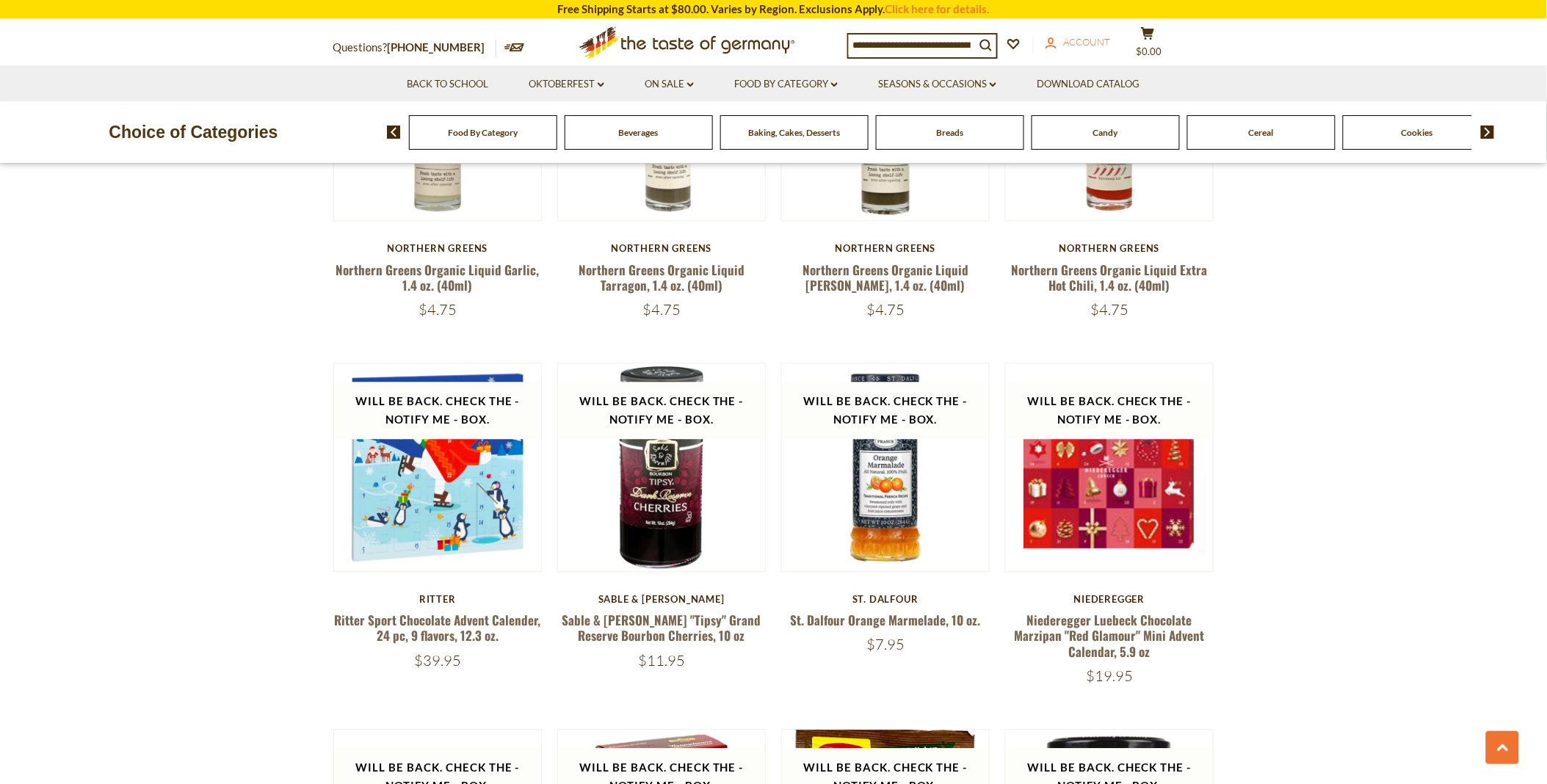
click at [1076, 35] on link "account Account" at bounding box center [1078, 42] width 65 height 16
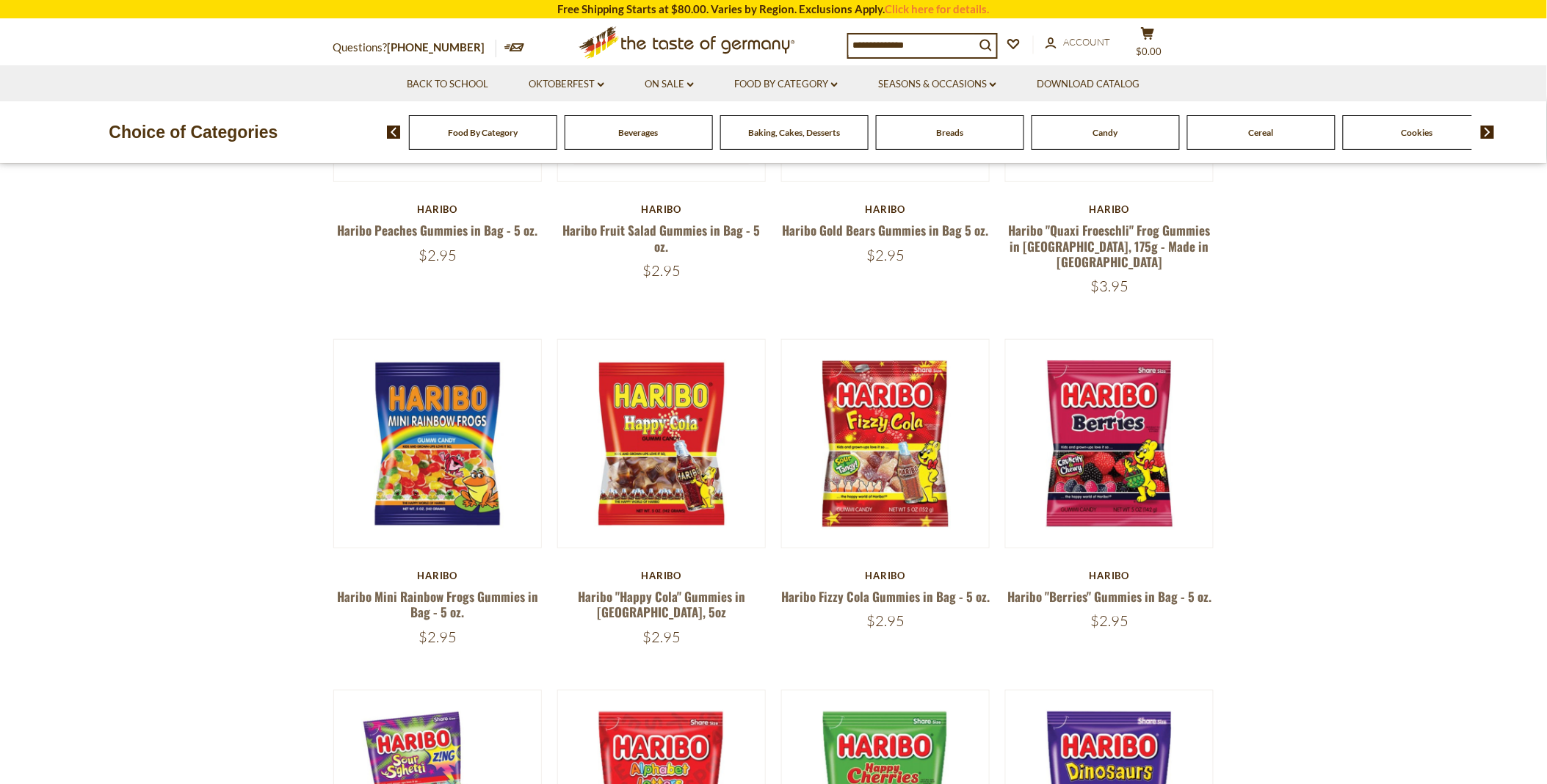
scroll to position [326, 0]
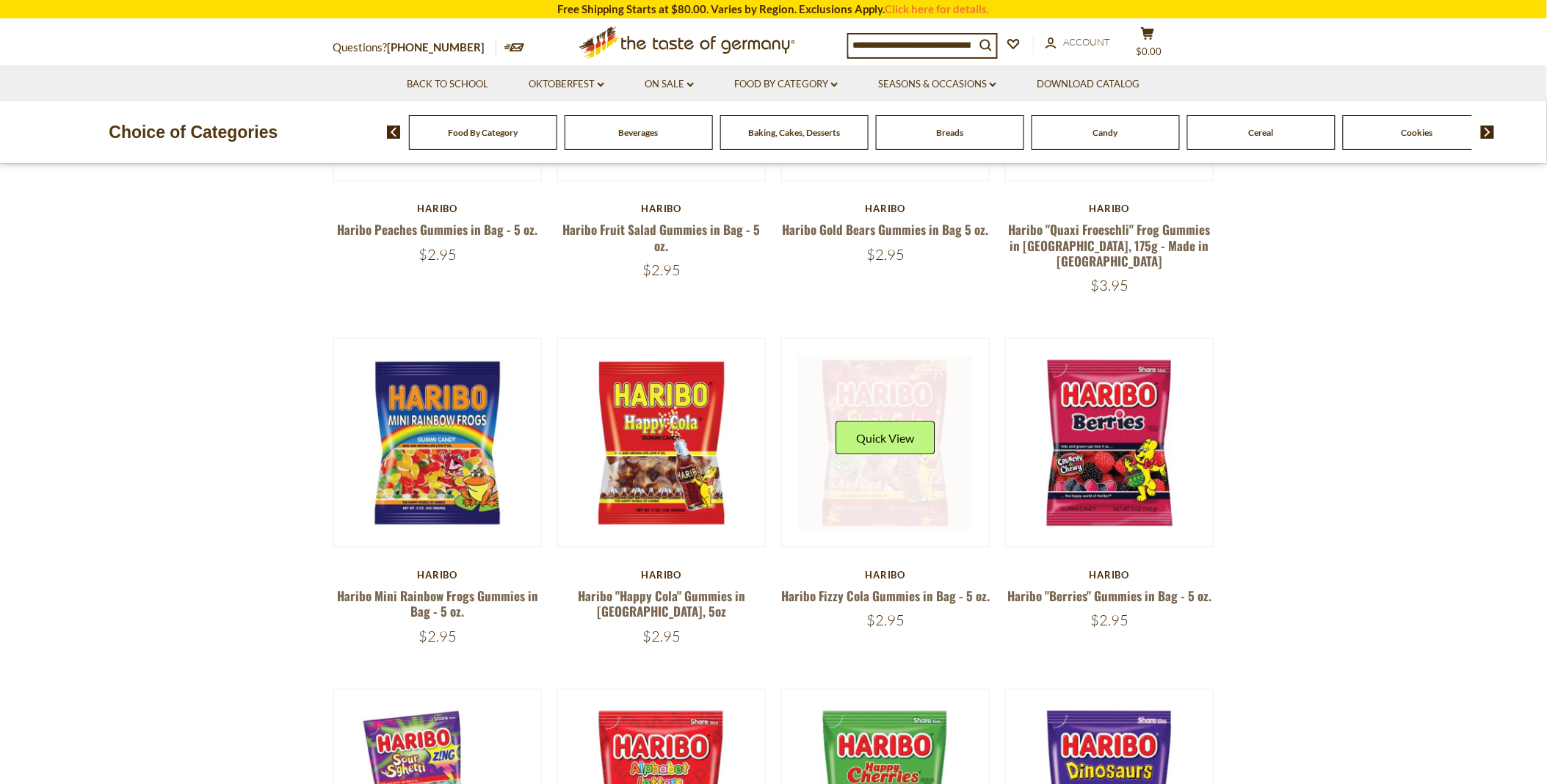
click at [884, 461] on link at bounding box center [886, 444] width 174 height 174
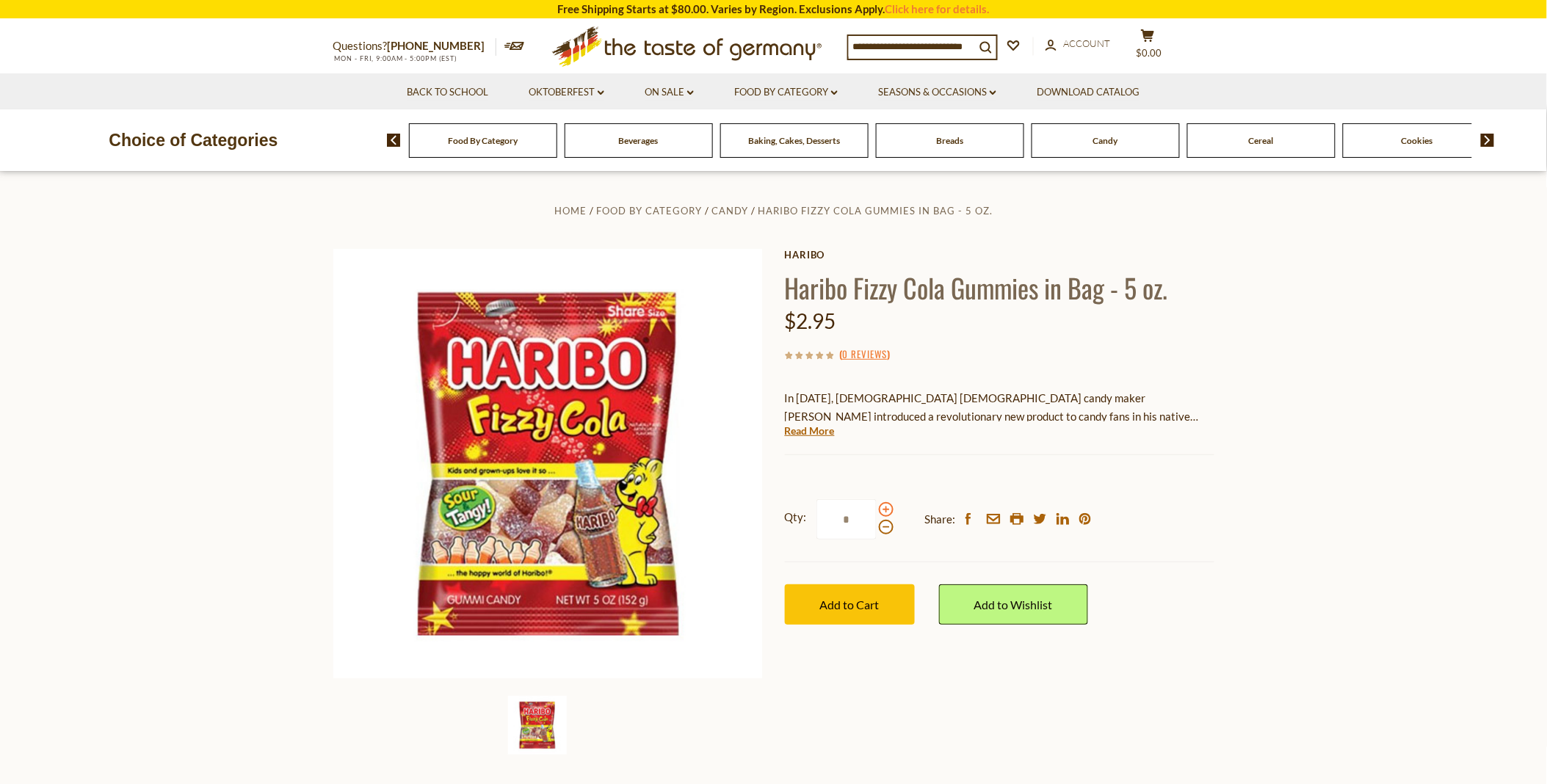
click at [880, 507] on span at bounding box center [886, 509] width 14 height 14
click at [876, 507] on input "*" at bounding box center [846, 520] width 60 height 41
click at [880, 507] on span at bounding box center [886, 509] width 14 height 14
click at [876, 507] on input "*" at bounding box center [846, 520] width 60 height 41
type input "*"
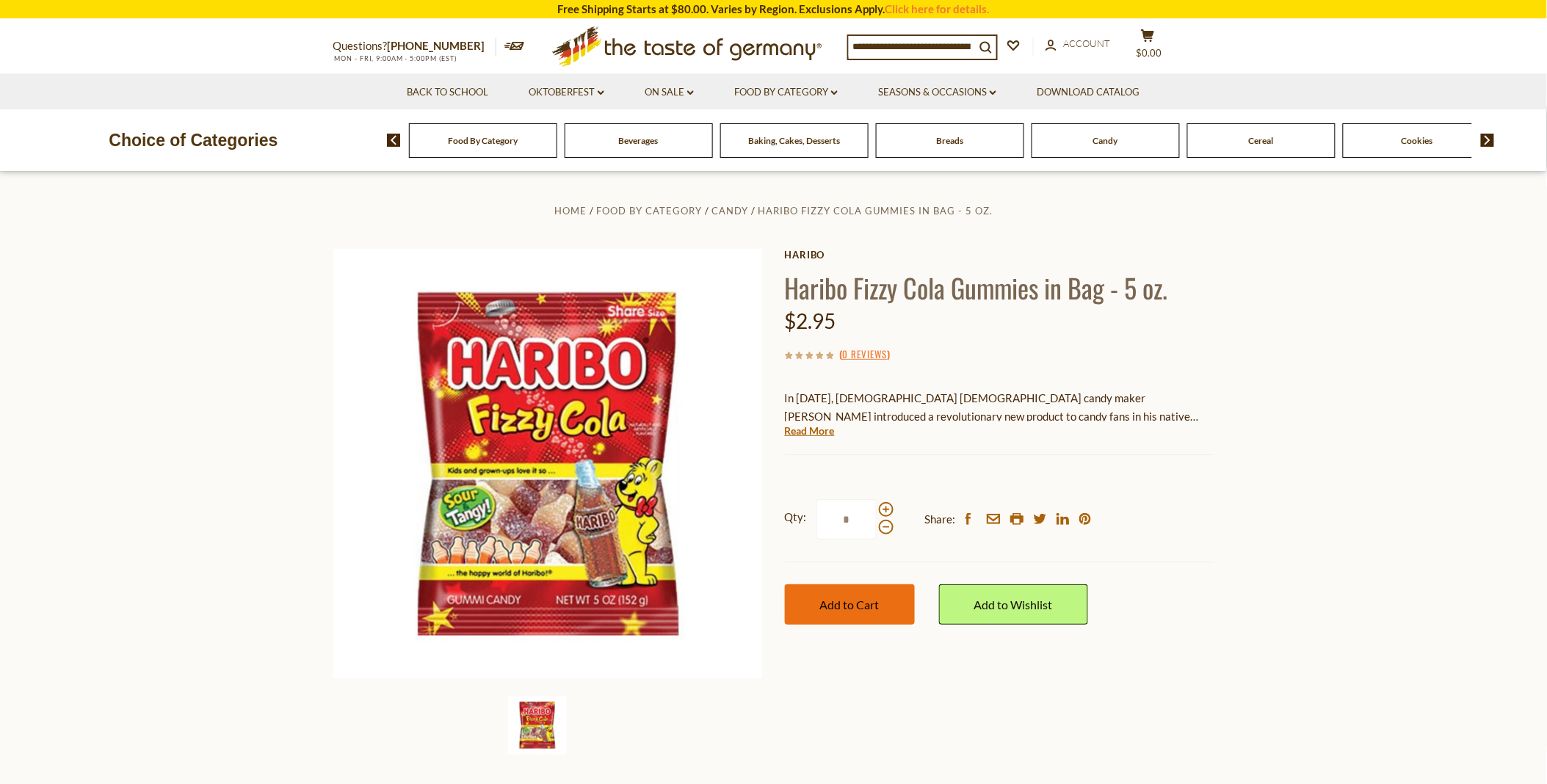
click at [846, 599] on span "Add to Cart" at bounding box center [850, 605] width 59 height 14
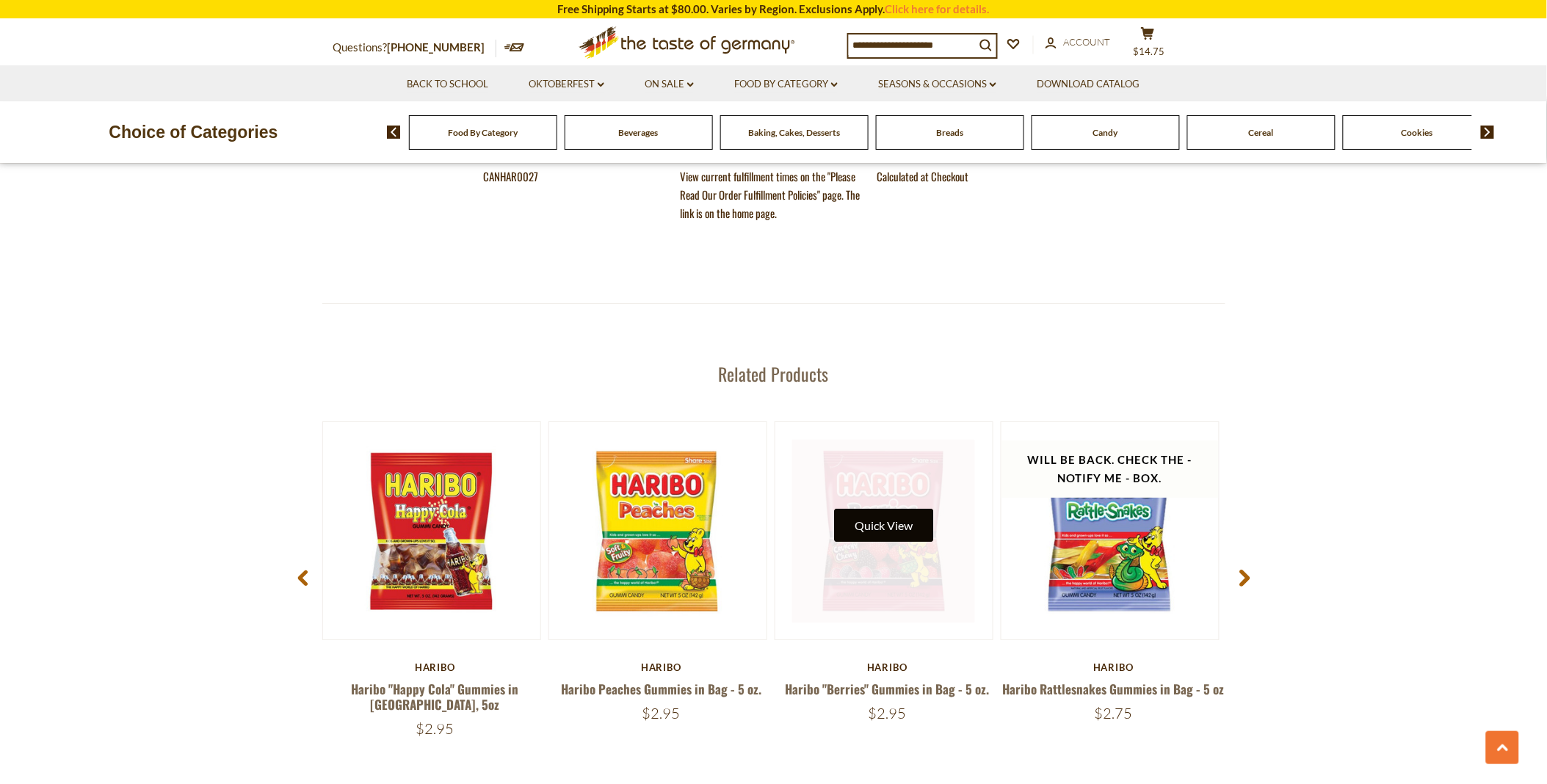
scroll to position [1713, 0]
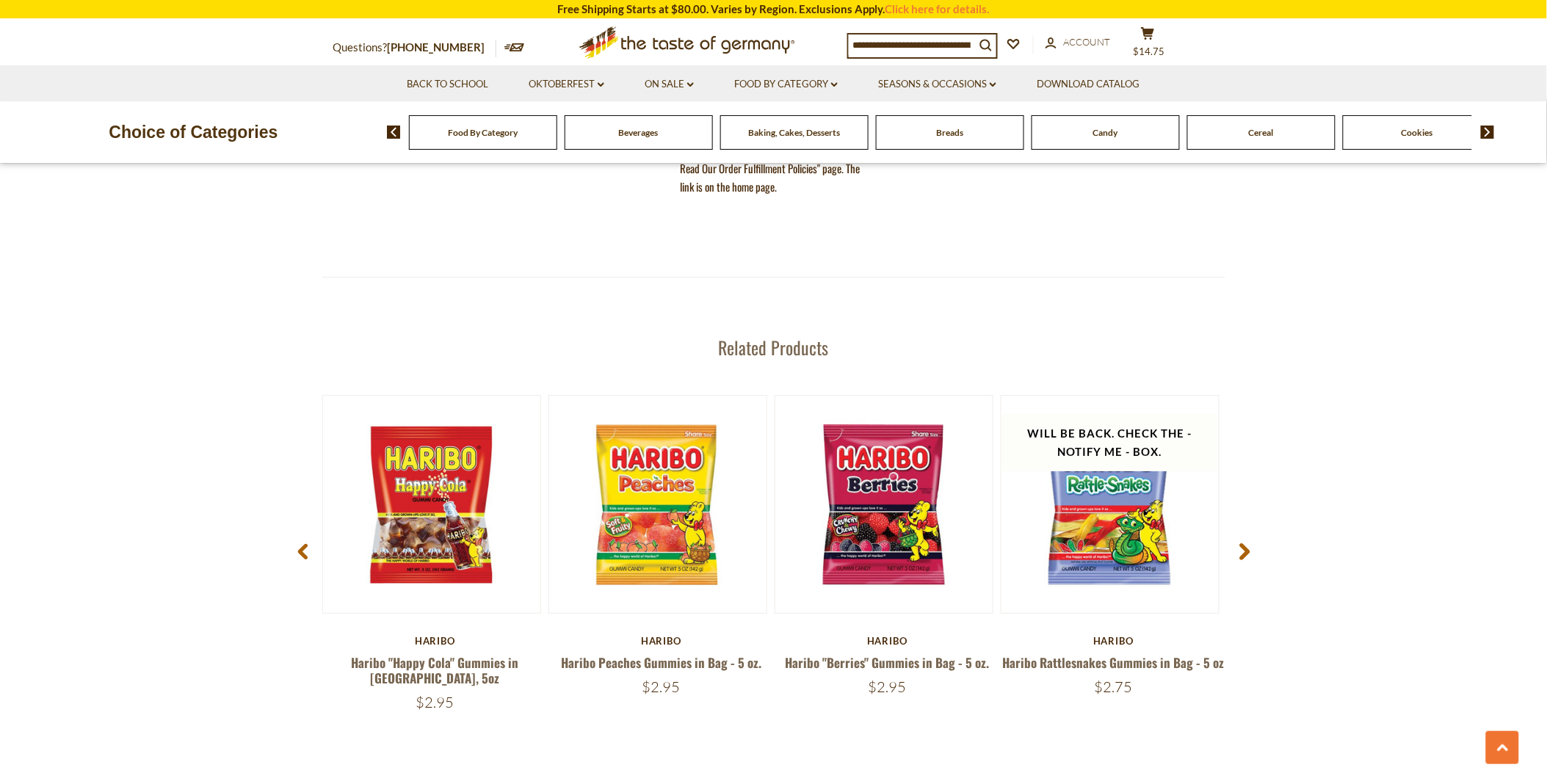
click at [1240, 544] on icon at bounding box center [1245, 551] width 11 height 18
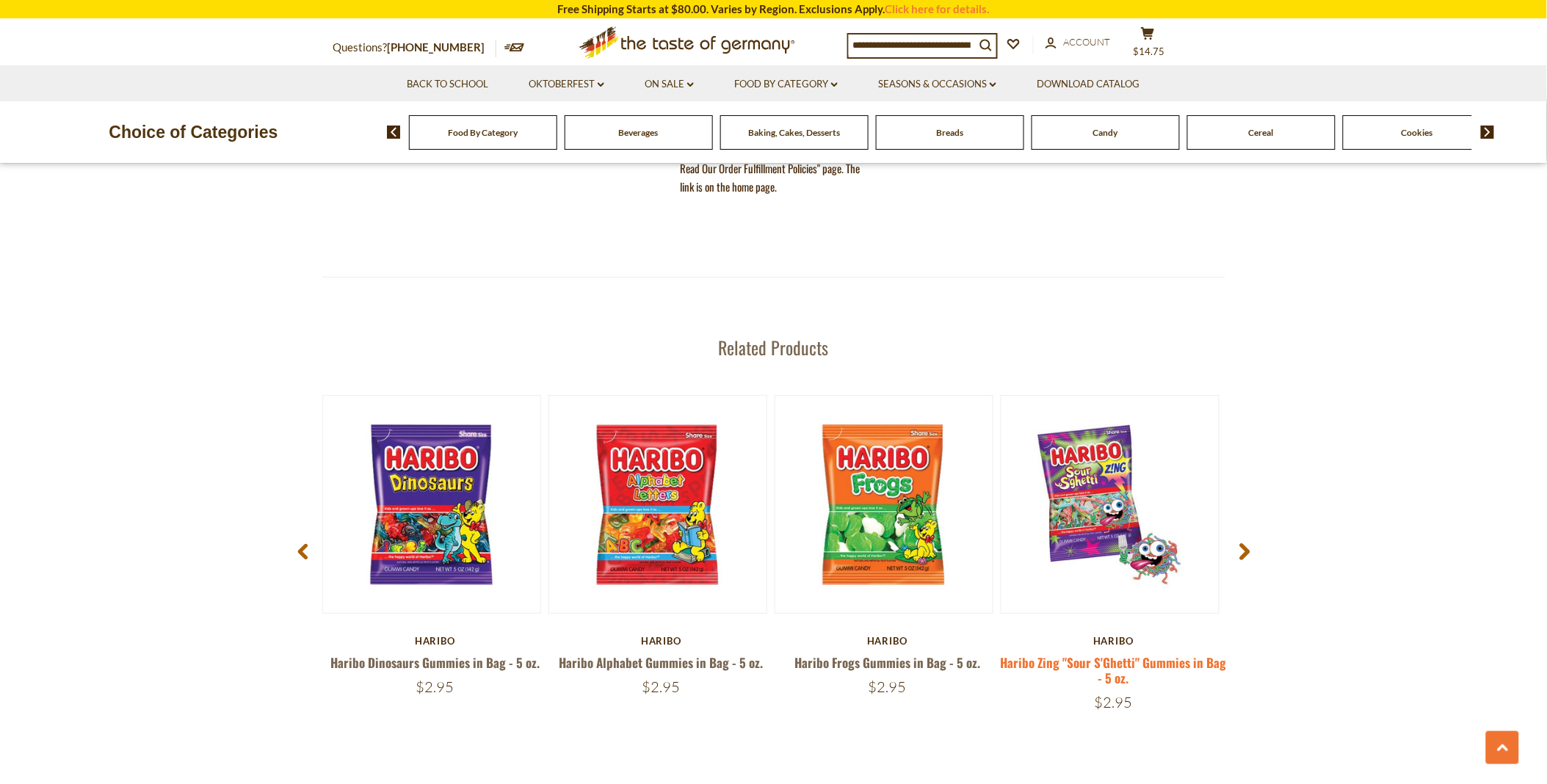
click at [1047, 654] on link "Haribo Zing "Sour S'Ghetti" Gummies in Bag - 5 oz." at bounding box center [1113, 671] width 226 height 34
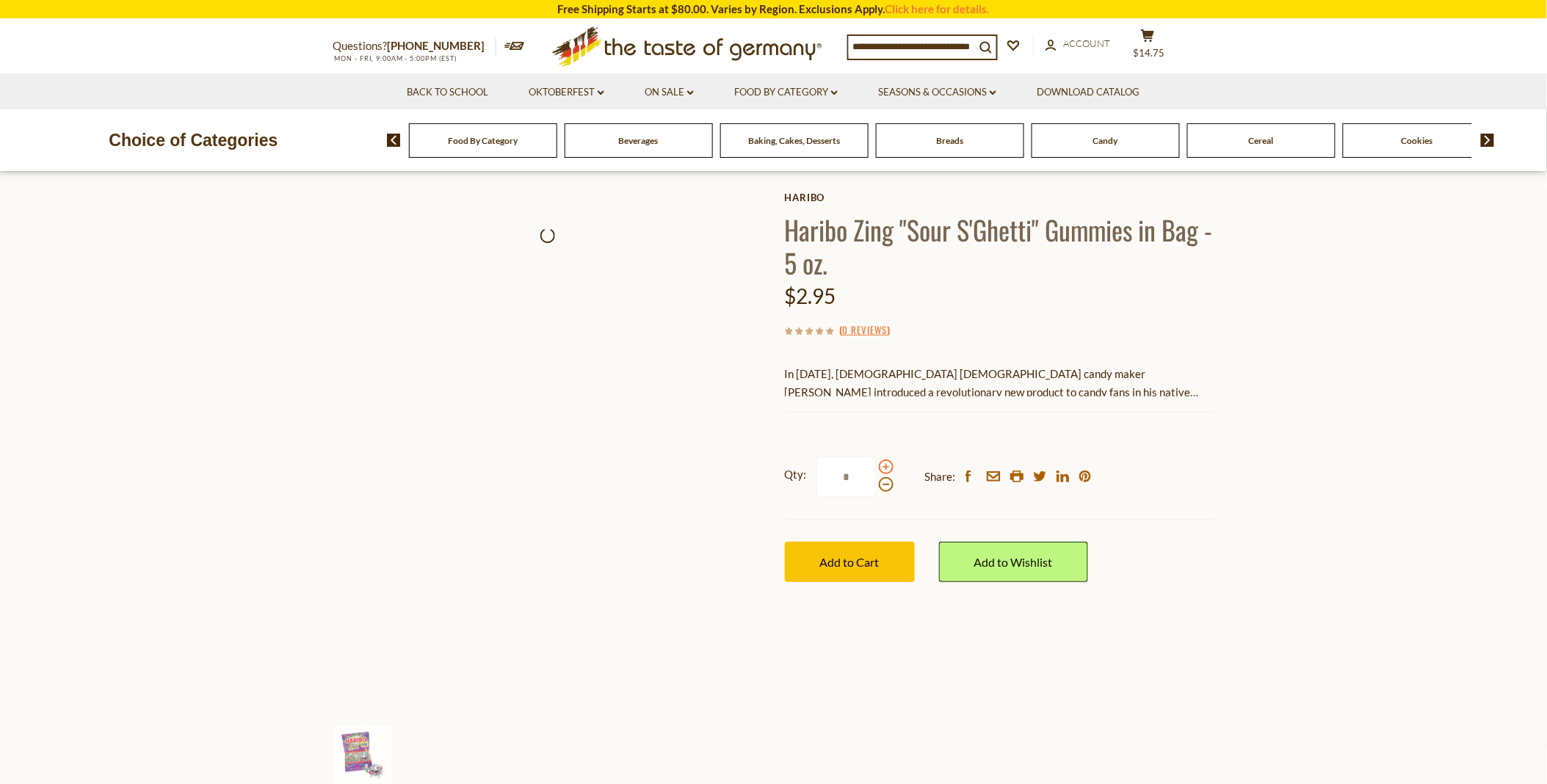
click at [882, 464] on span at bounding box center [886, 467] width 14 height 14
click at [876, 464] on input "*" at bounding box center [846, 477] width 60 height 41
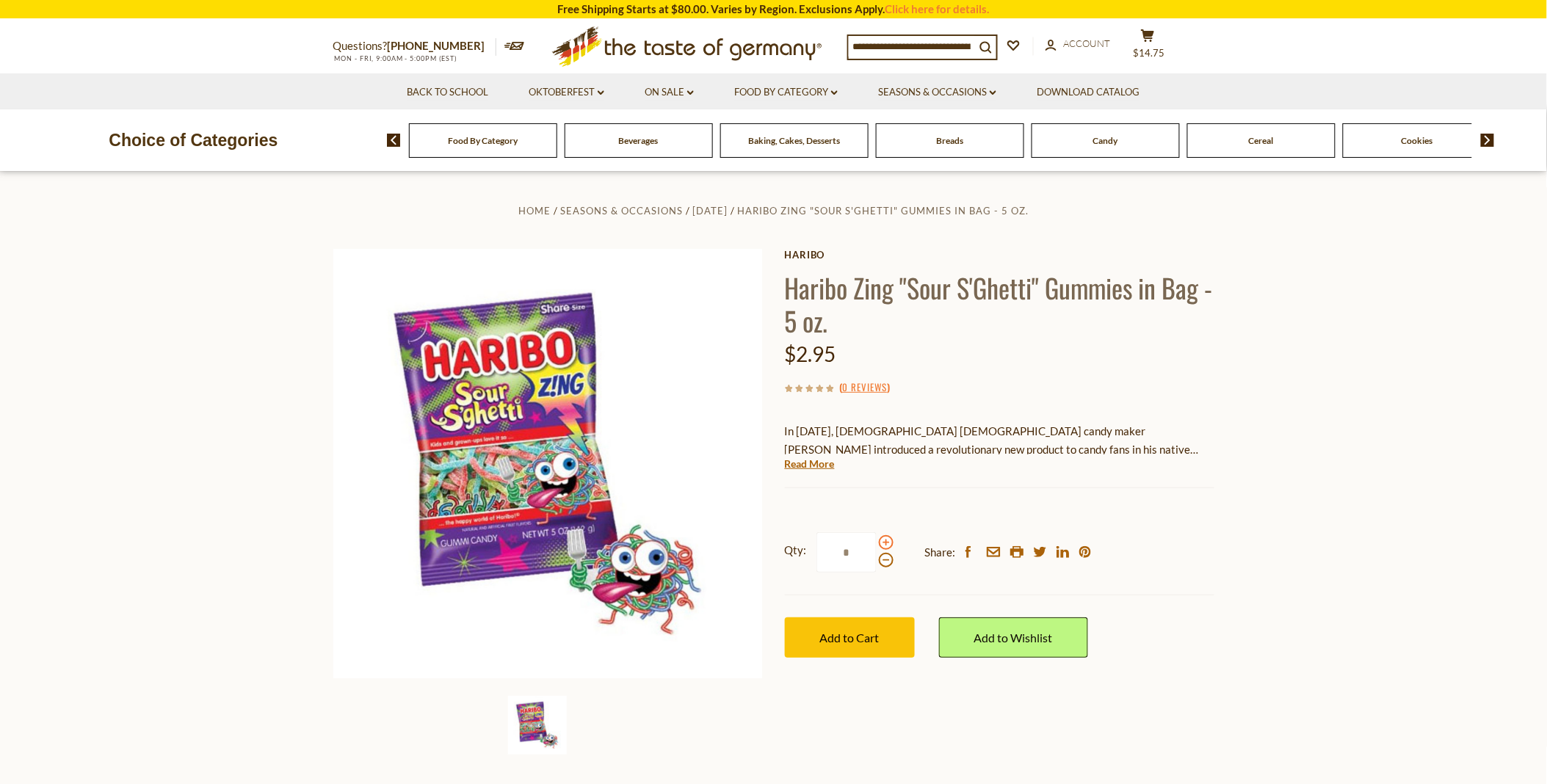
click at [881, 541] on span at bounding box center [886, 542] width 14 height 14
click at [876, 541] on input "*" at bounding box center [846, 553] width 60 height 41
type input "*"
click at [845, 631] on span "Add to Cart" at bounding box center [850, 638] width 59 height 14
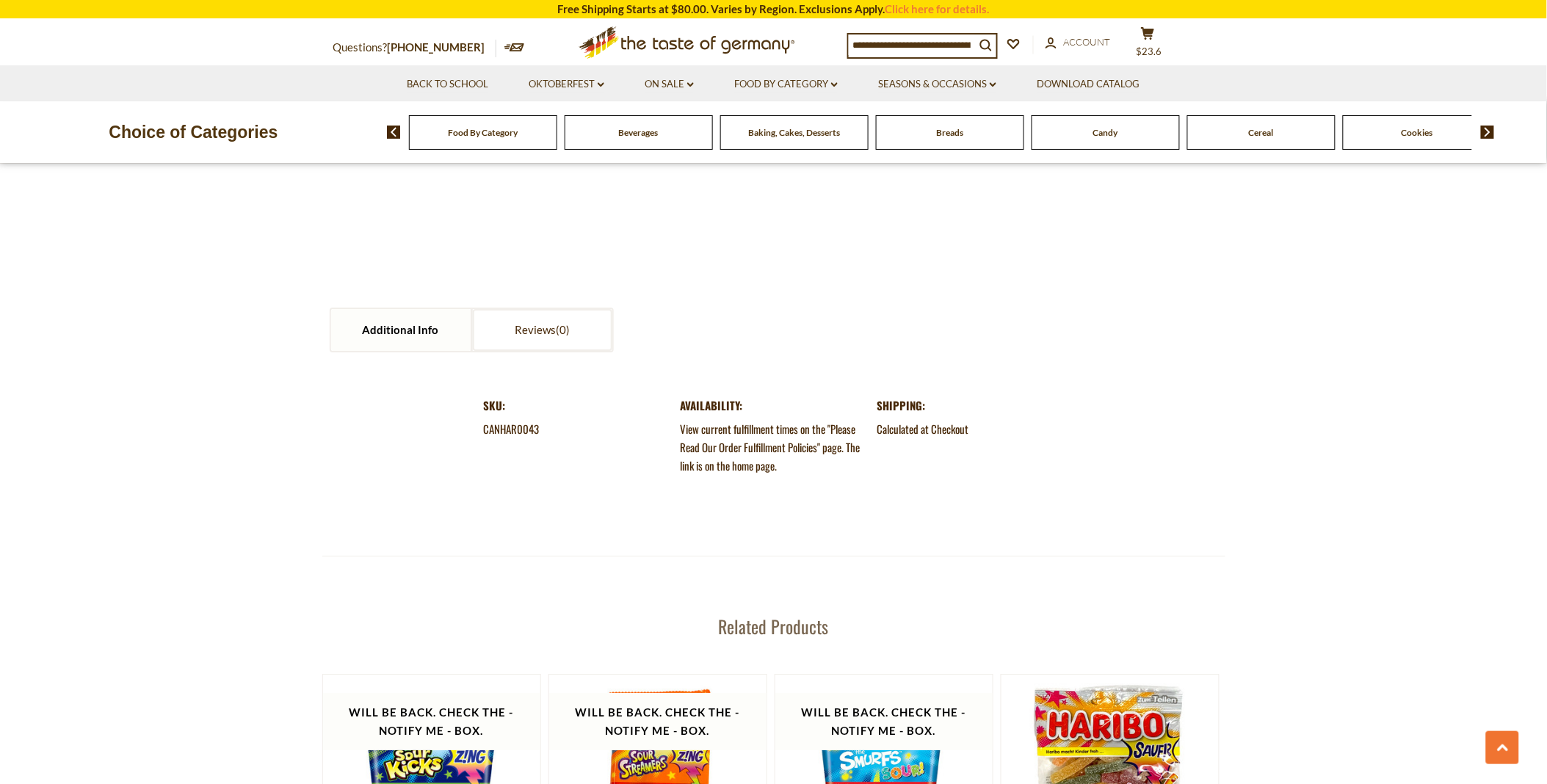
scroll to position [1468, 0]
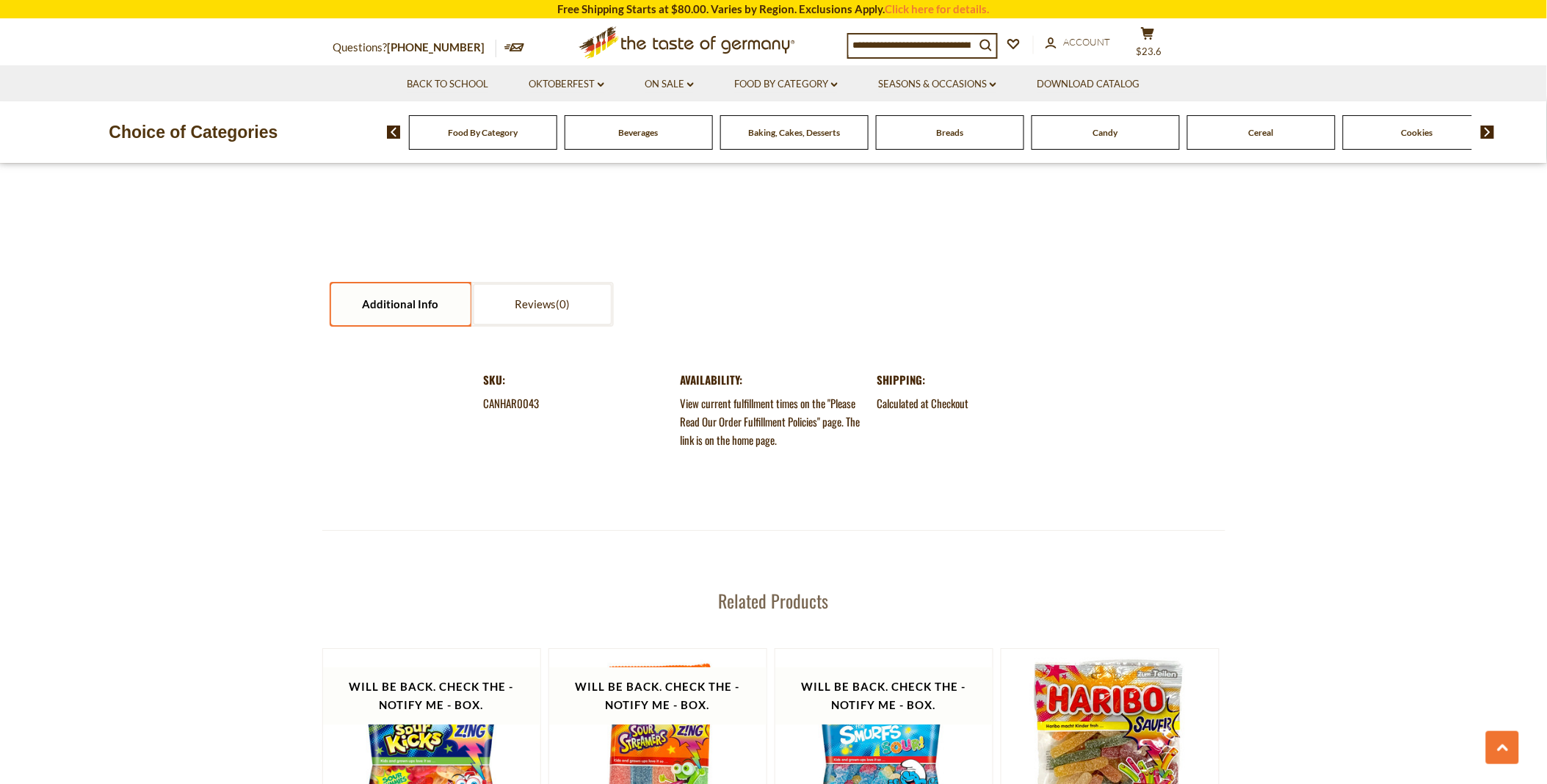
click at [414, 298] on link "Additional Info" at bounding box center [401, 304] width 140 height 41
click at [409, 296] on link "Additional Info" at bounding box center [401, 304] width 140 height 41
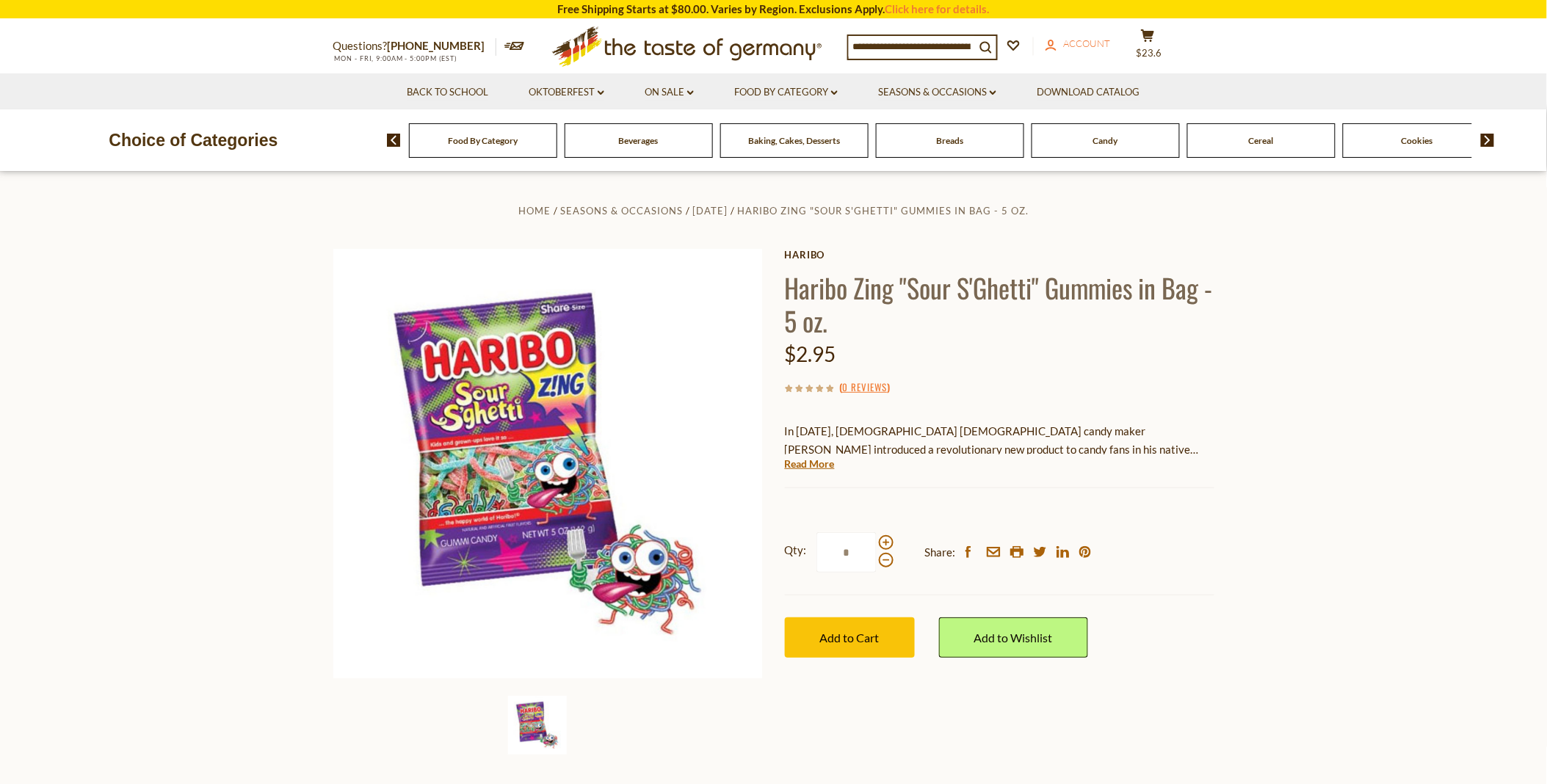
click at [1075, 39] on span "Account" at bounding box center [1087, 43] width 47 height 12
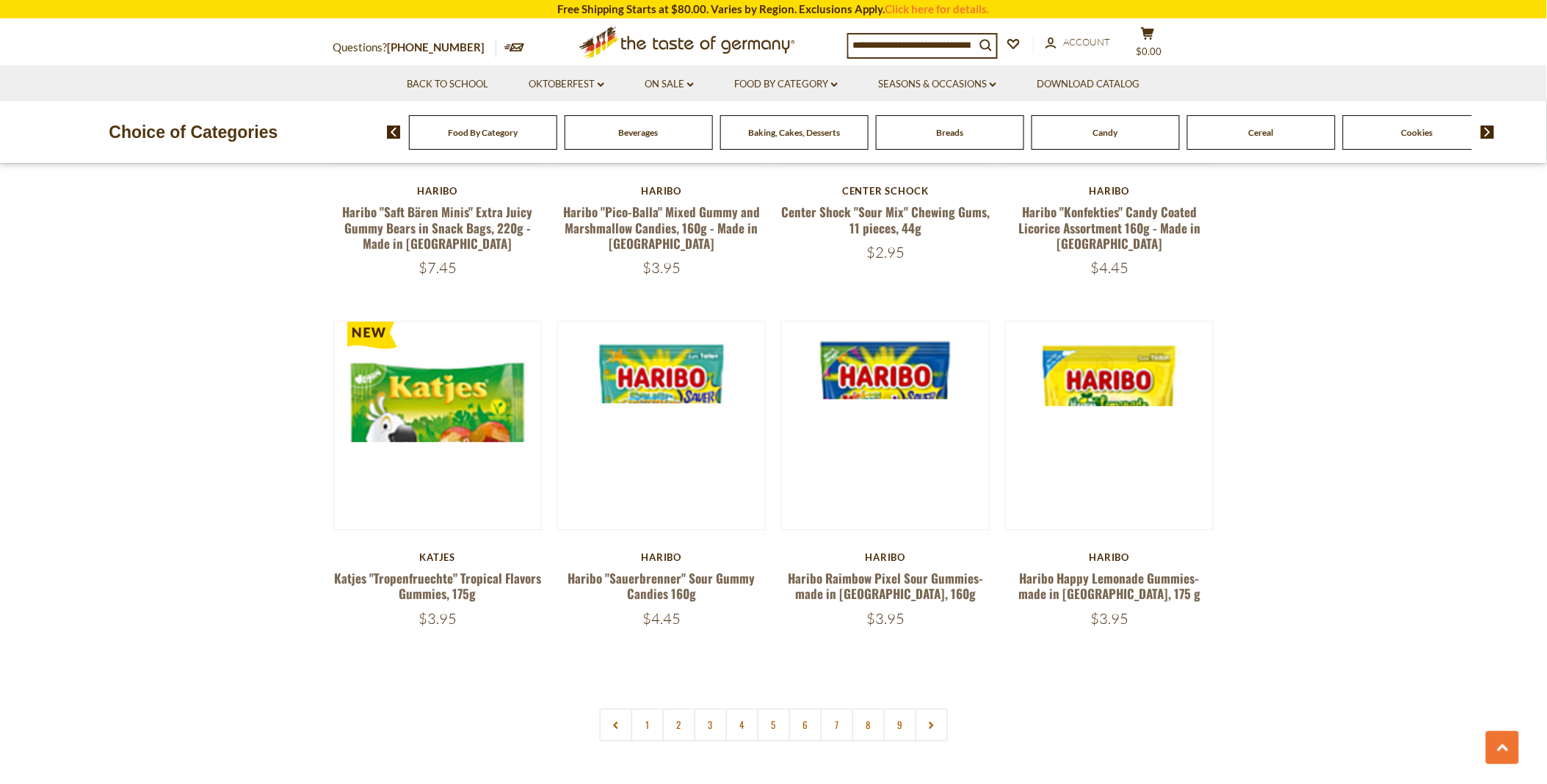
scroll to position [3344, 0]
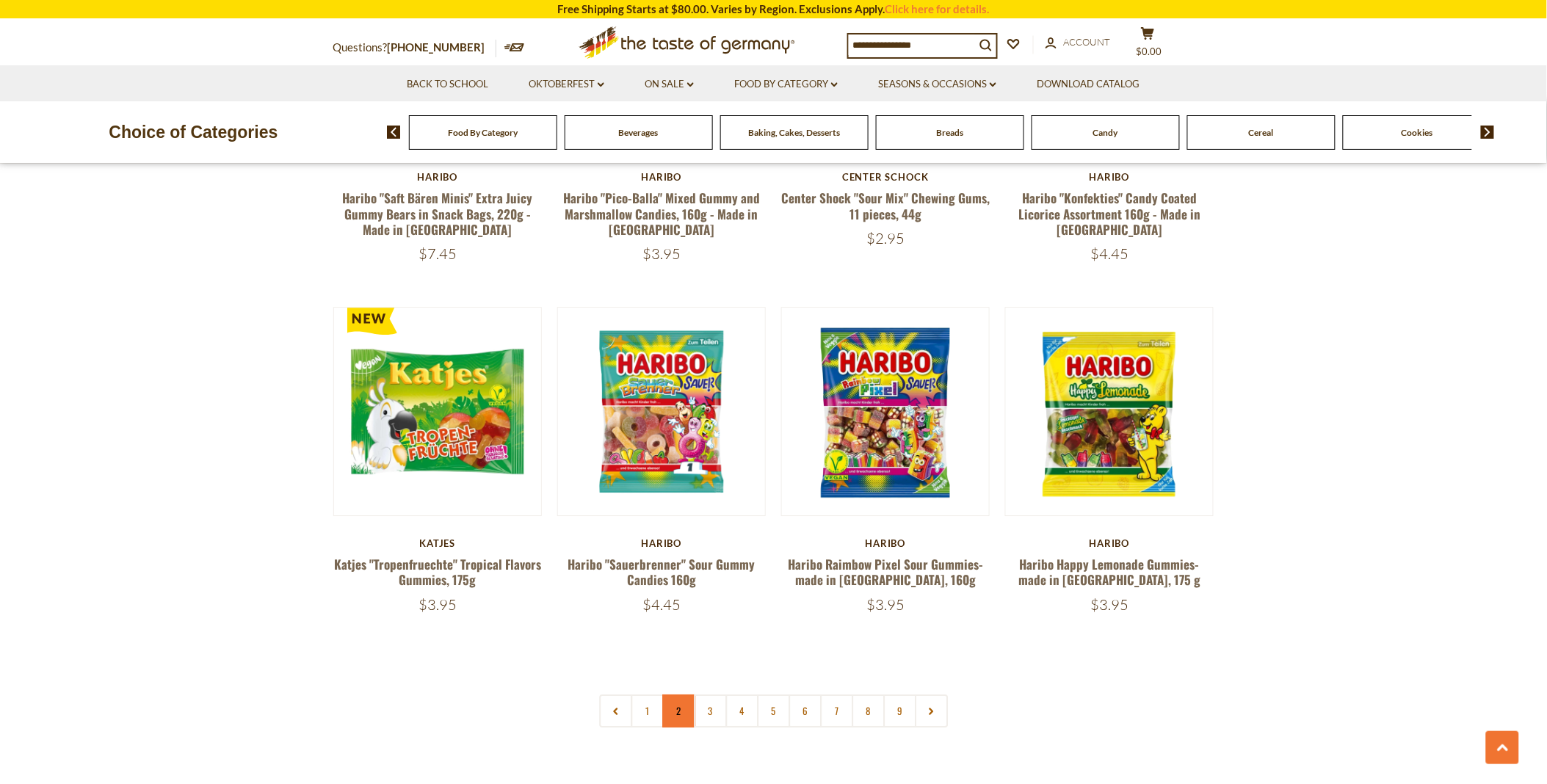
click at [676, 694] on link "2" at bounding box center [678, 710] width 33 height 33
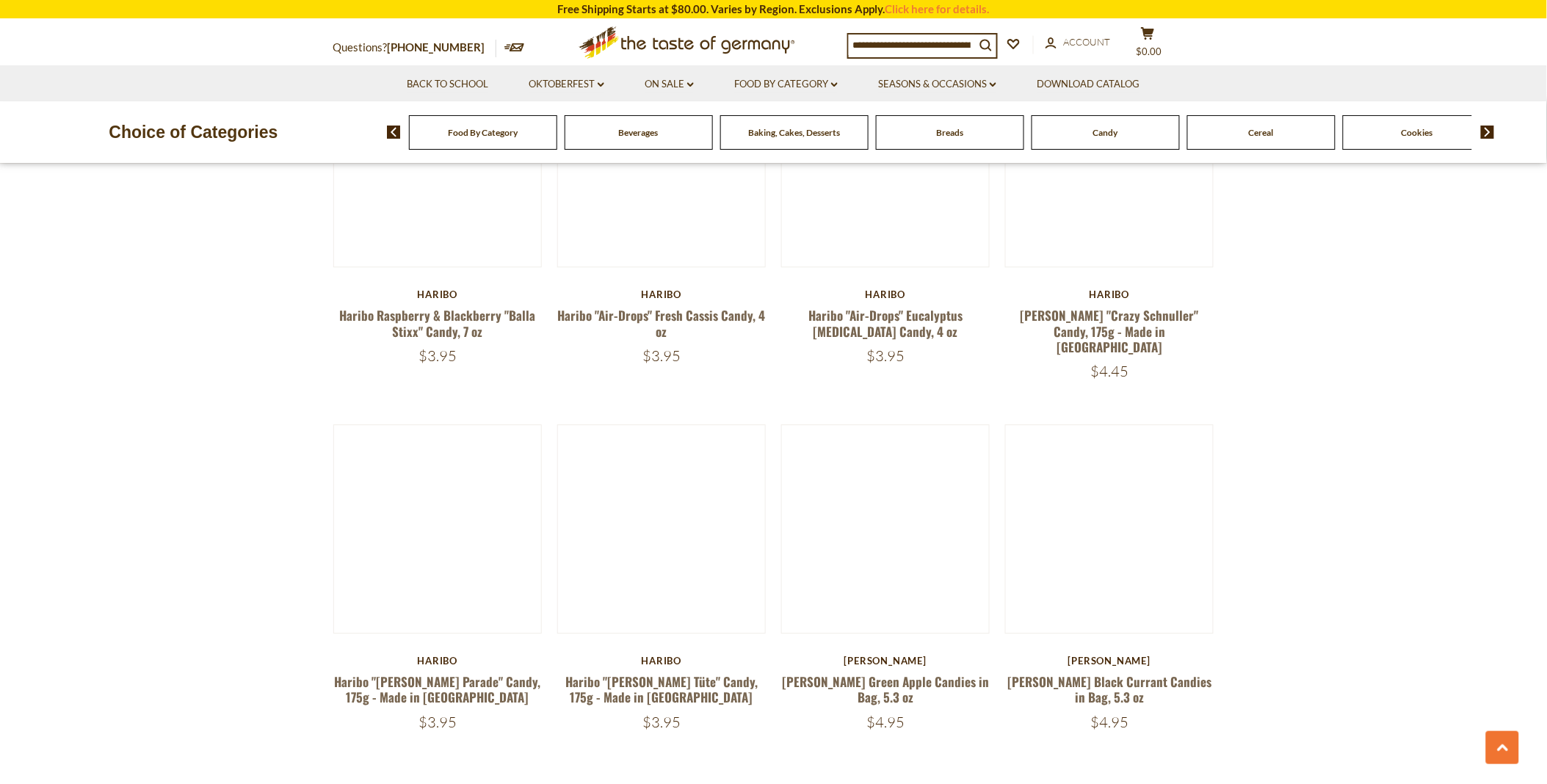
scroll to position [3346, 0]
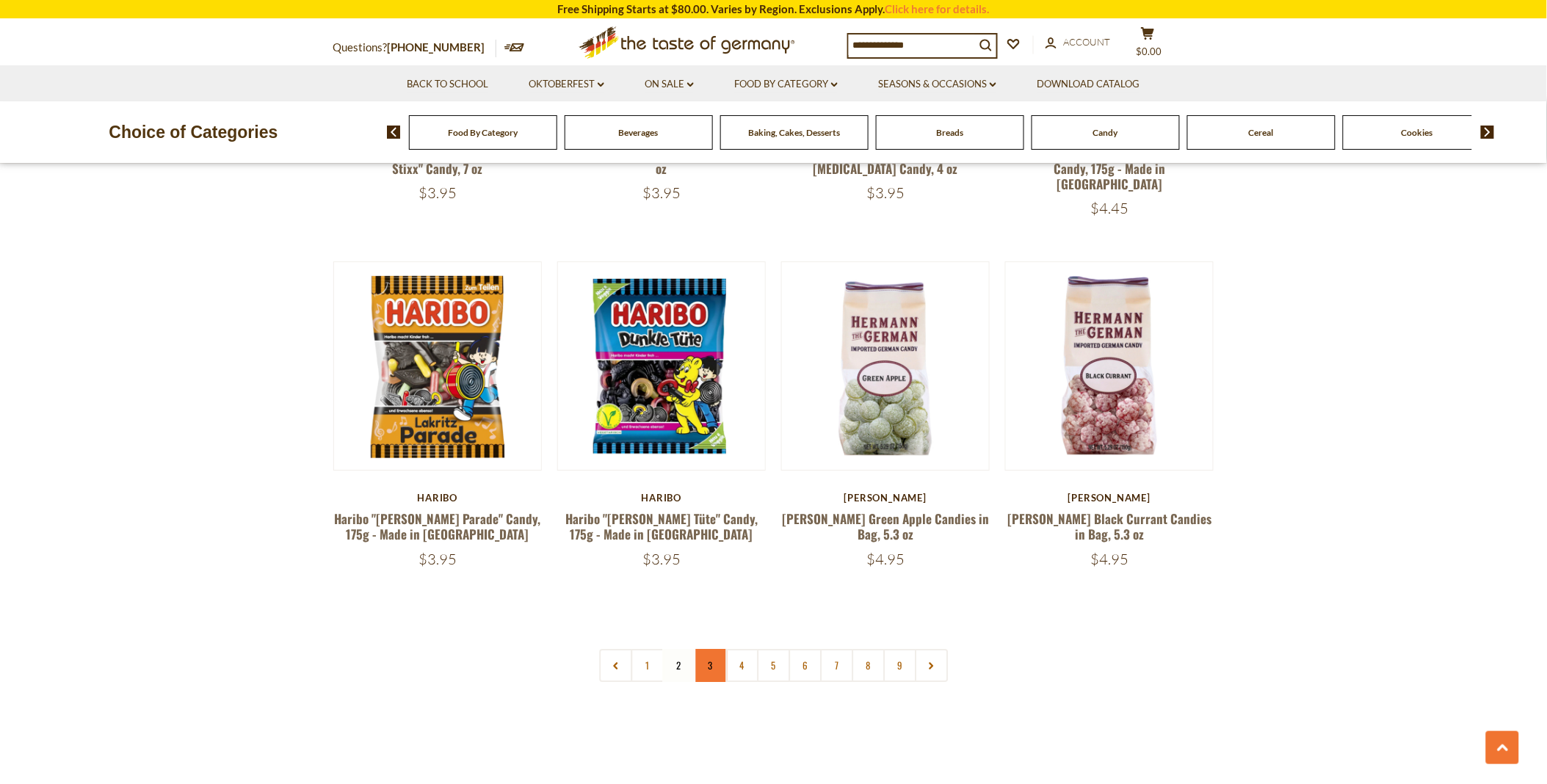
click at [710, 649] on link "3" at bounding box center [710, 665] width 33 height 33
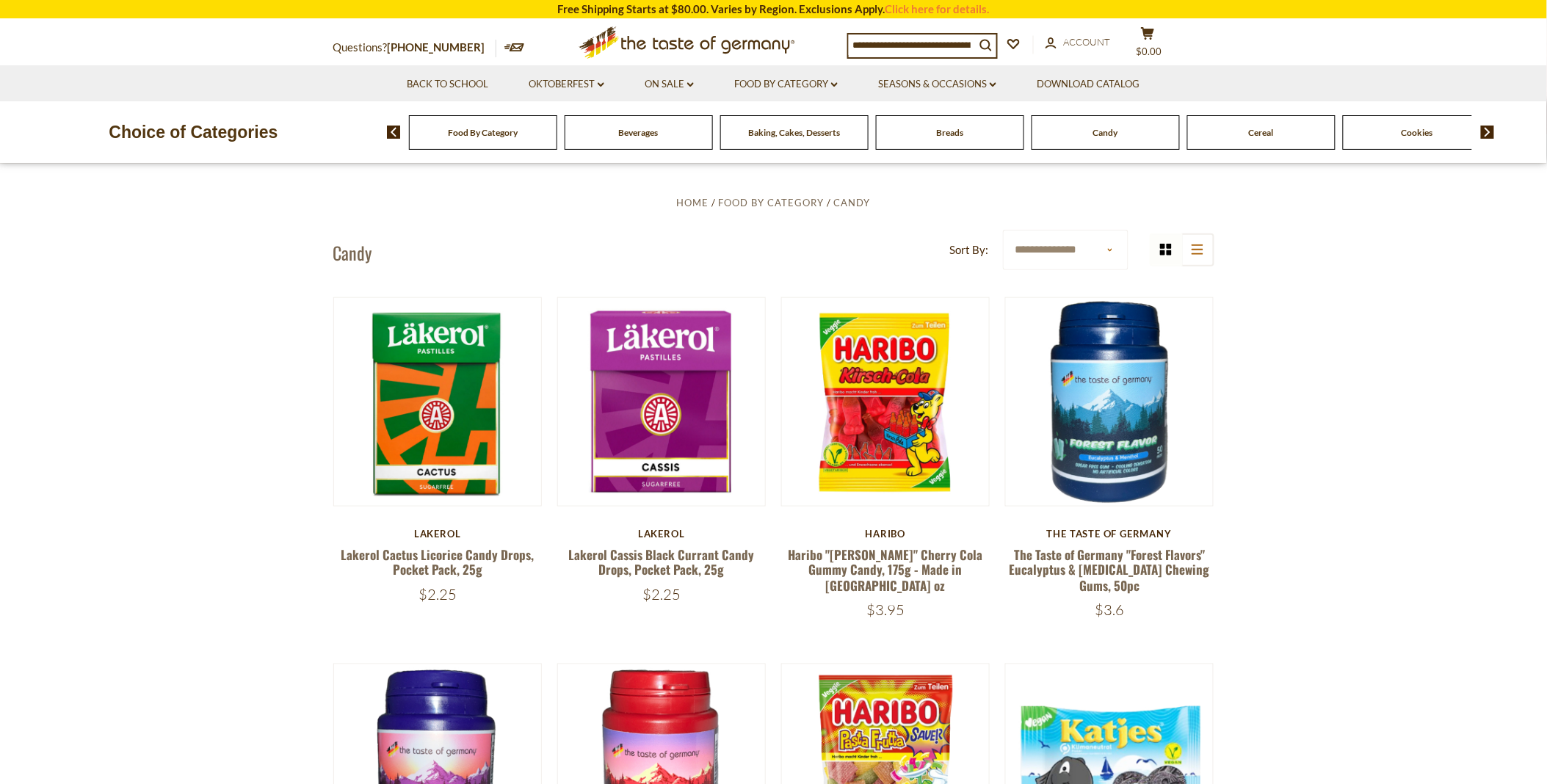
scroll to position [409, 0]
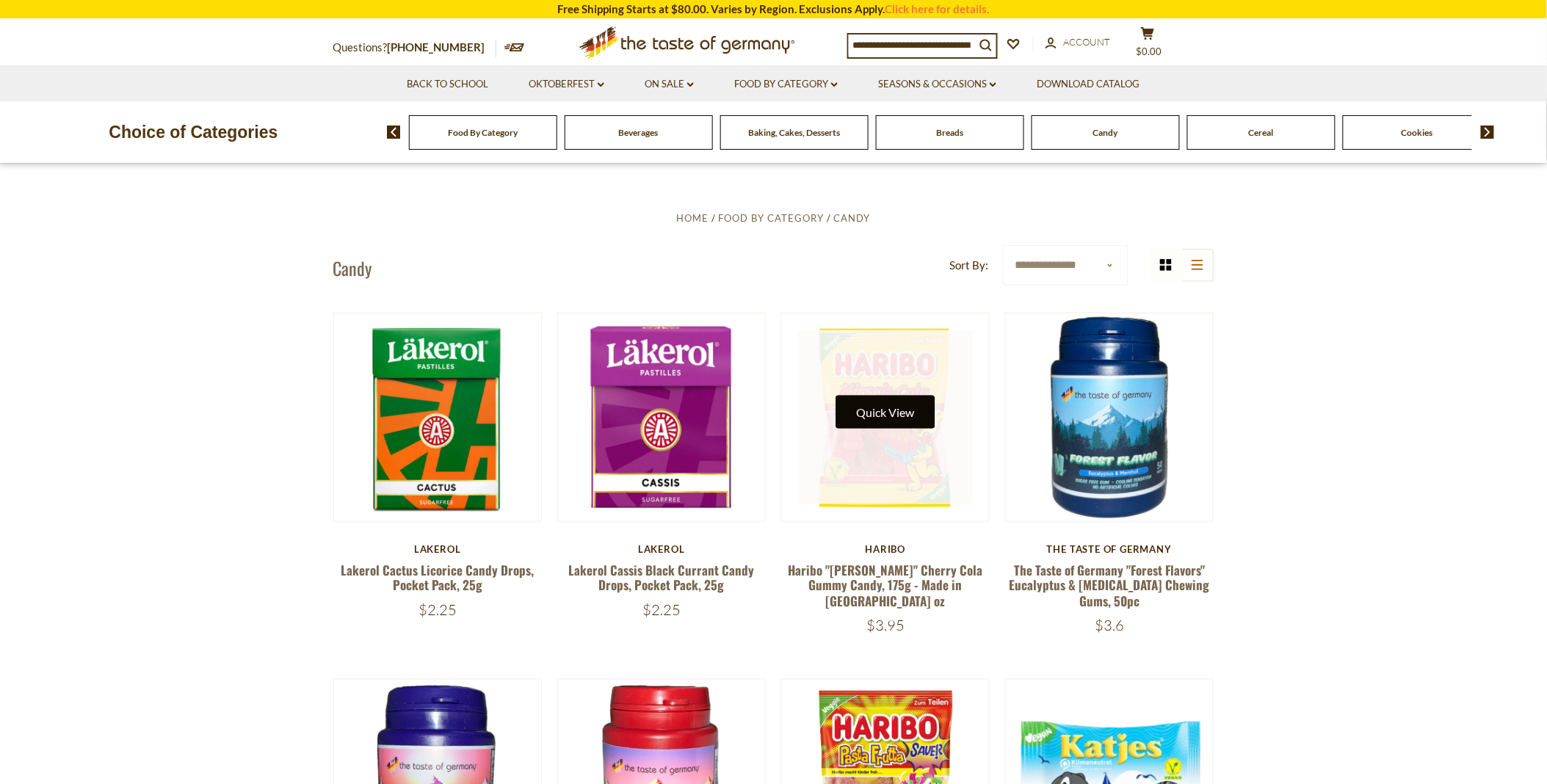
click at [854, 411] on button "Quick View" at bounding box center [886, 411] width 99 height 33
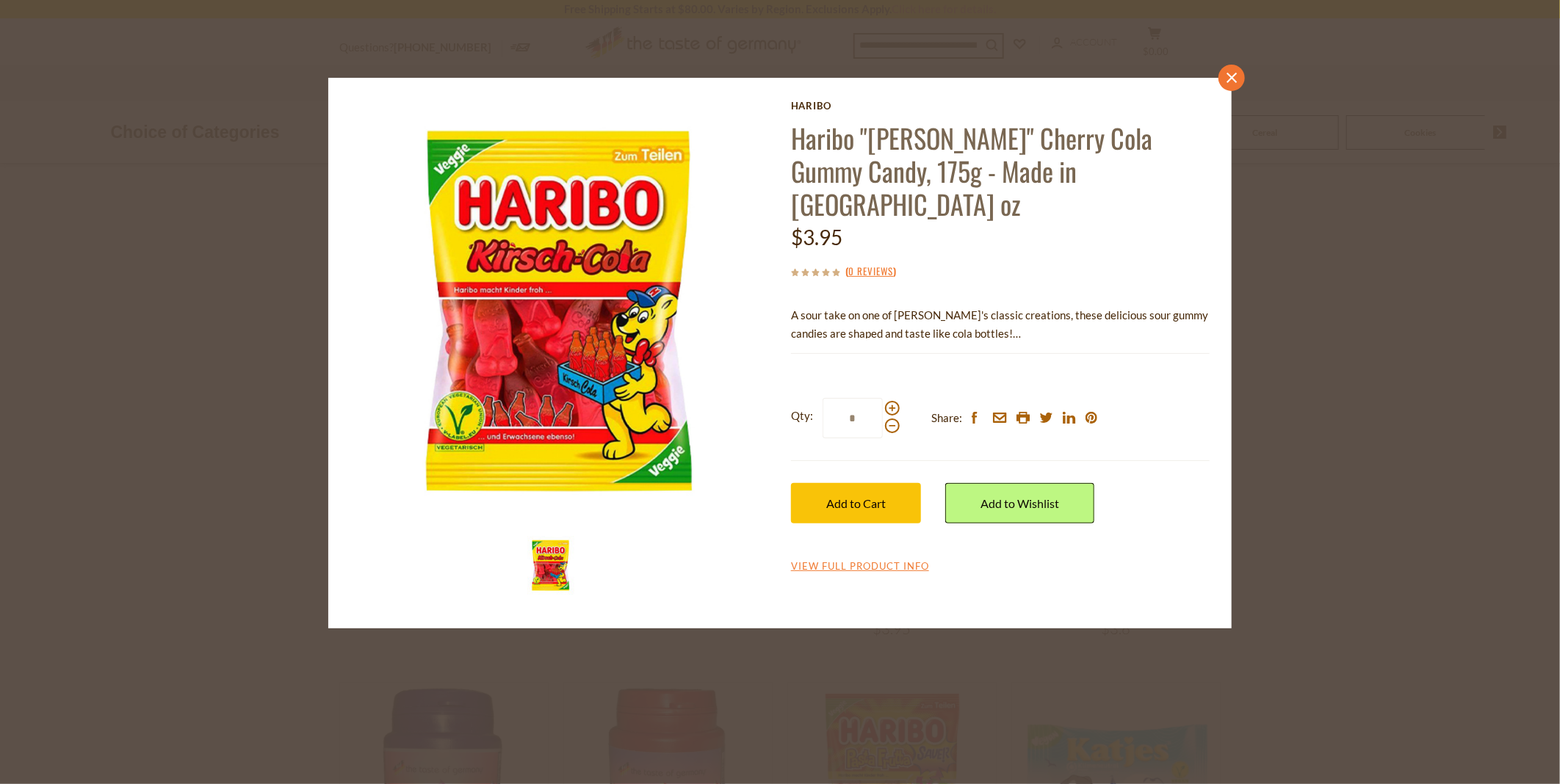
click at [1231, 69] on link "close" at bounding box center [1231, 77] width 26 height 26
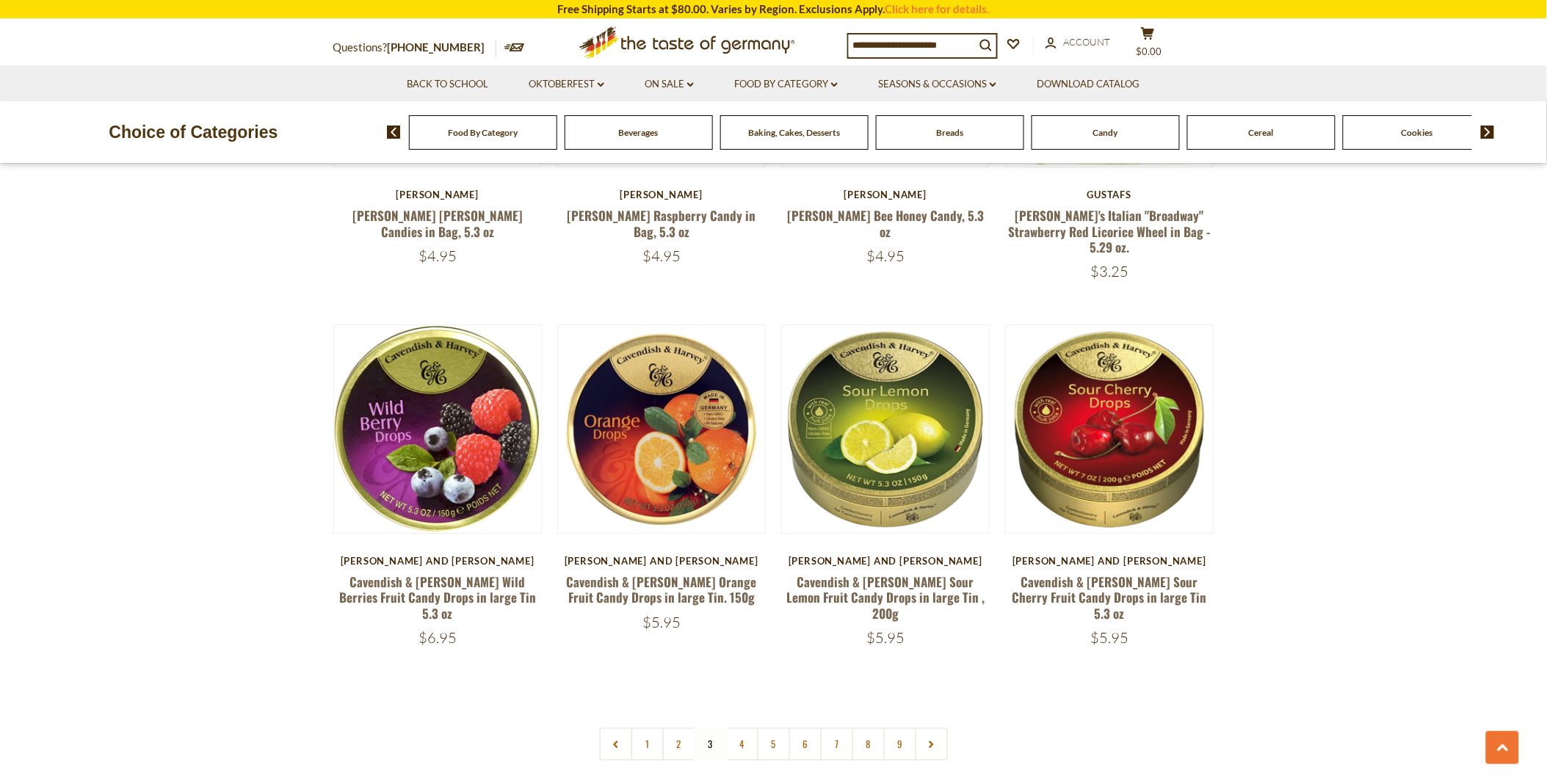
scroll to position [3427, 0]
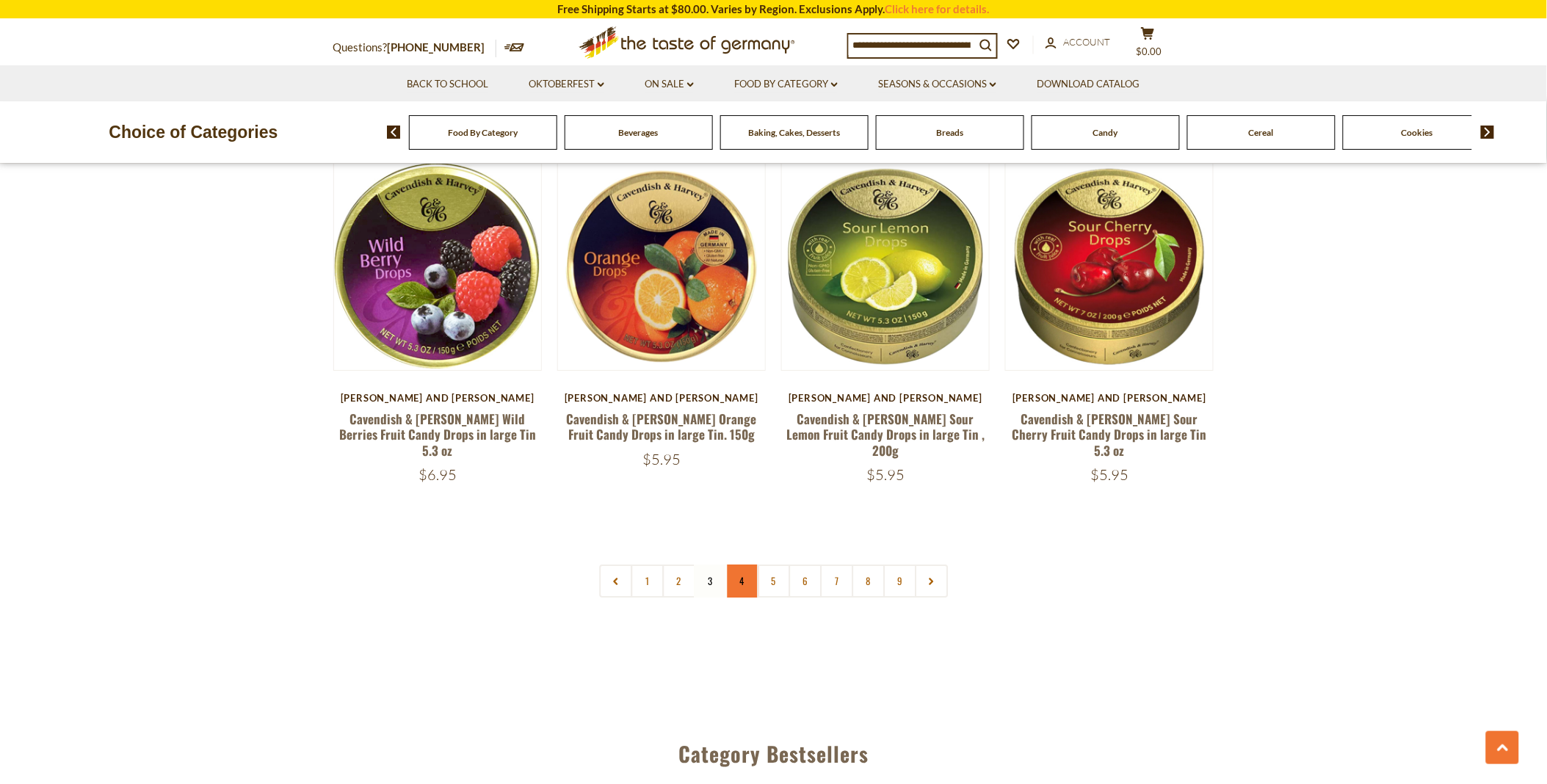
click at [739, 565] on link "4" at bounding box center [742, 581] width 33 height 33
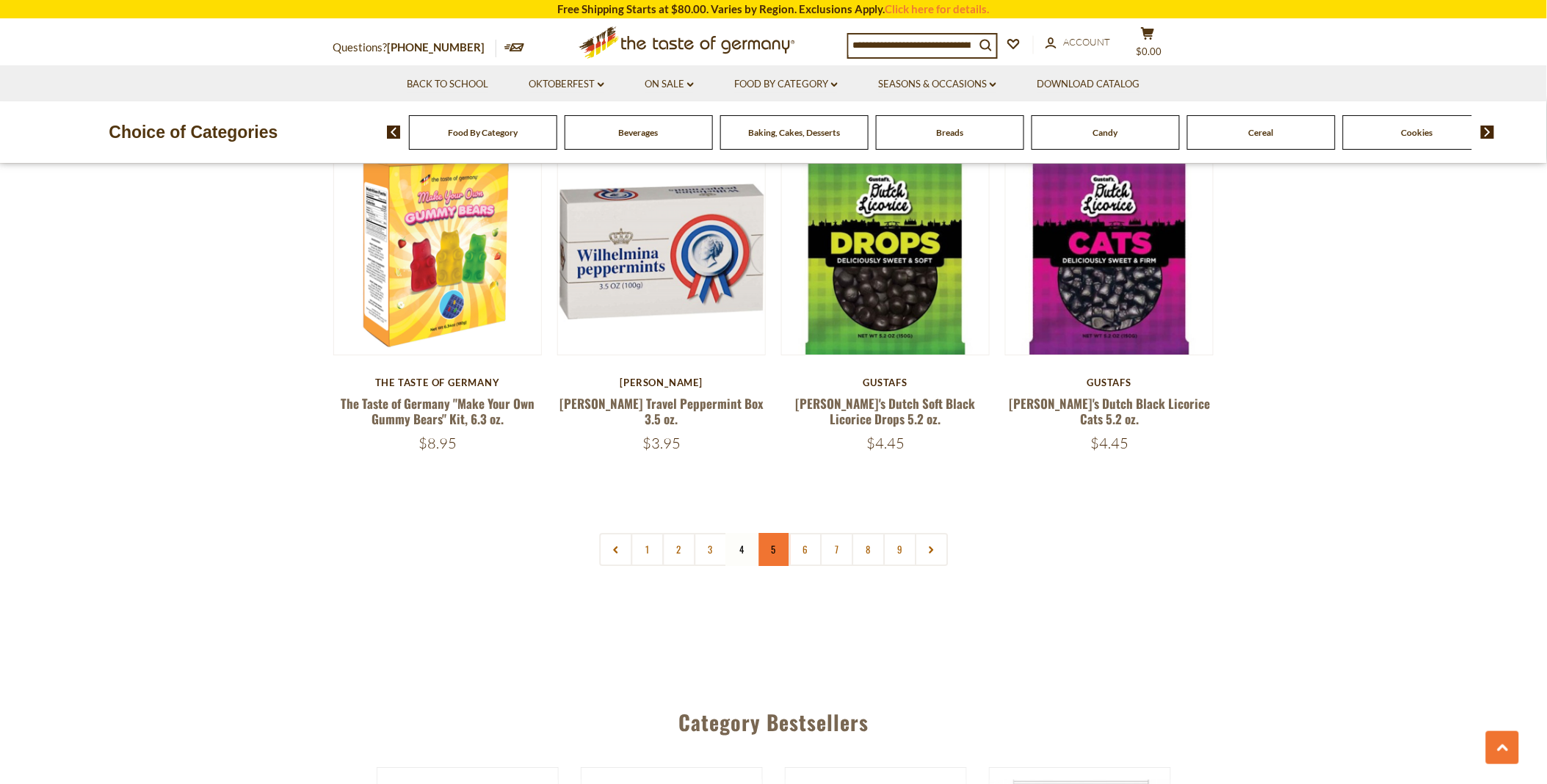
click at [771, 533] on link "5" at bounding box center [773, 549] width 33 height 33
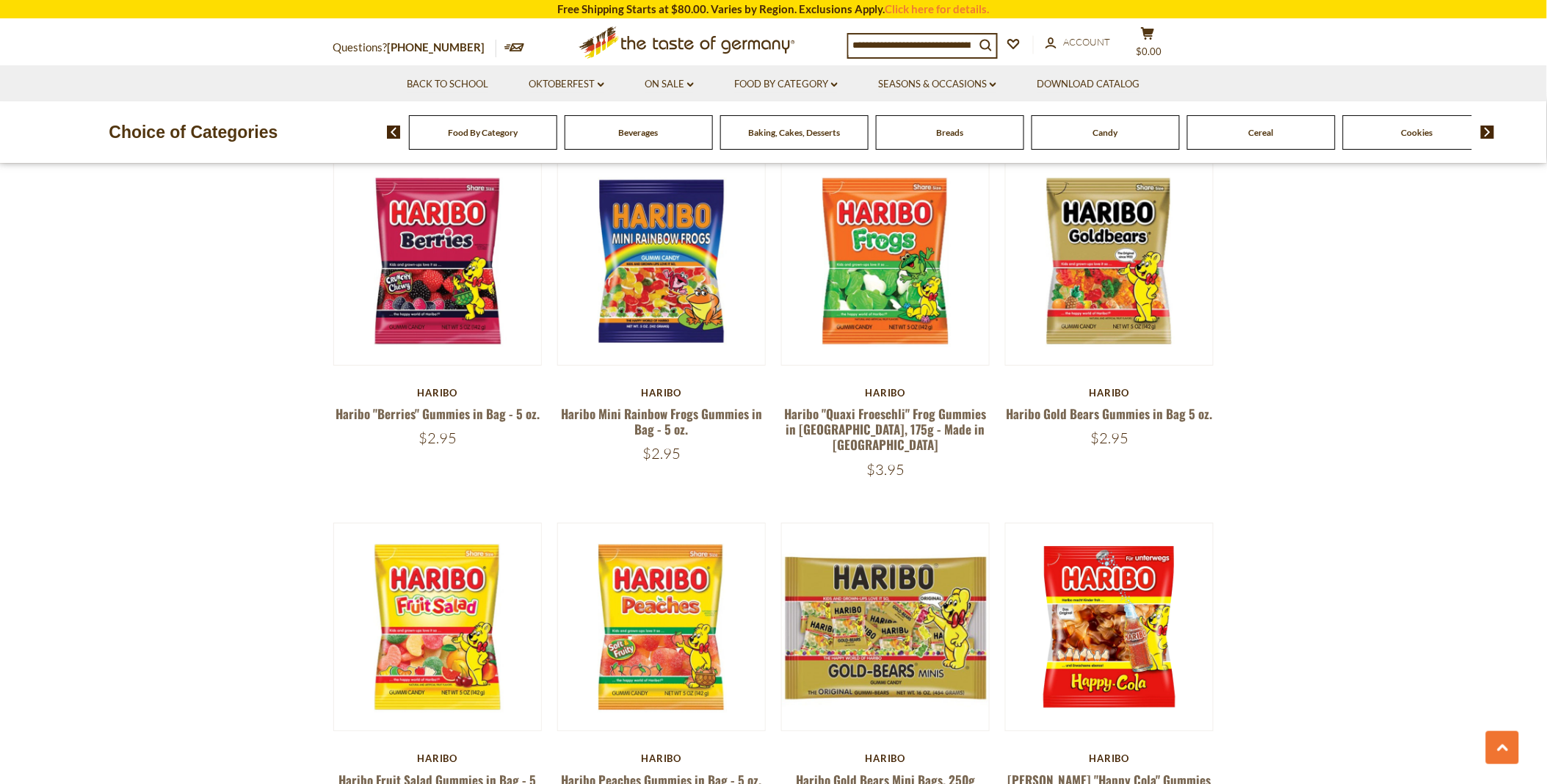
scroll to position [1796, 0]
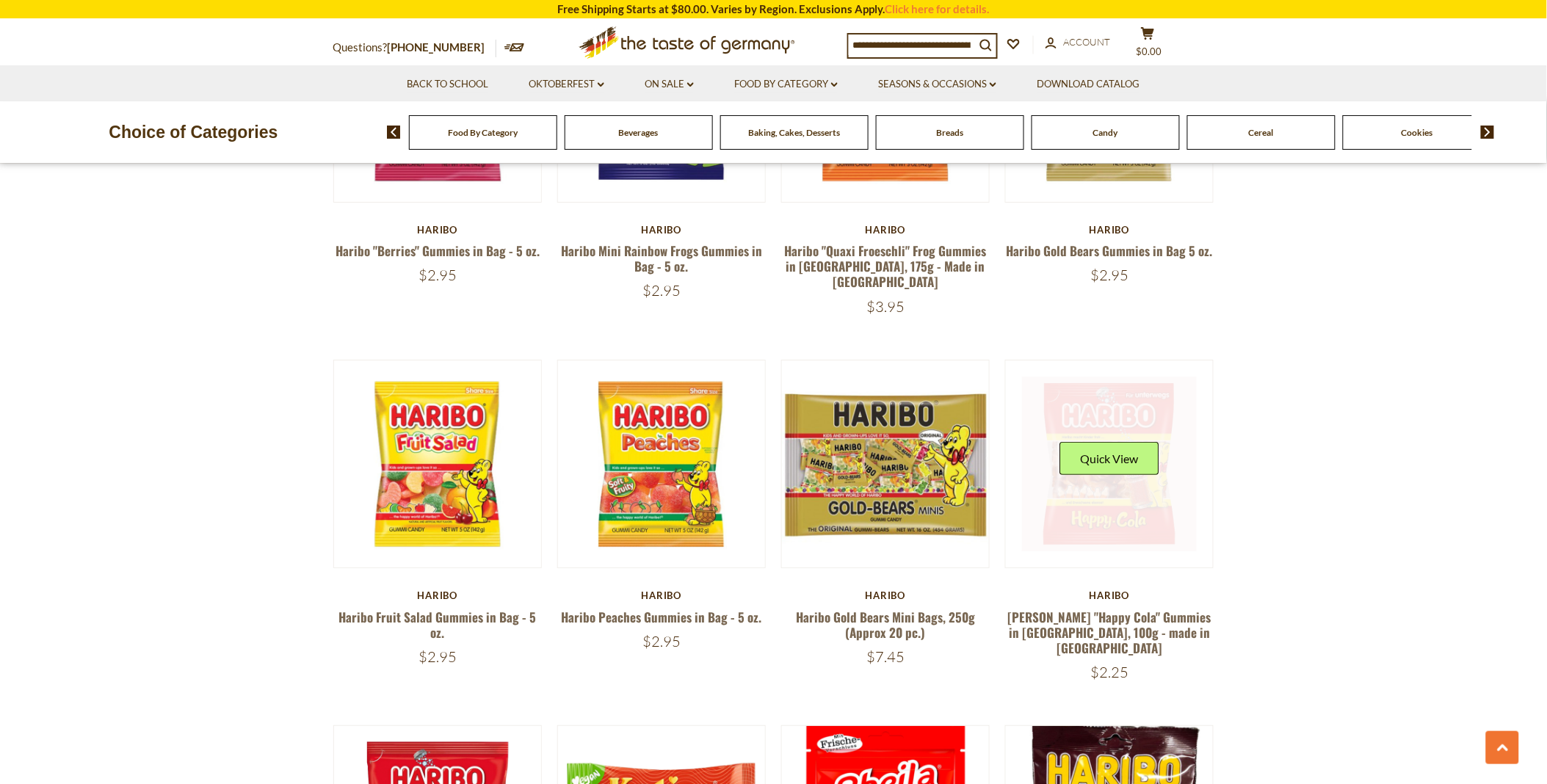
click at [1124, 460] on link at bounding box center [1109, 464] width 174 height 174
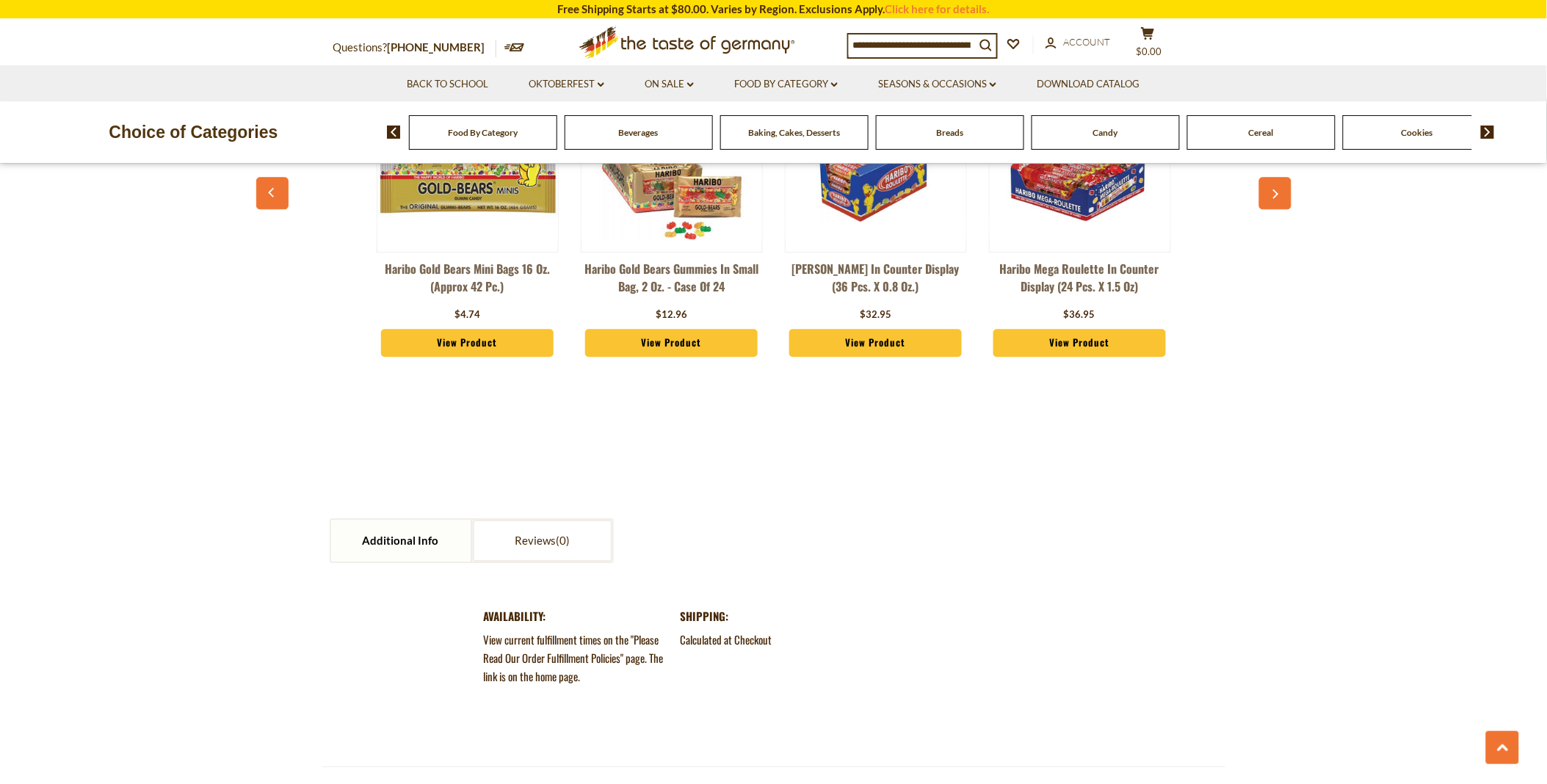
scroll to position [1305, 0]
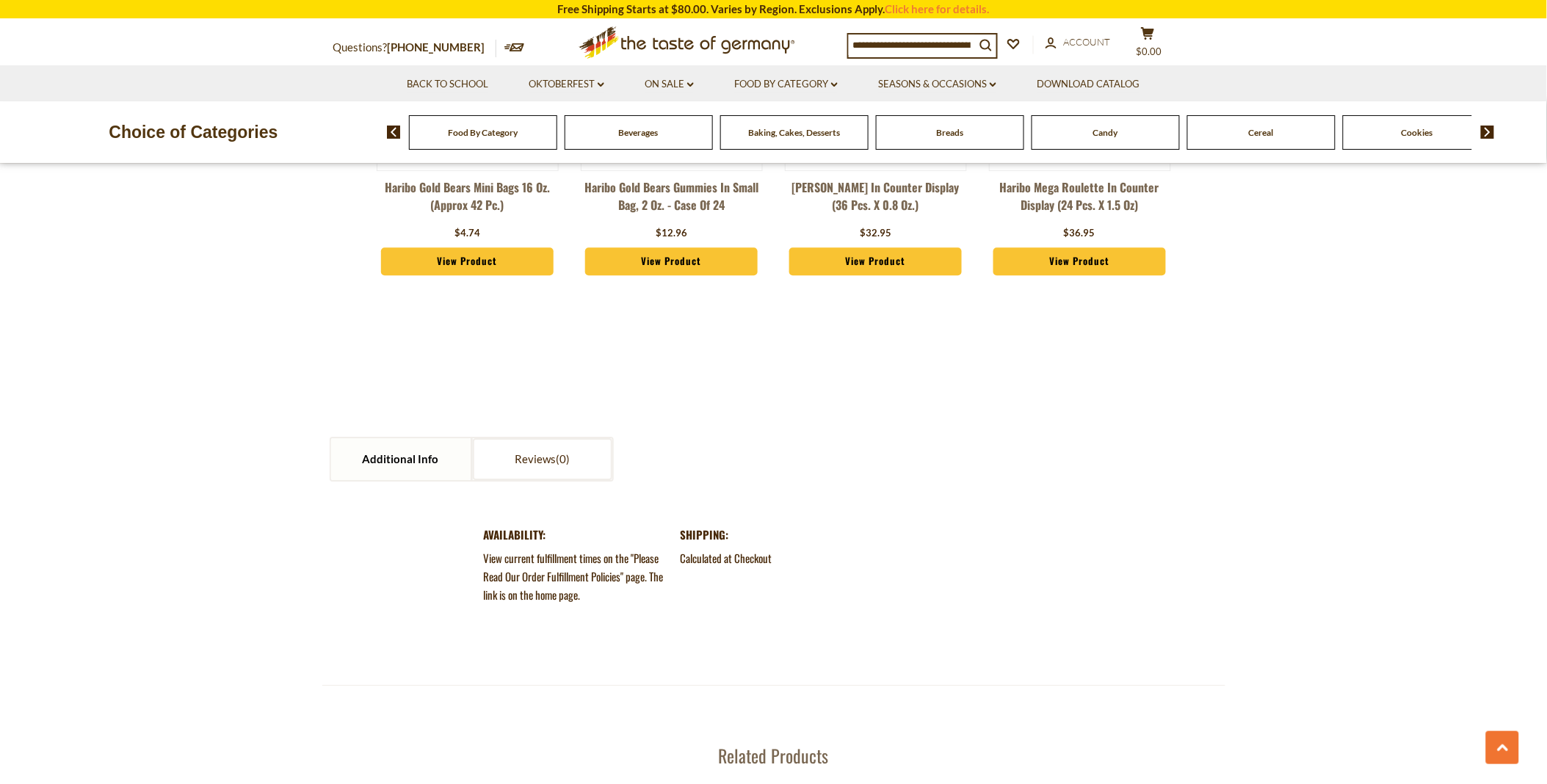
click at [517, 530] on dt "Availability:" at bounding box center [577, 535] width 186 height 19
click at [517, 531] on dt "Availability:" at bounding box center [577, 535] width 186 height 19
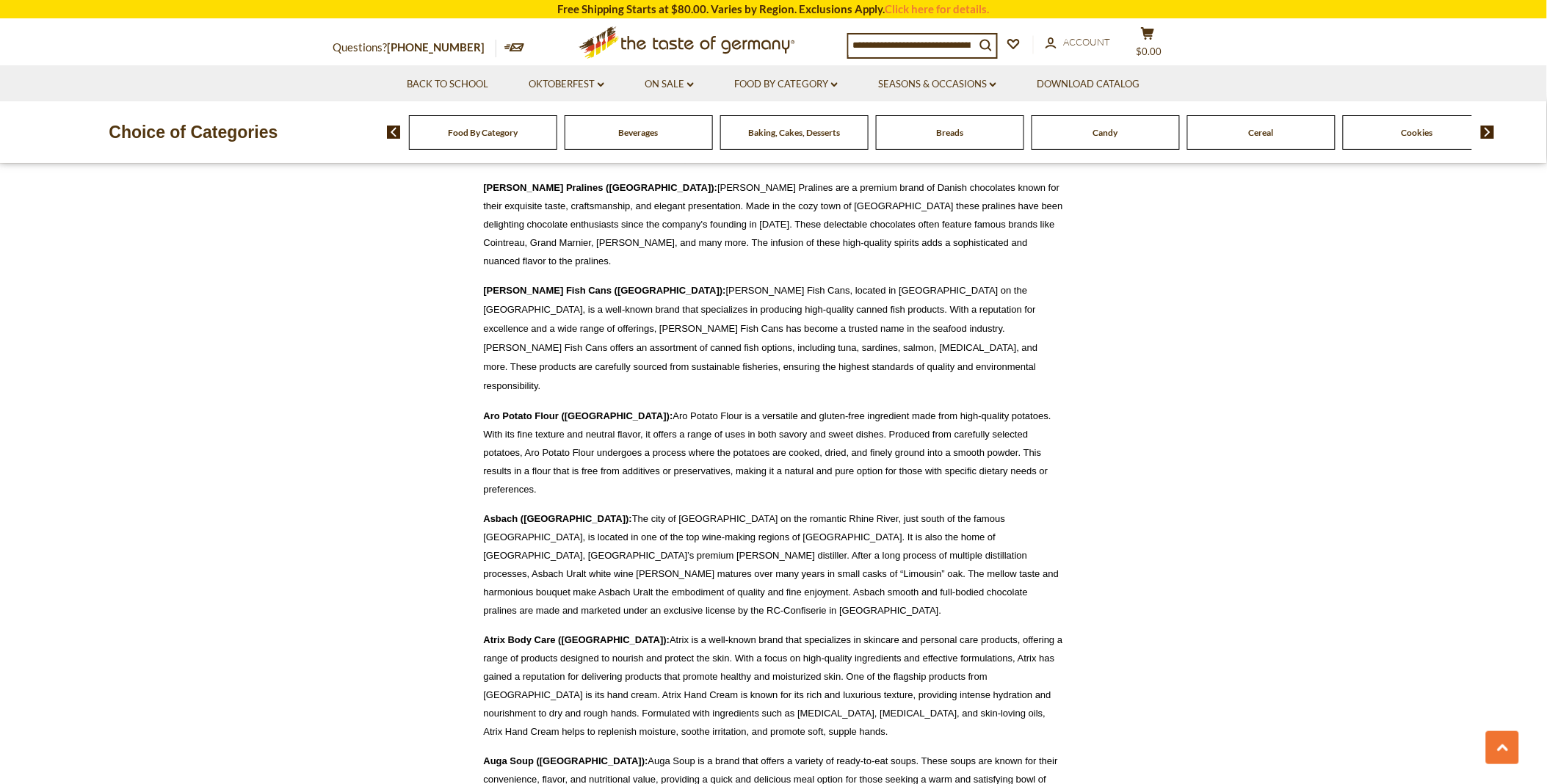
scroll to position [1060, 0]
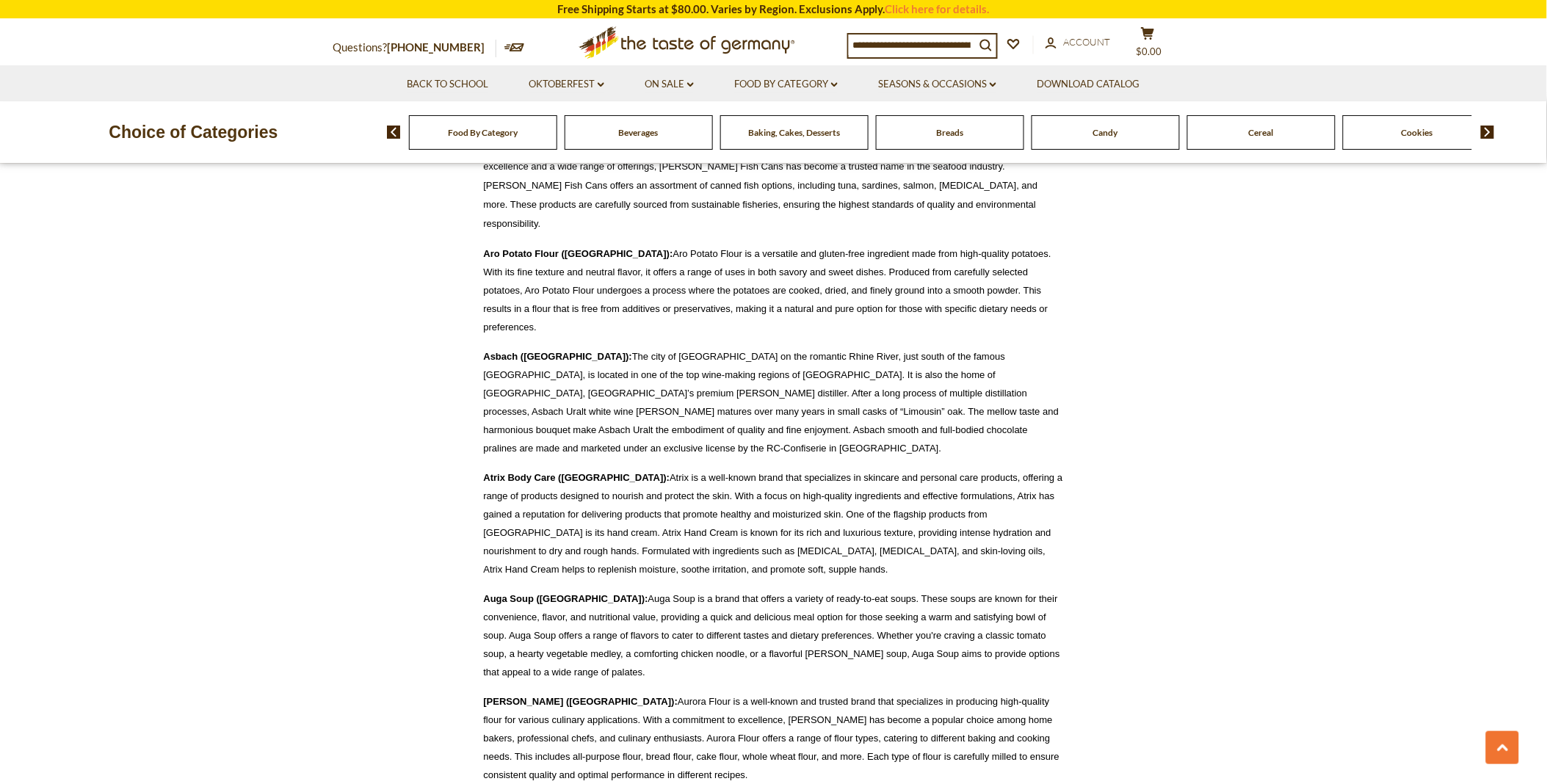
click at [1486, 132] on img at bounding box center [1488, 132] width 14 height 14
click at [1489, 130] on img at bounding box center [1488, 132] width 14 height 14
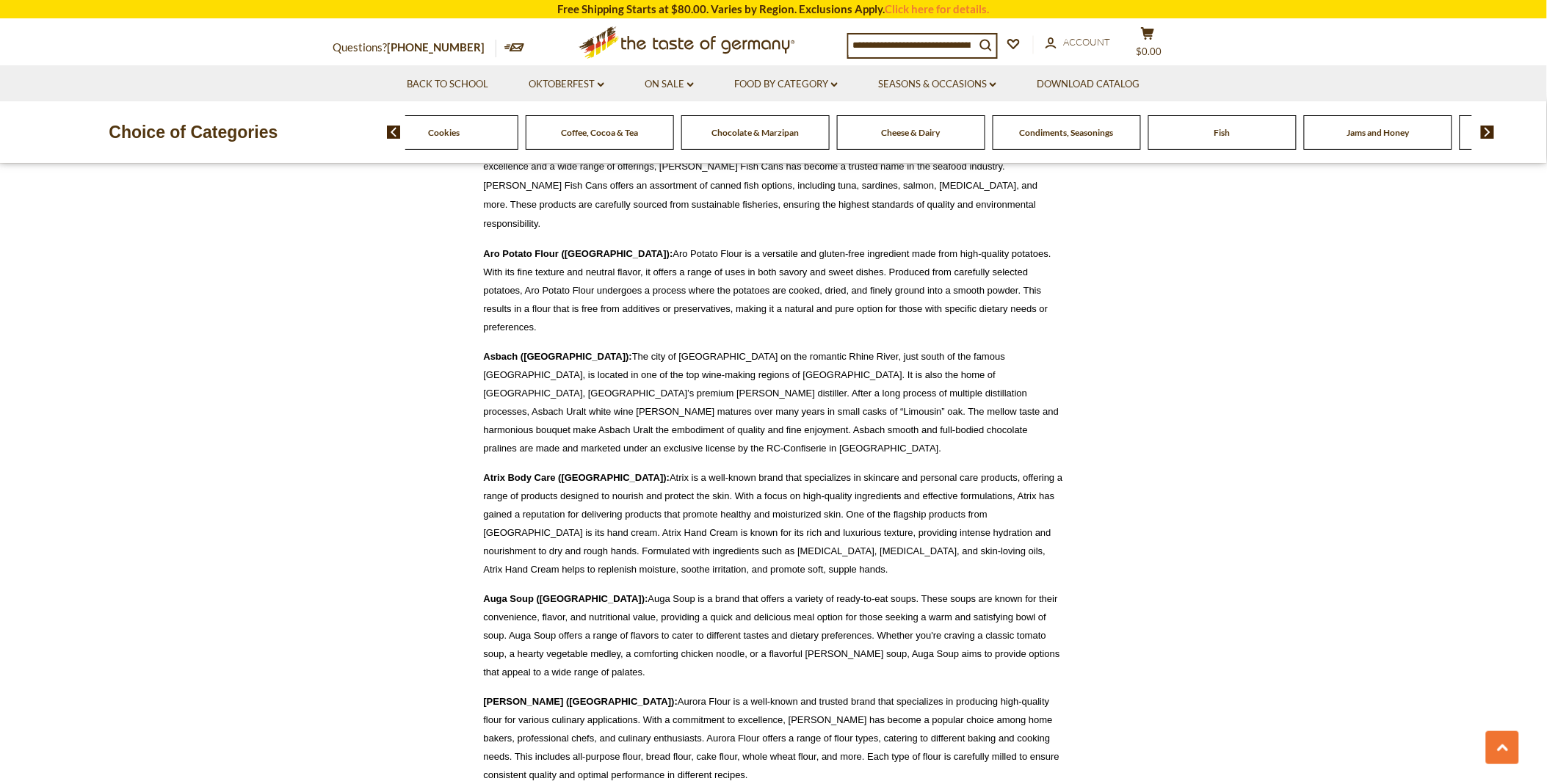
click at [1489, 130] on img at bounding box center [1488, 132] width 14 height 14
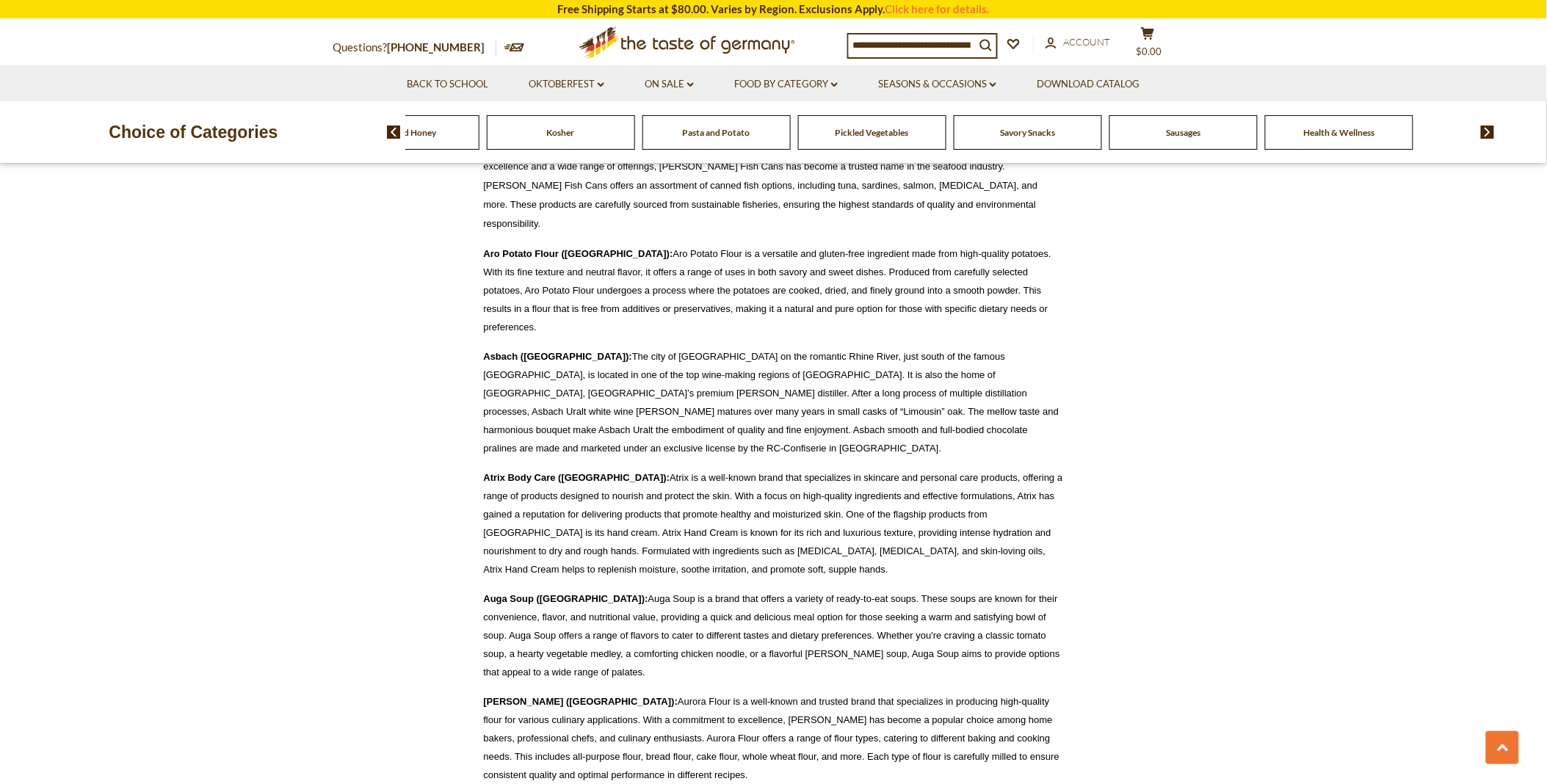
click at [1489, 130] on img at bounding box center [1488, 132] width 14 height 14
click at [559, 81] on link "Oktoberfest dropdown_arrow" at bounding box center [566, 84] width 75 height 16
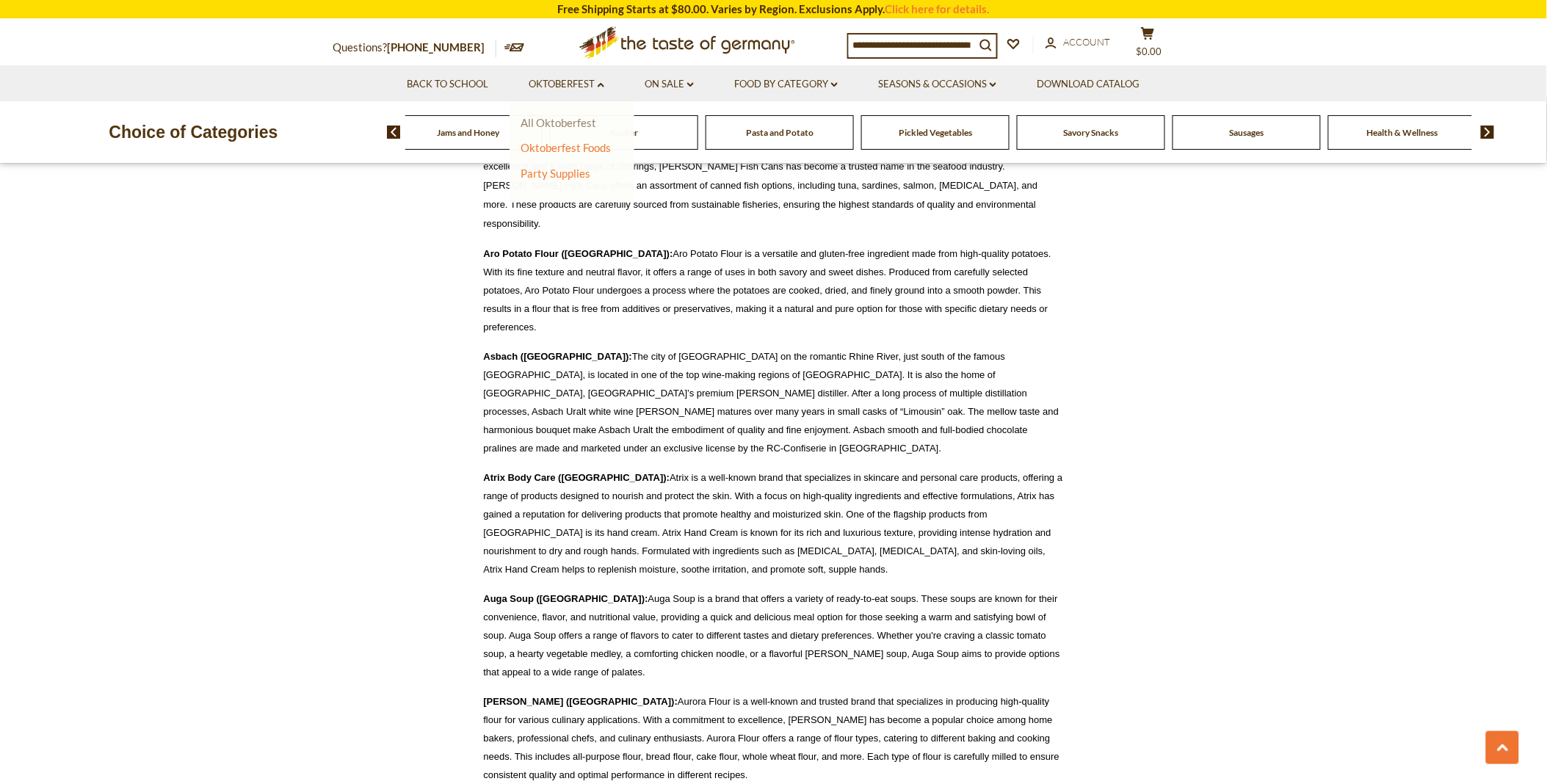
click at [536, 119] on link "All Oktoberfest" at bounding box center [558, 123] width 75 height 14
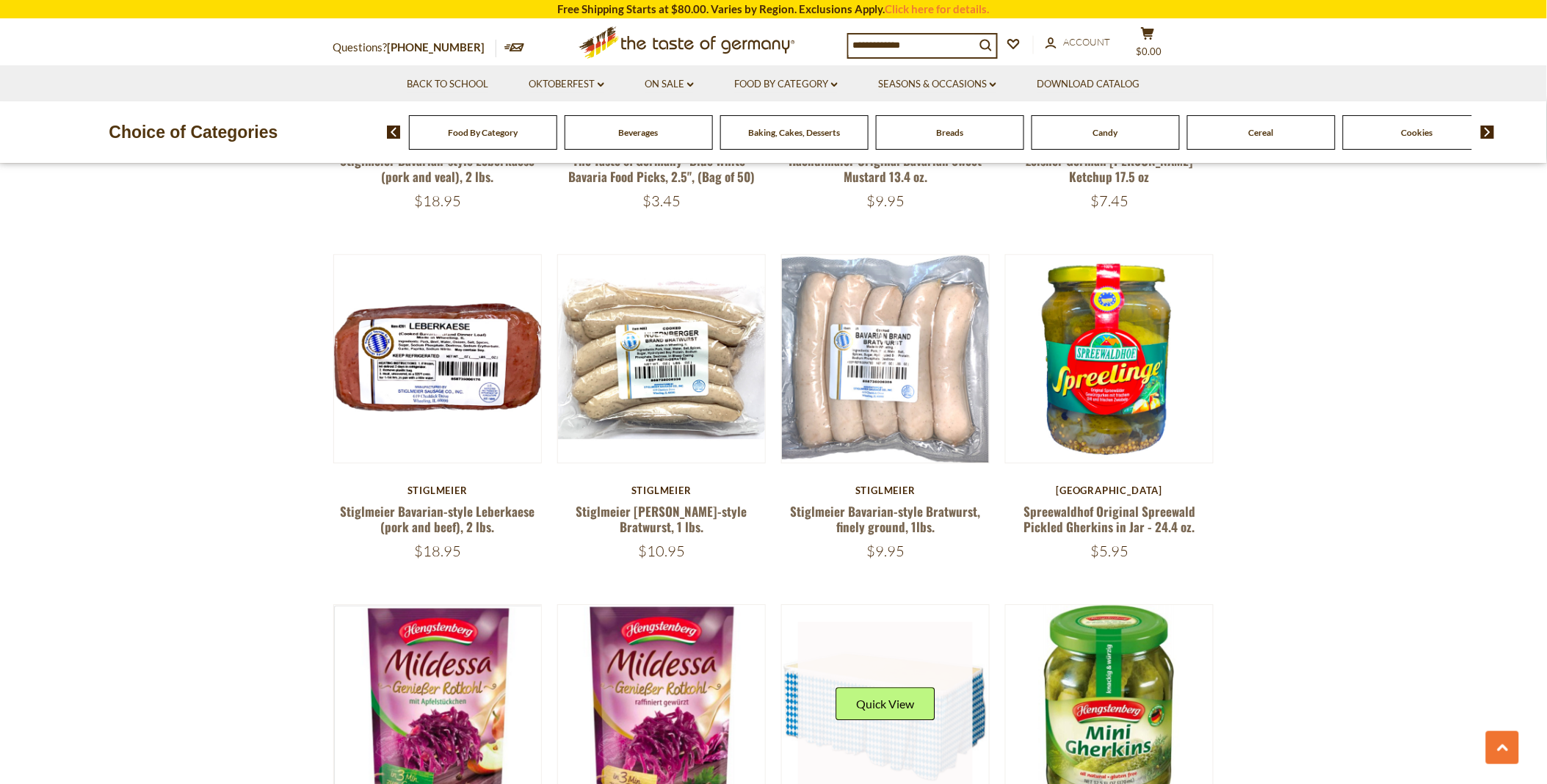
scroll to position [3263, 0]
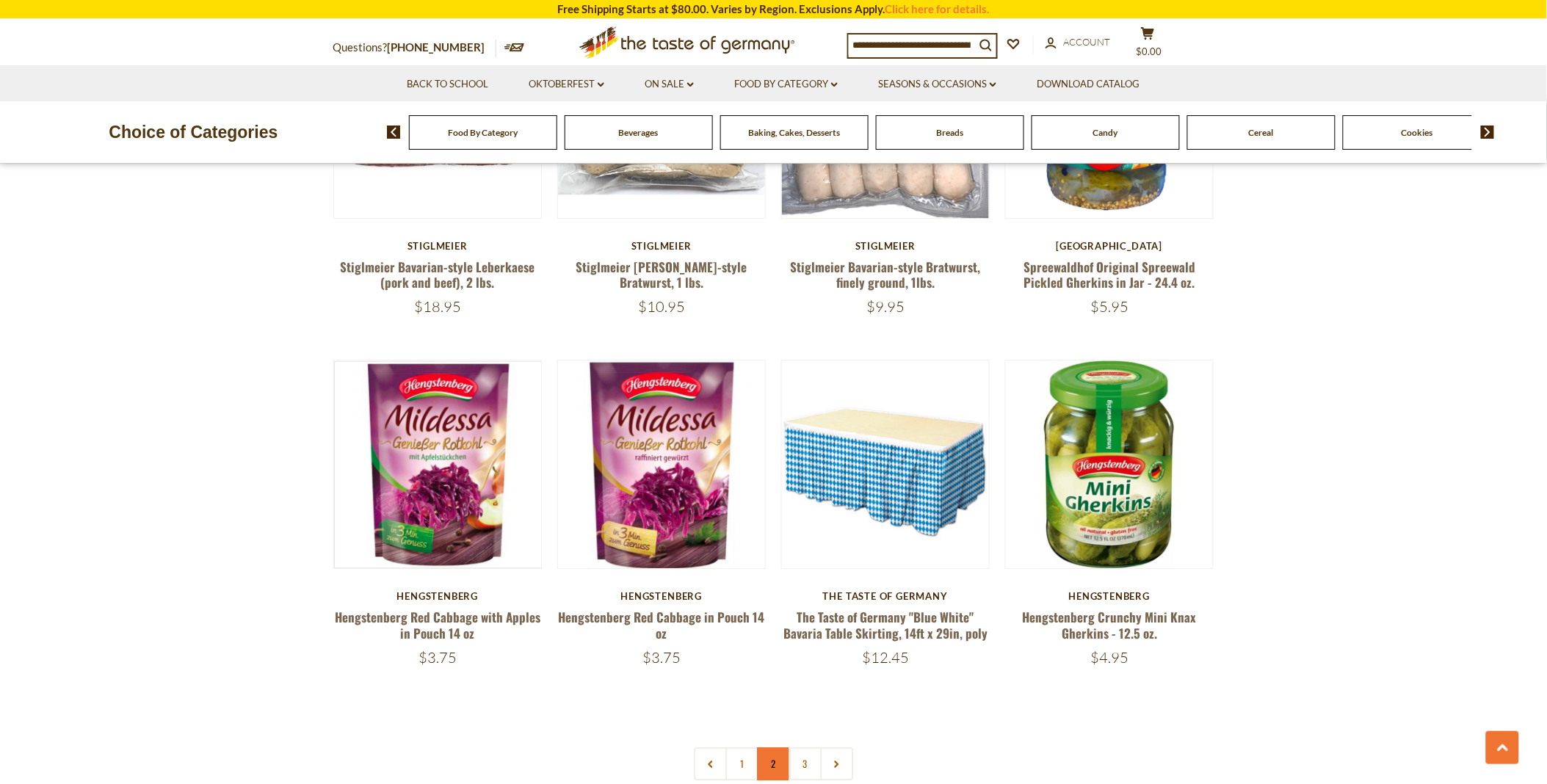
click at [774, 748] on link "2" at bounding box center [773, 764] width 33 height 33
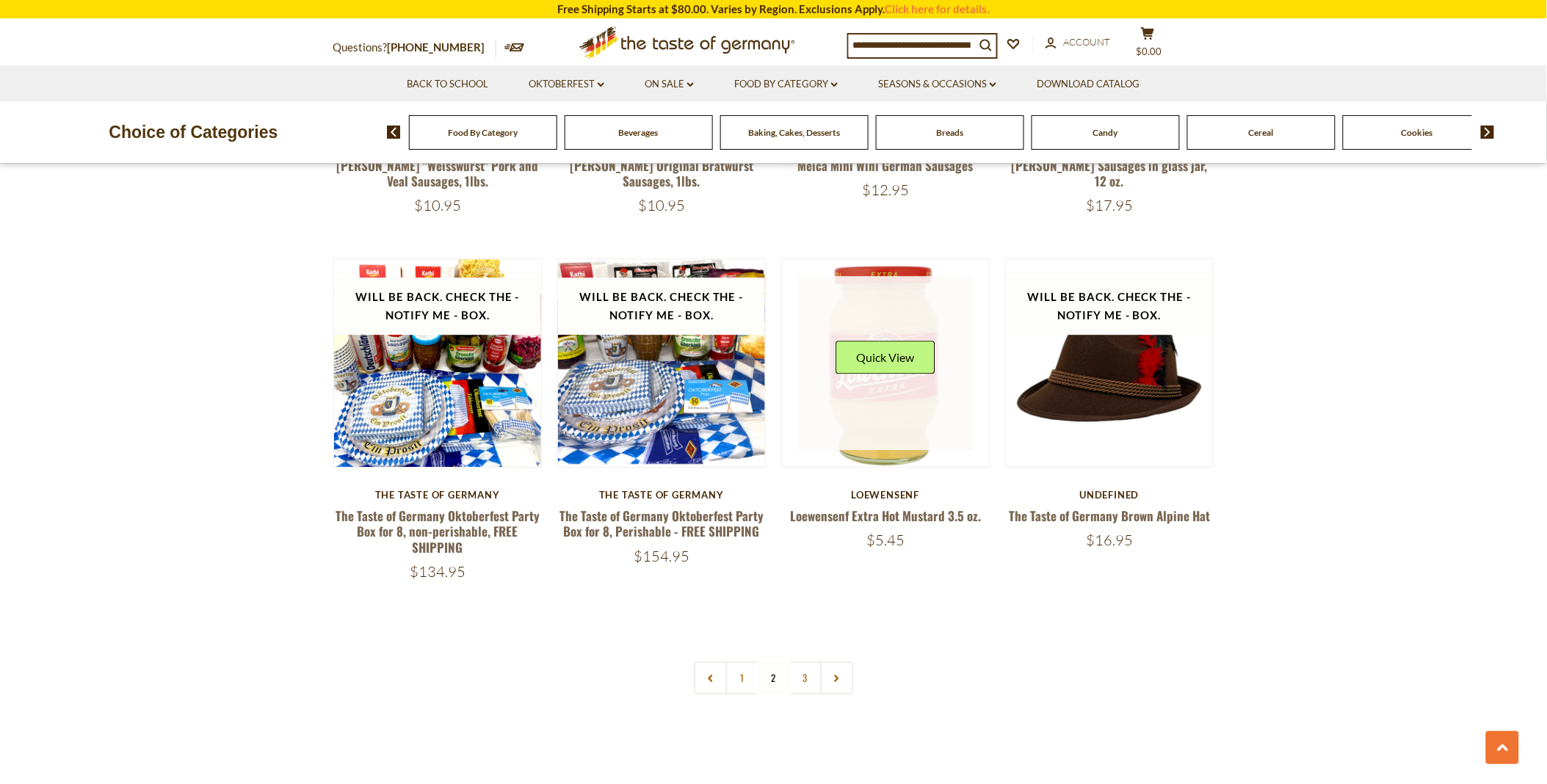
scroll to position [3427, 0]
